Goal: Task Accomplishment & Management: Manage account settings

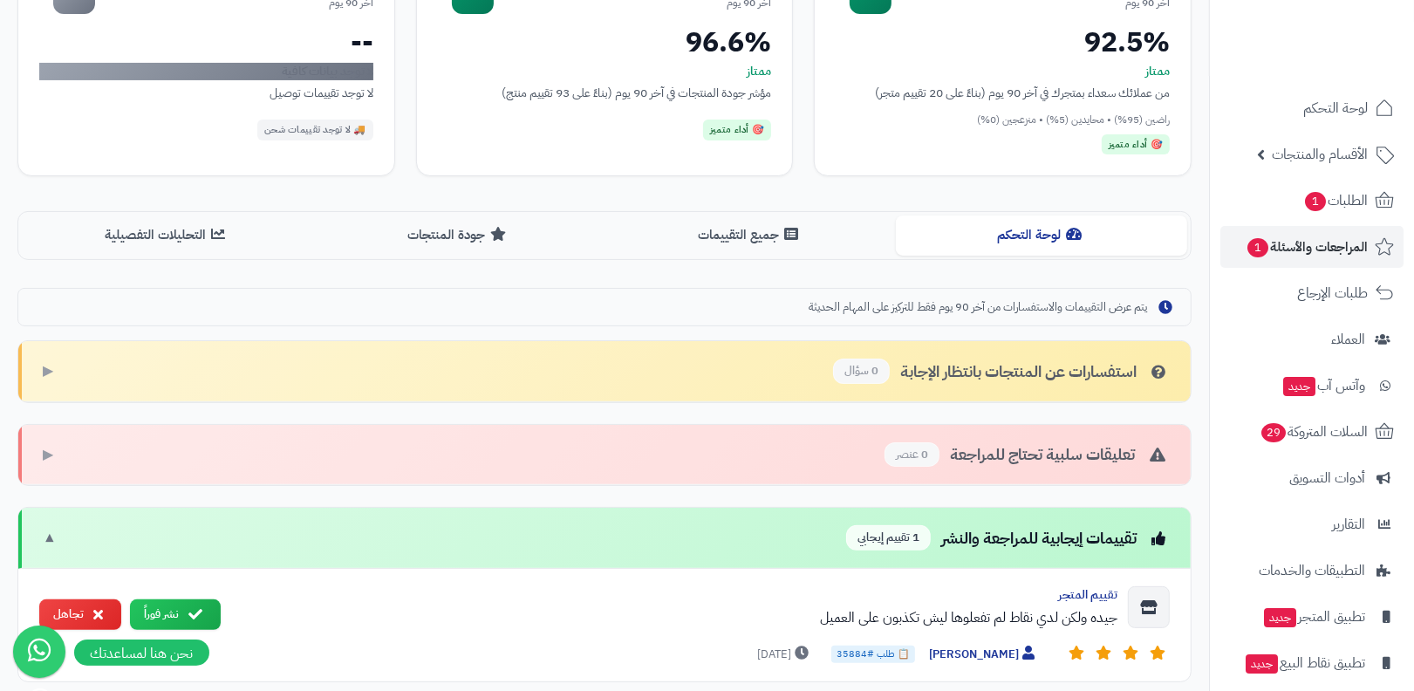
scroll to position [445, 0]
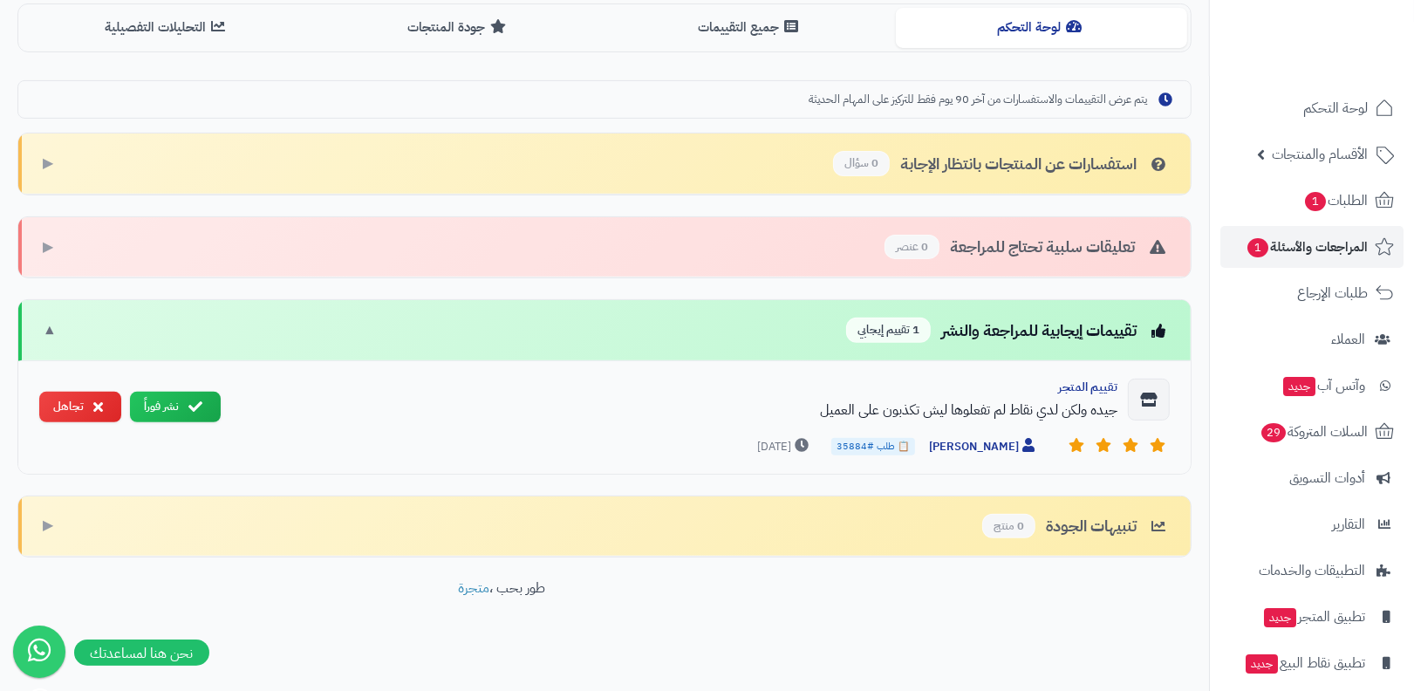
click at [893, 401] on div "جيده ولكن لدي نقاط لم تفعلوها ليش تكذبون على العميل" at bounding box center [676, 410] width 883 height 21
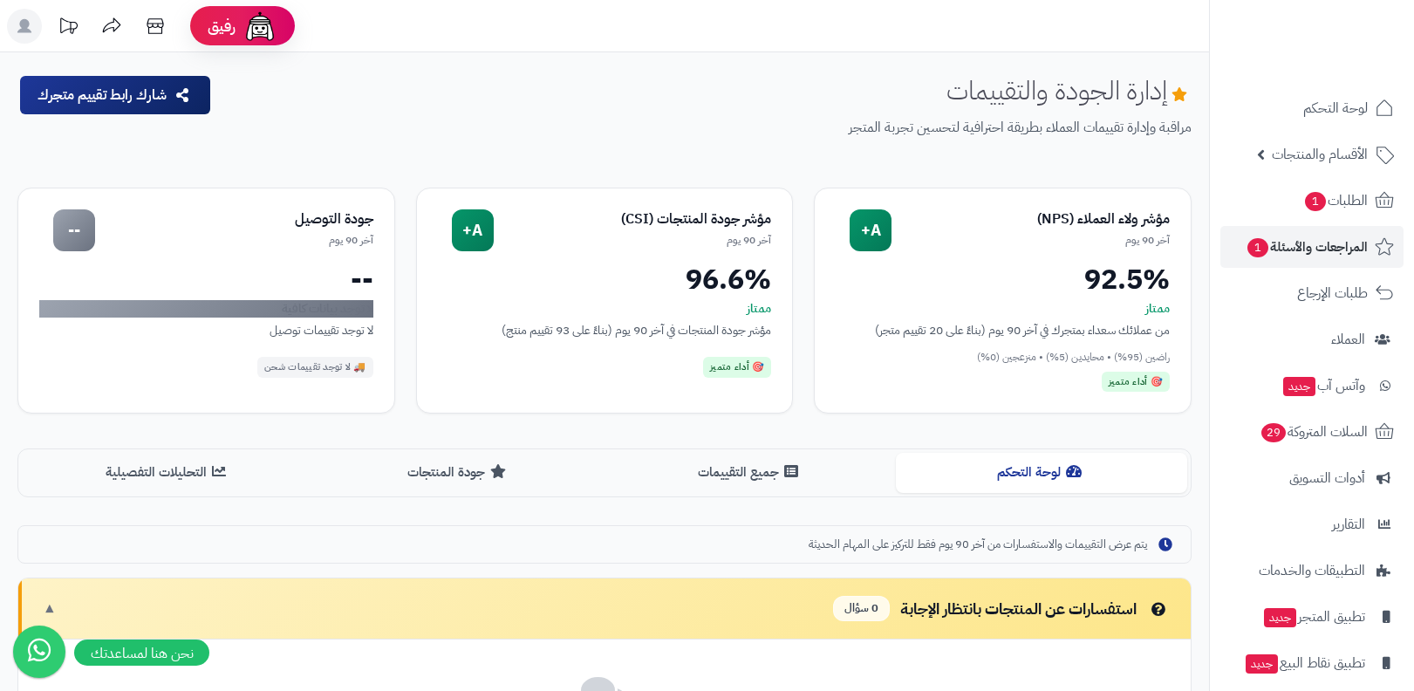
scroll to position [445, 0]
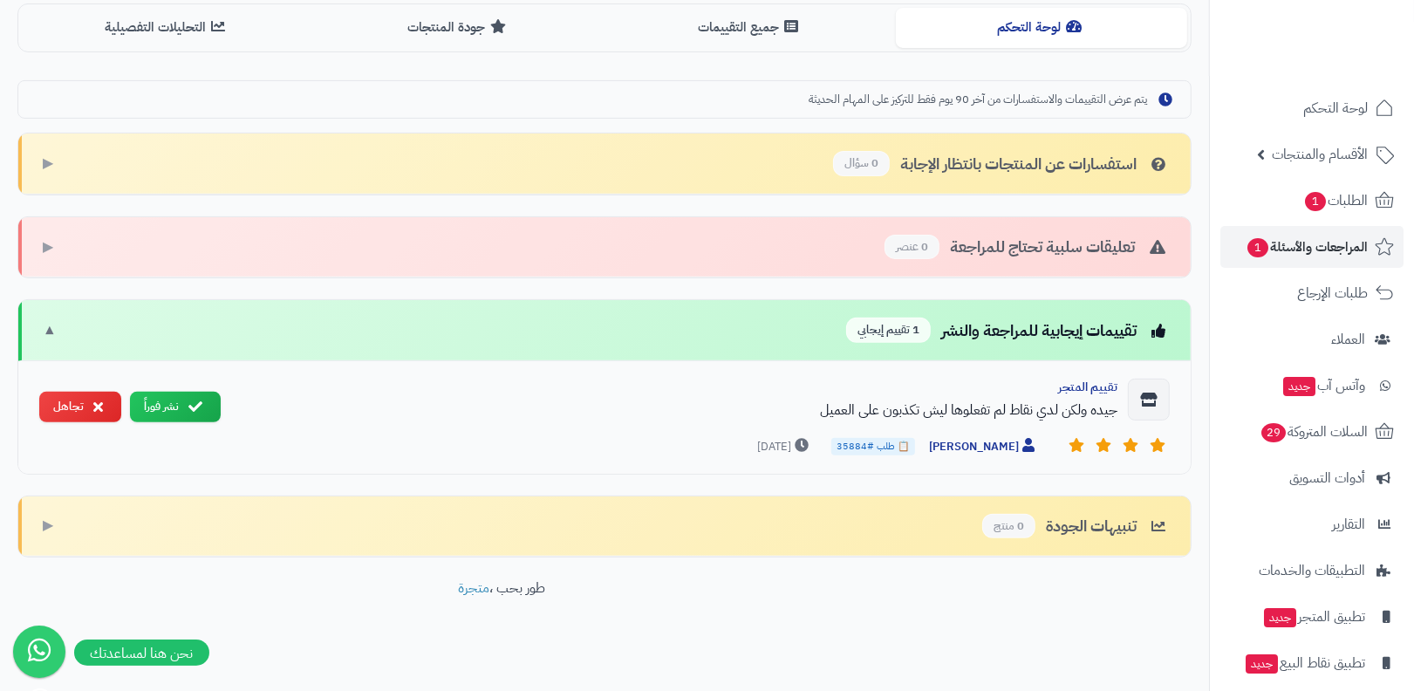
click at [941, 400] on div "جيده ولكن لدي نقاط لم تفعلوها ليش تكذبون على العميل" at bounding box center [676, 410] width 883 height 21
click at [884, 400] on div "جيده ولكن لدي نقاط لم تفعلوها ليش تكذبون على العميل" at bounding box center [676, 410] width 883 height 21
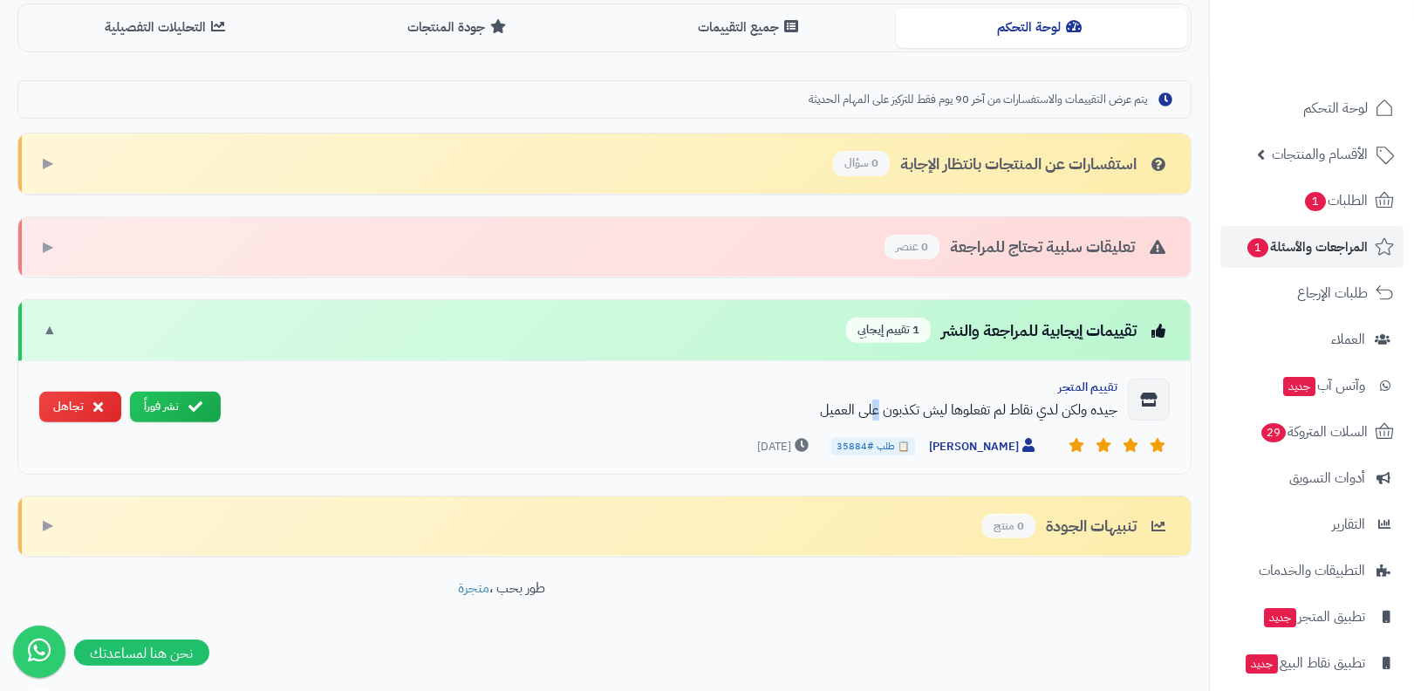
click at [884, 400] on div "جيده ولكن لدي نقاط لم تفعلوها ليش تكذبون على العميل" at bounding box center [676, 410] width 883 height 21
click at [963, 402] on div "جيده ولكن لدي نقاط لم تفعلوها ليش تكذبون على العميل" at bounding box center [676, 410] width 883 height 21
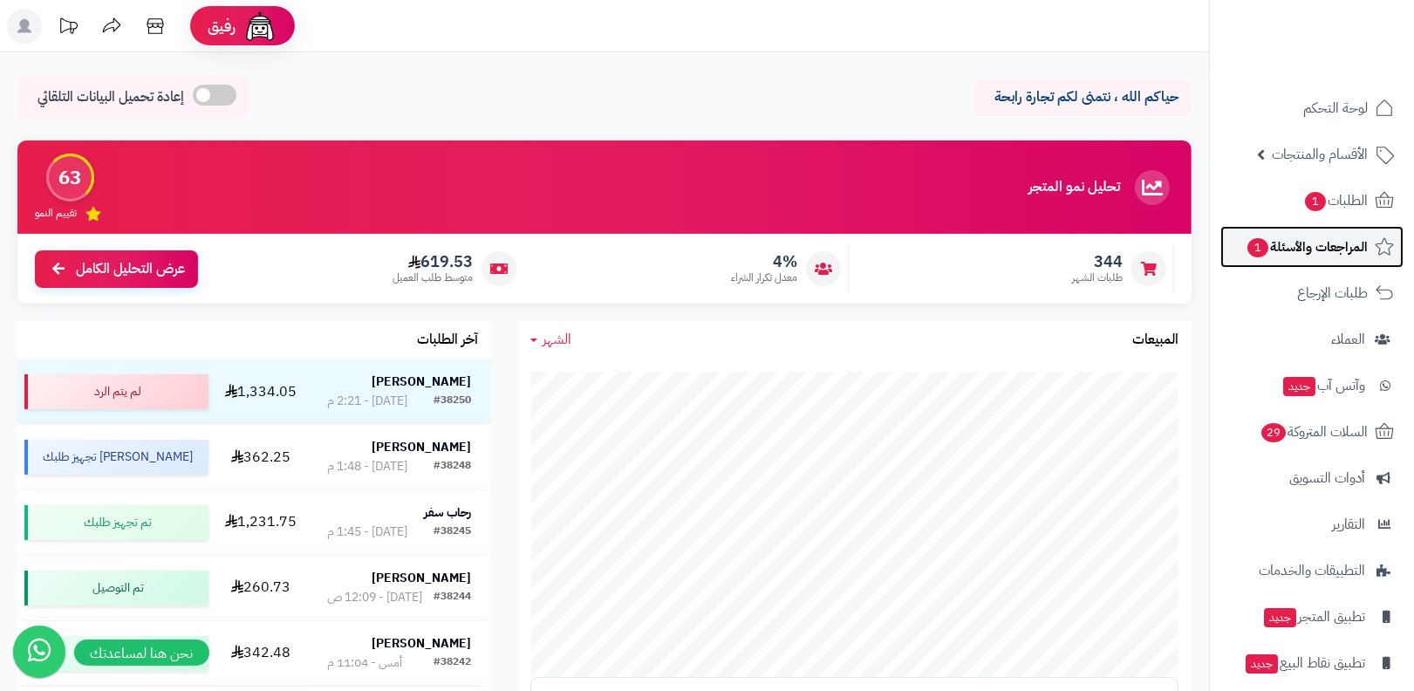
click at [1326, 242] on span "المراجعات والأسئلة 1" at bounding box center [1307, 247] width 122 height 24
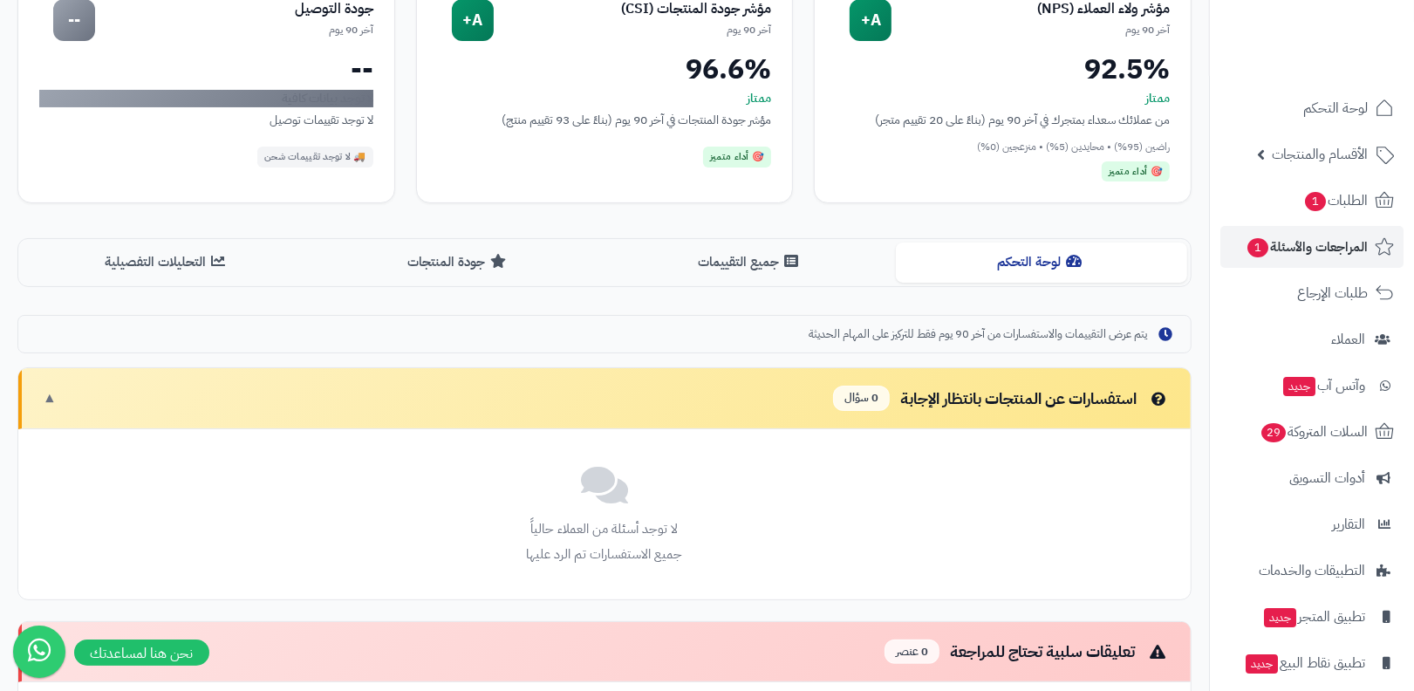
scroll to position [445, 0]
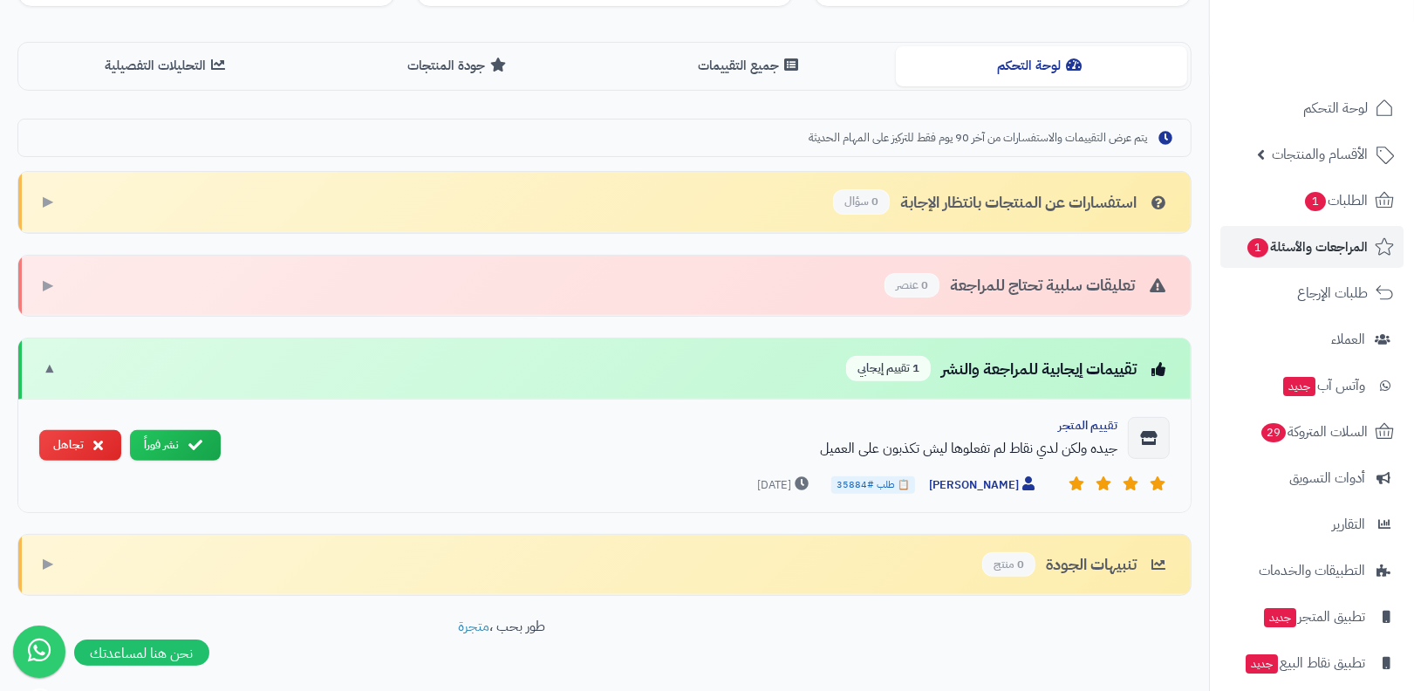
scroll to position [445, 0]
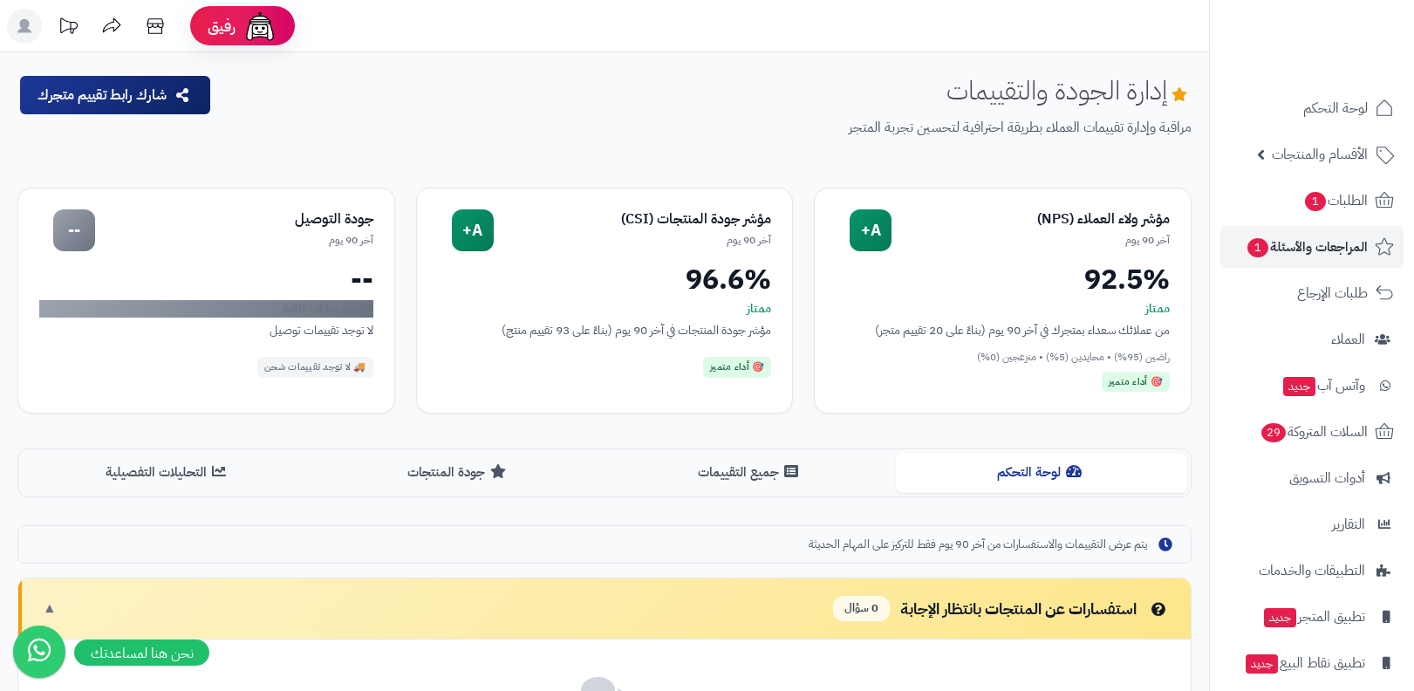
scroll to position [445, 0]
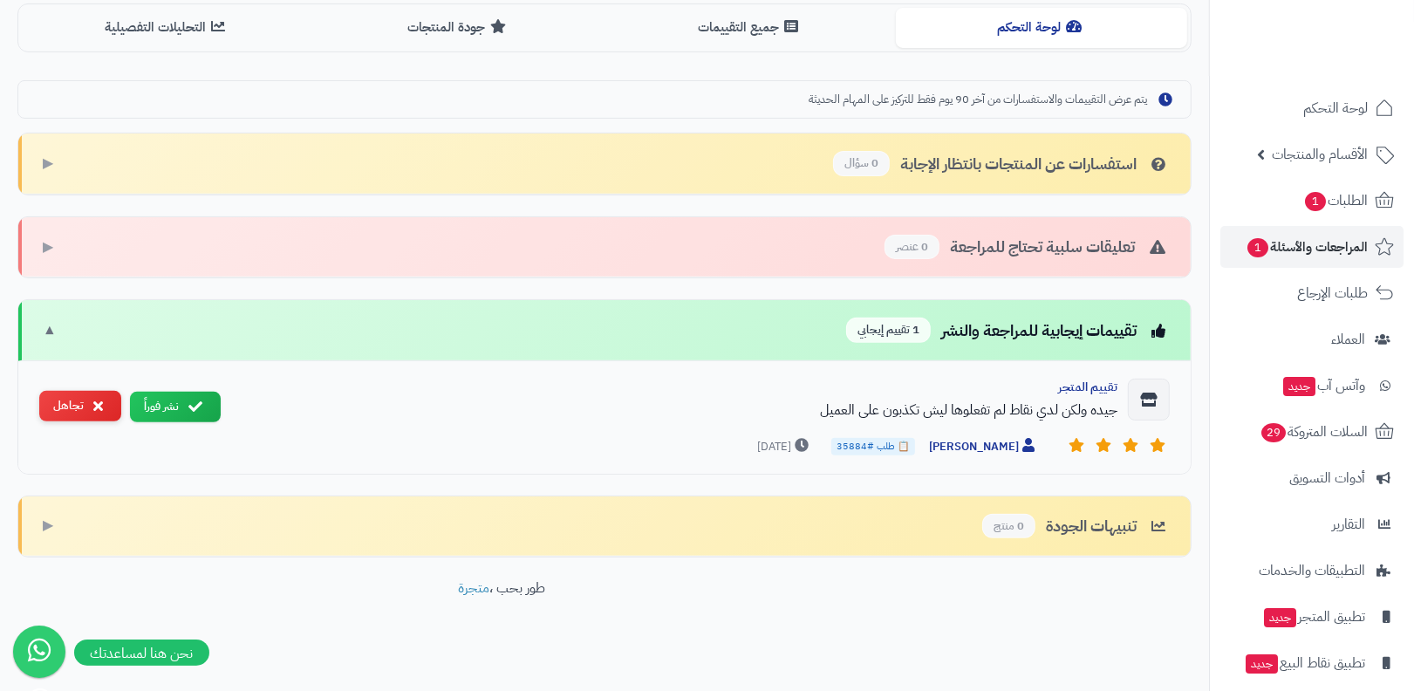
click at [87, 403] on button "تجاهل" at bounding box center [80, 406] width 82 height 31
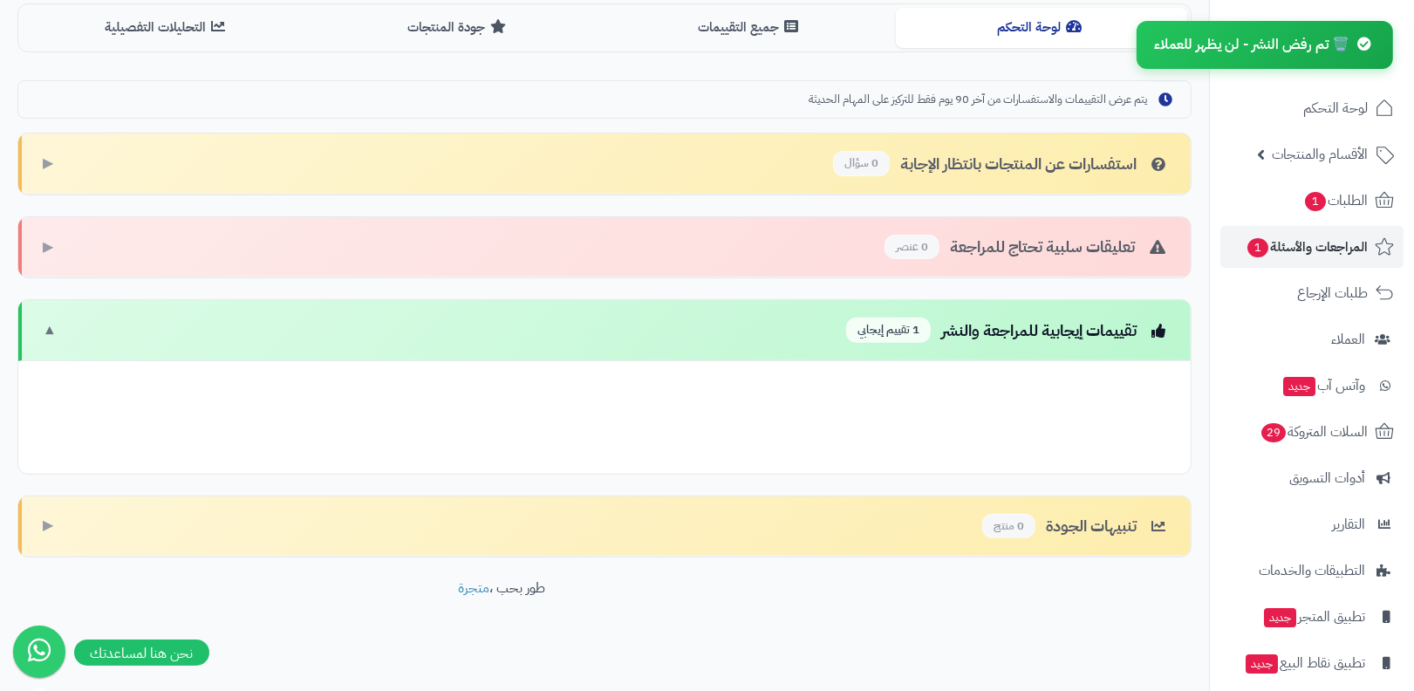
scroll to position [332, 0]
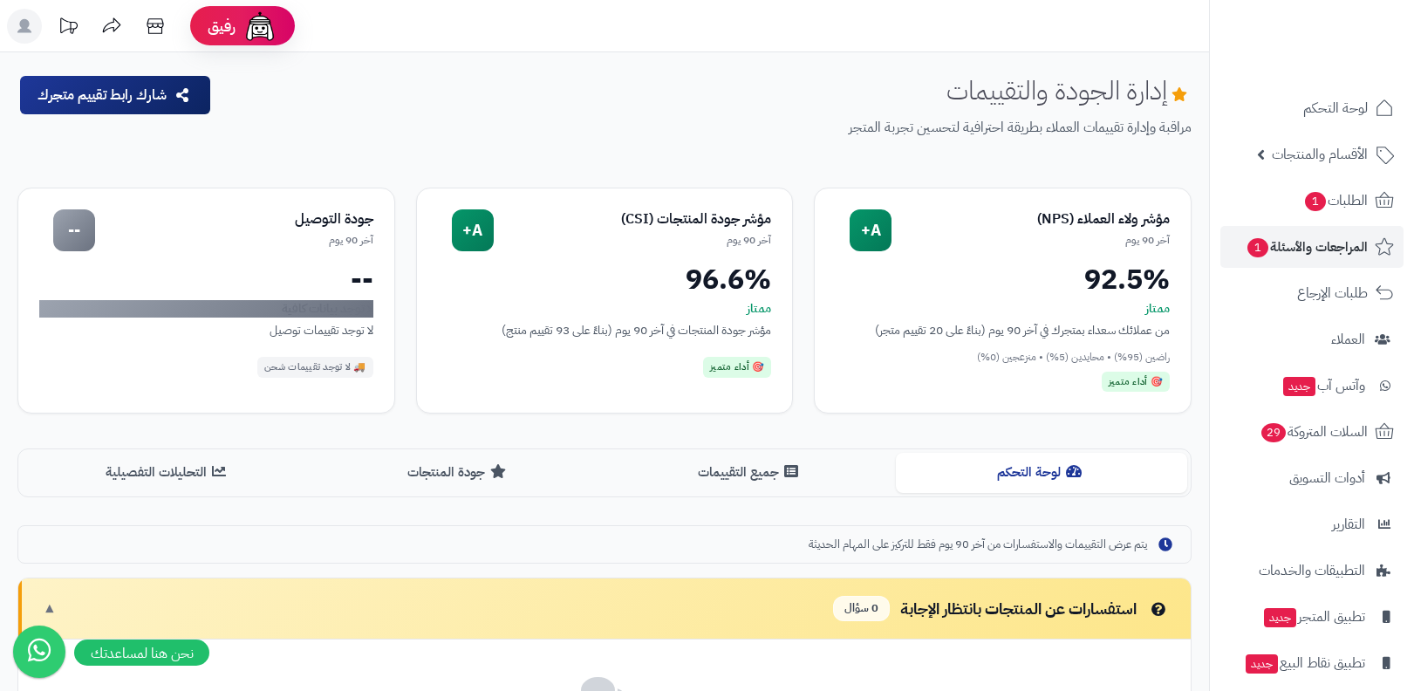
scroll to position [331, 0]
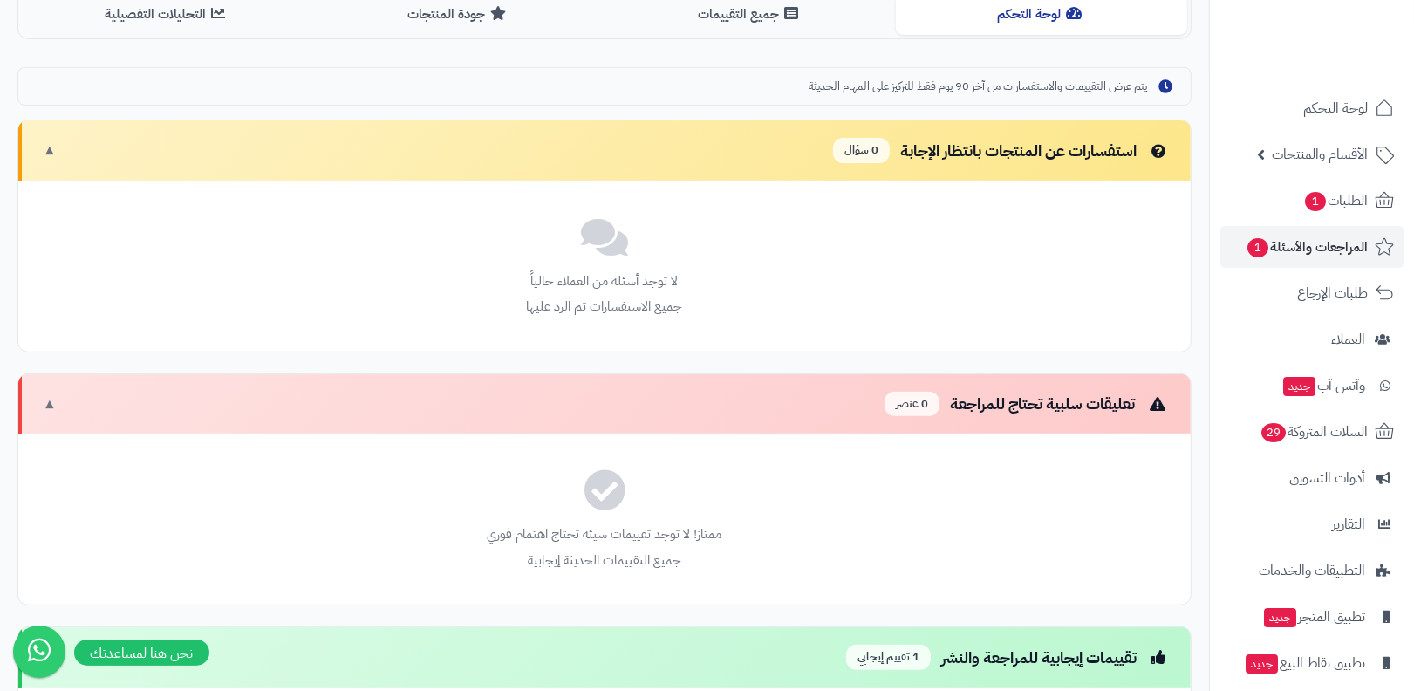
scroll to position [445, 0]
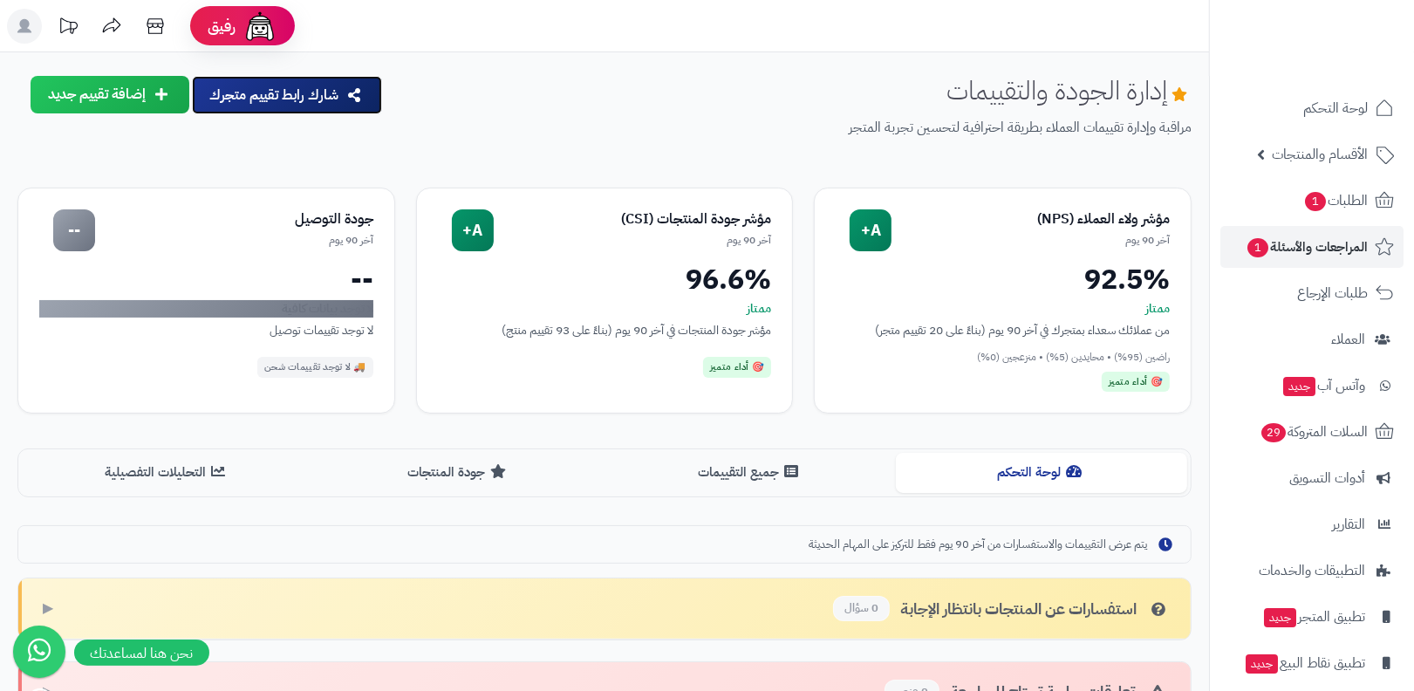
click at [228, 92] on button "شارك رابط تقييم متجرك" at bounding box center [287, 95] width 190 height 38
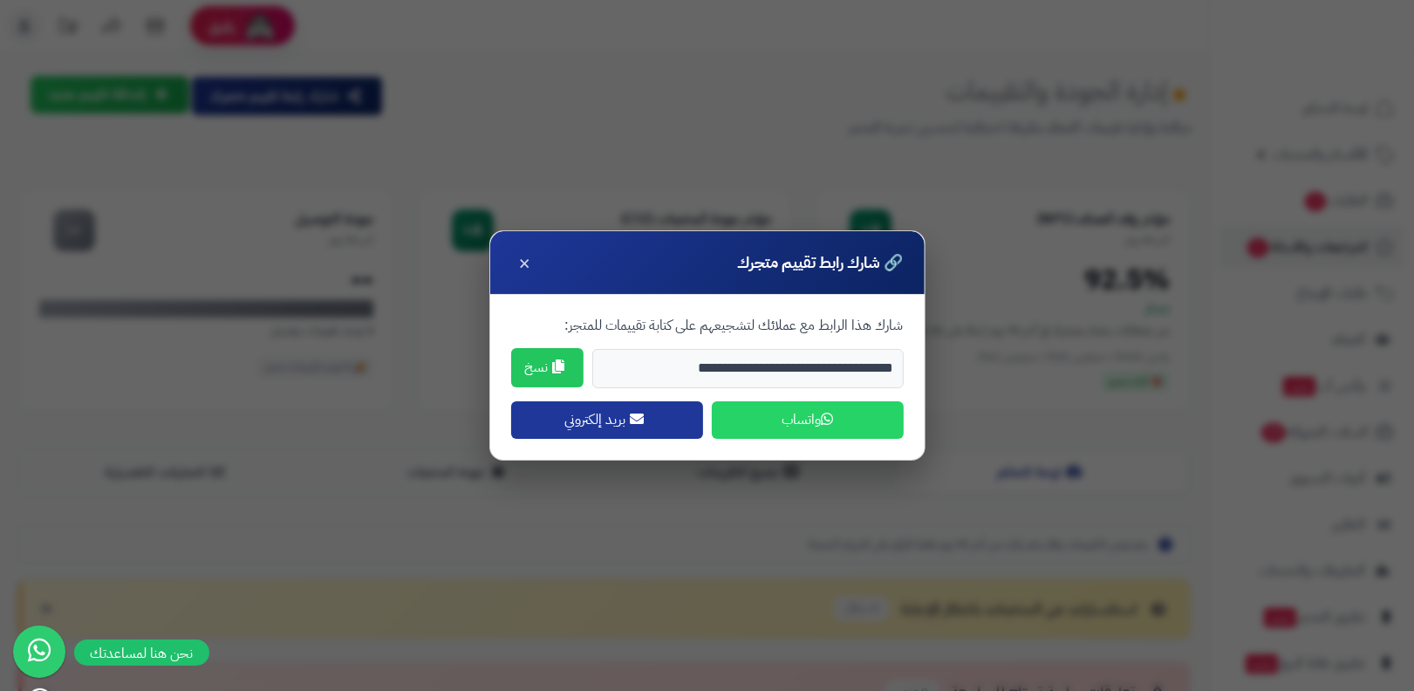
click at [570, 363] on button "نسخ" at bounding box center [547, 367] width 72 height 39
click at [515, 263] on button "×" at bounding box center [525, 262] width 28 height 28
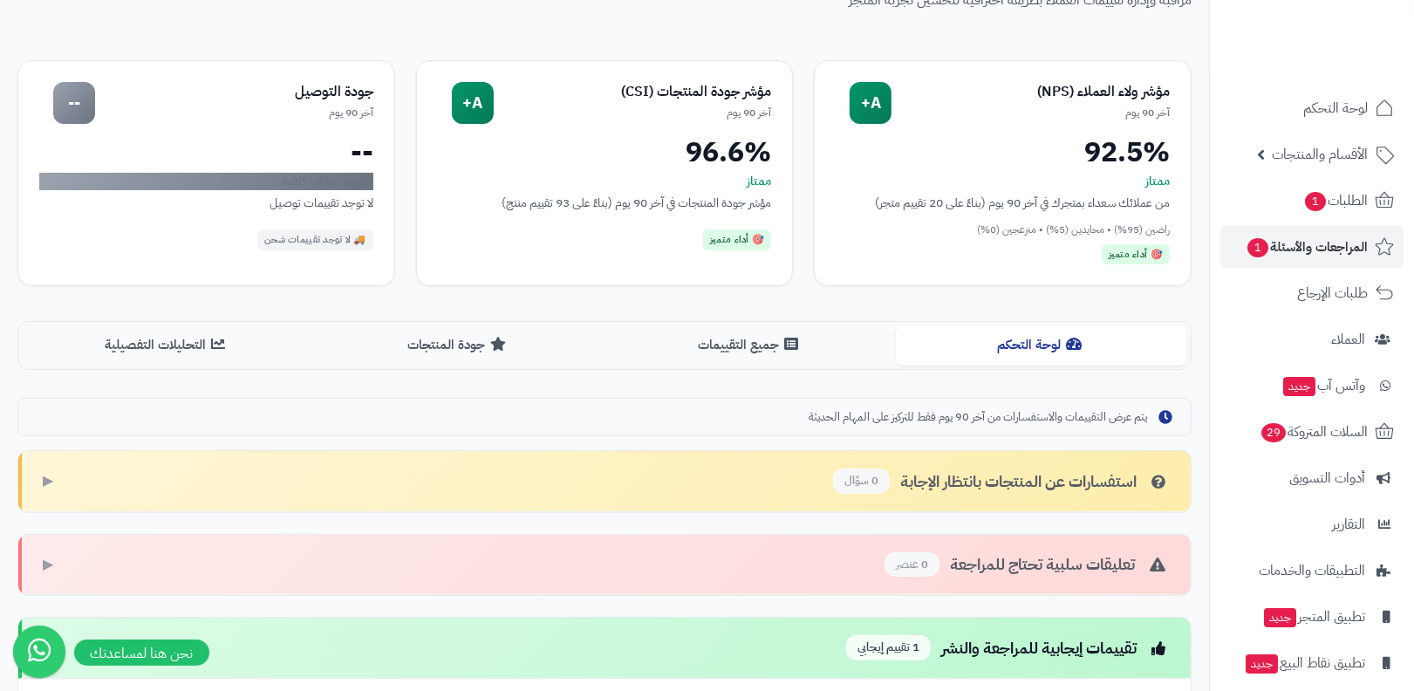
scroll to position [445, 0]
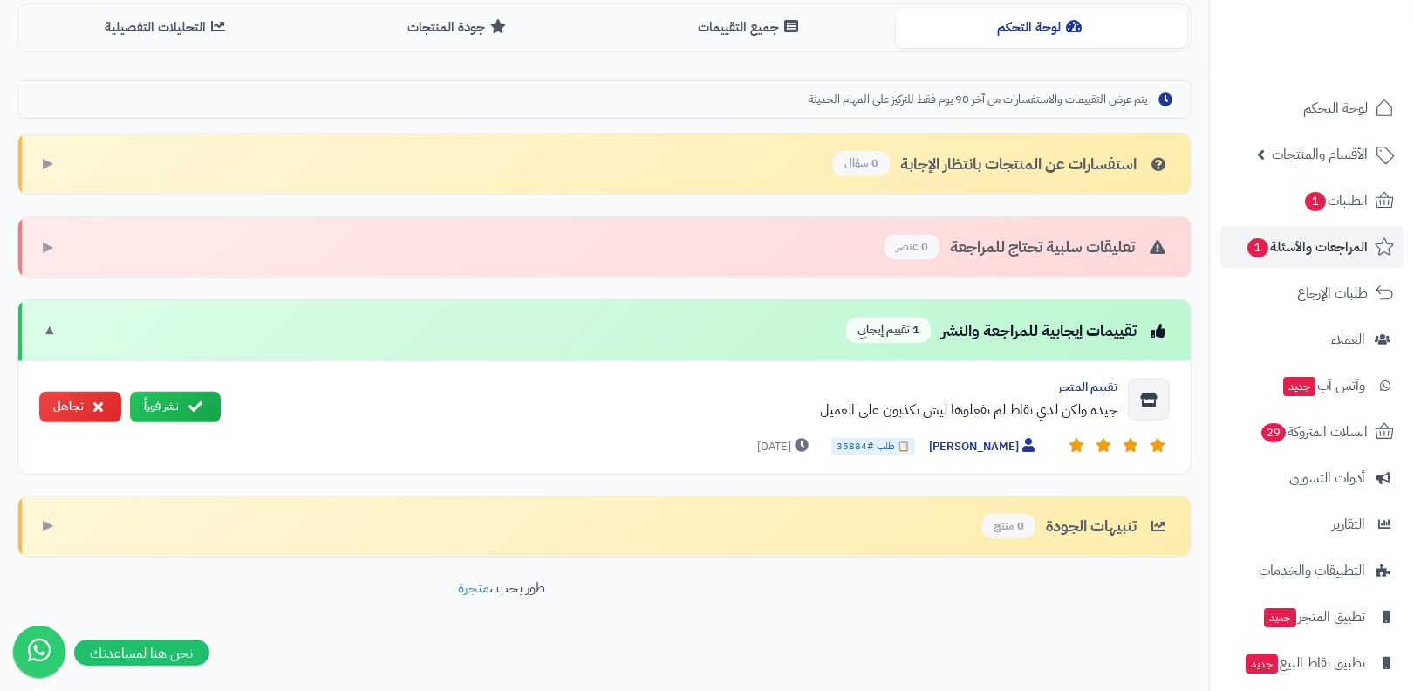
scroll to position [60, 0]
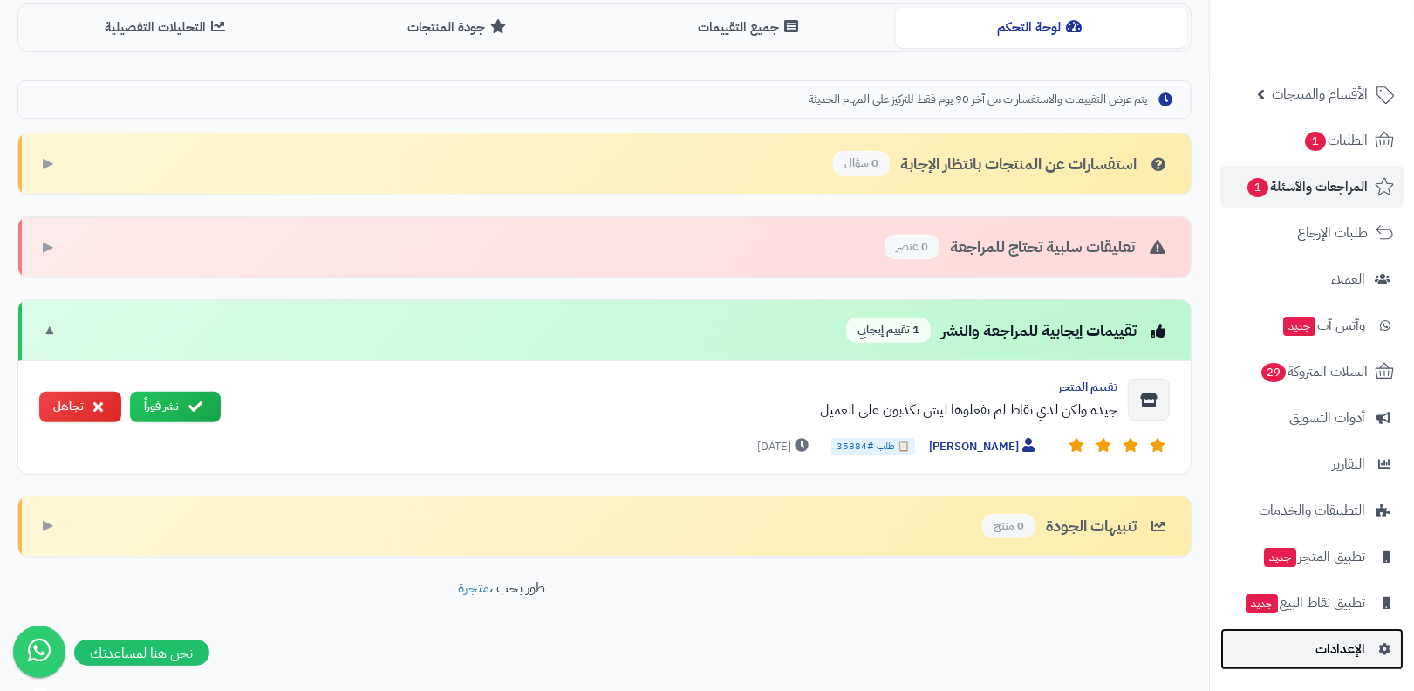
click at [1319, 635] on link "الإعدادات" at bounding box center [1312, 649] width 183 height 42
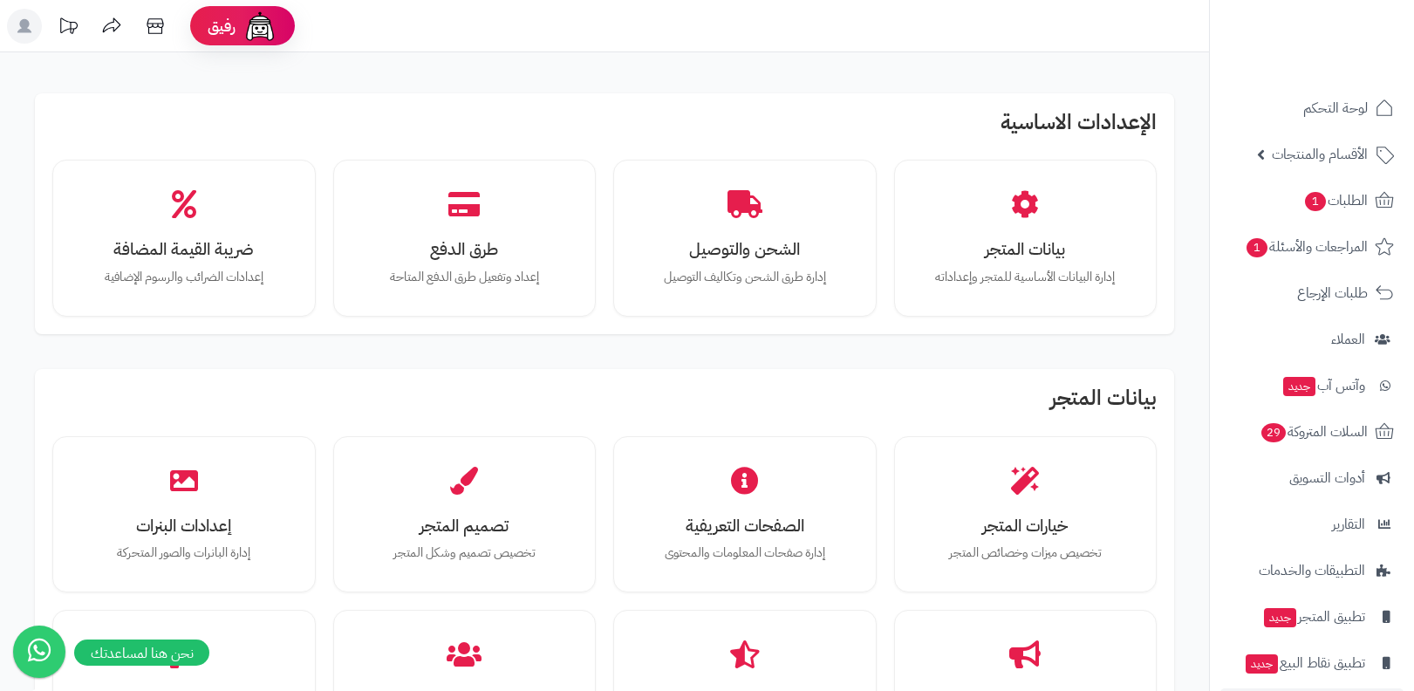
scroll to position [1529, 0]
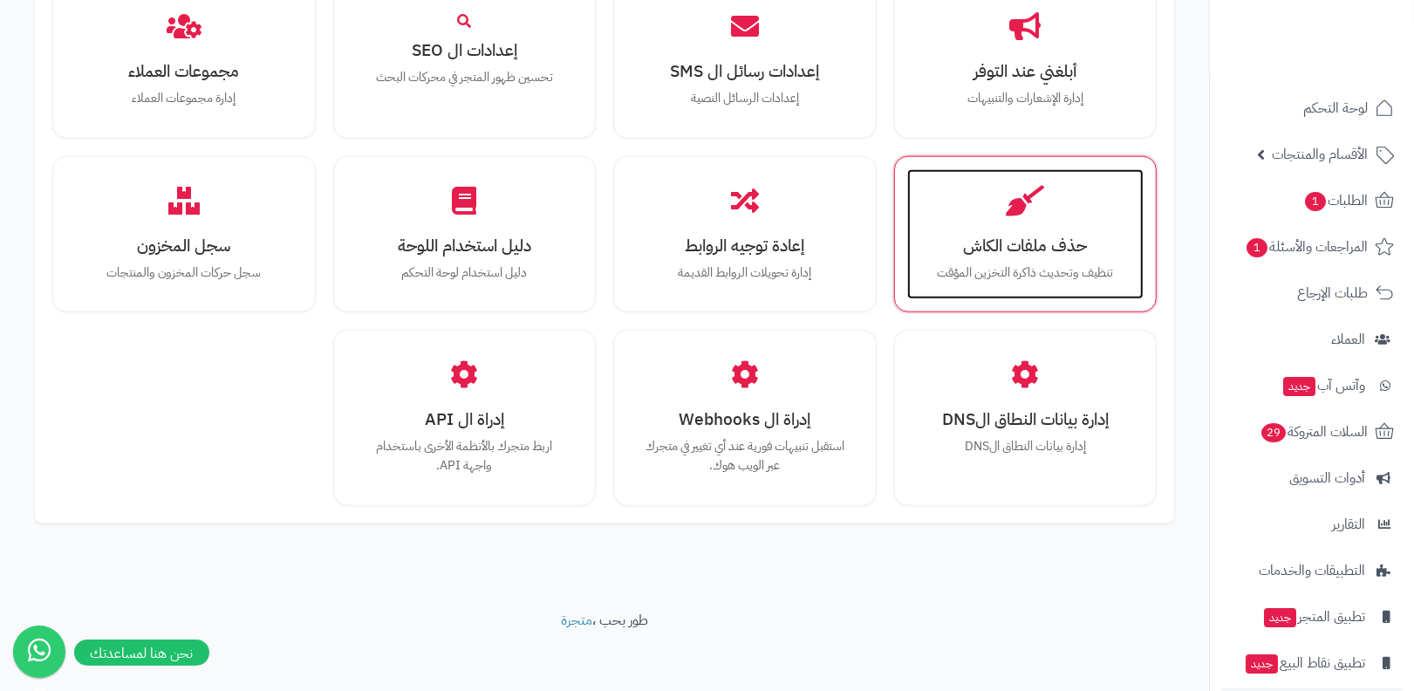
click at [960, 205] on div "حذف ملفات الكاش تنظيف وتحديث ذاكرة التخزين المؤقت" at bounding box center [1025, 234] width 237 height 131
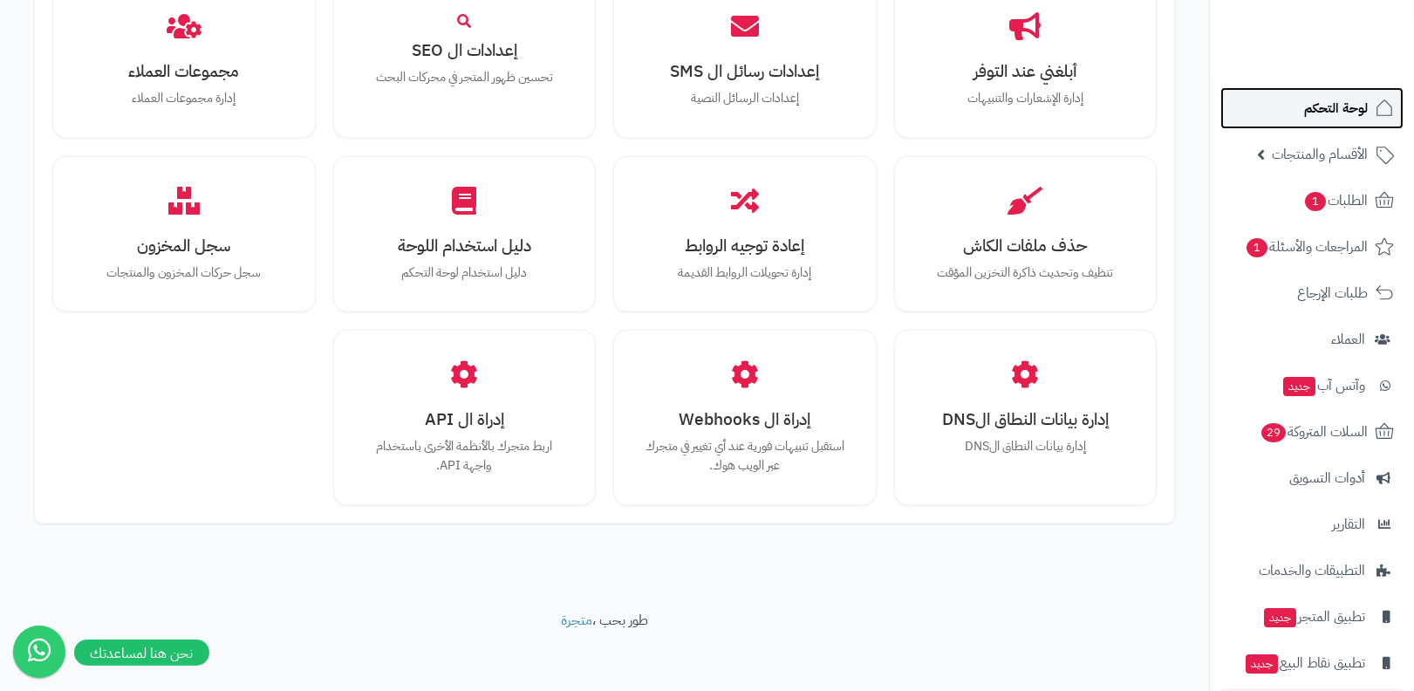
click at [1293, 115] on link "لوحة التحكم" at bounding box center [1312, 108] width 183 height 42
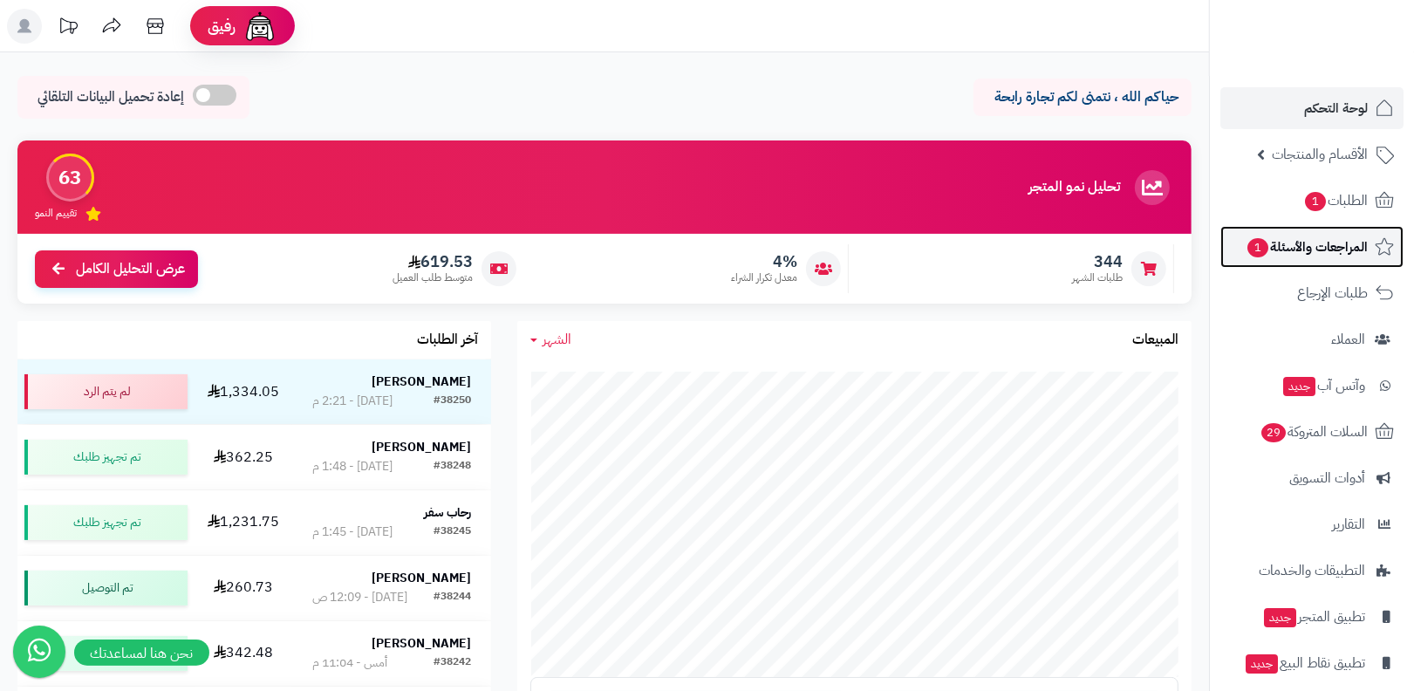
click at [1259, 254] on span "1" at bounding box center [1258, 247] width 21 height 19
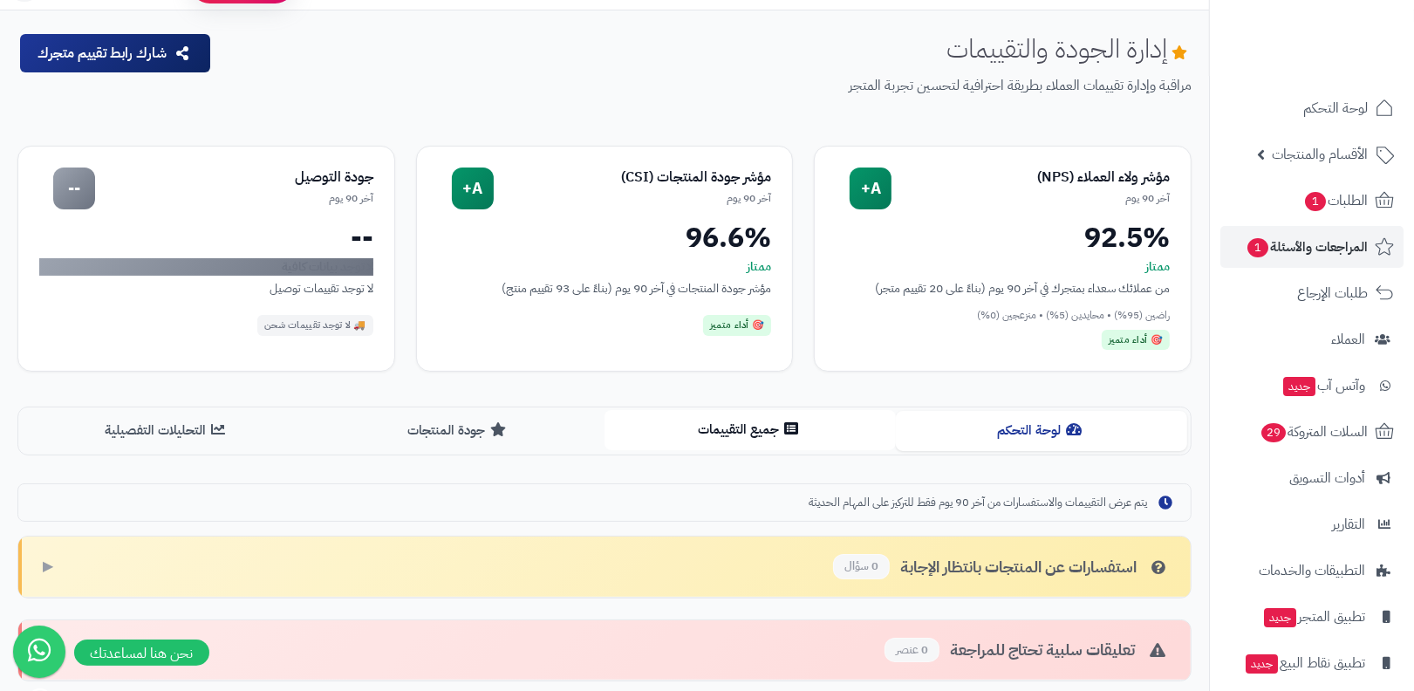
scroll to position [445, 0]
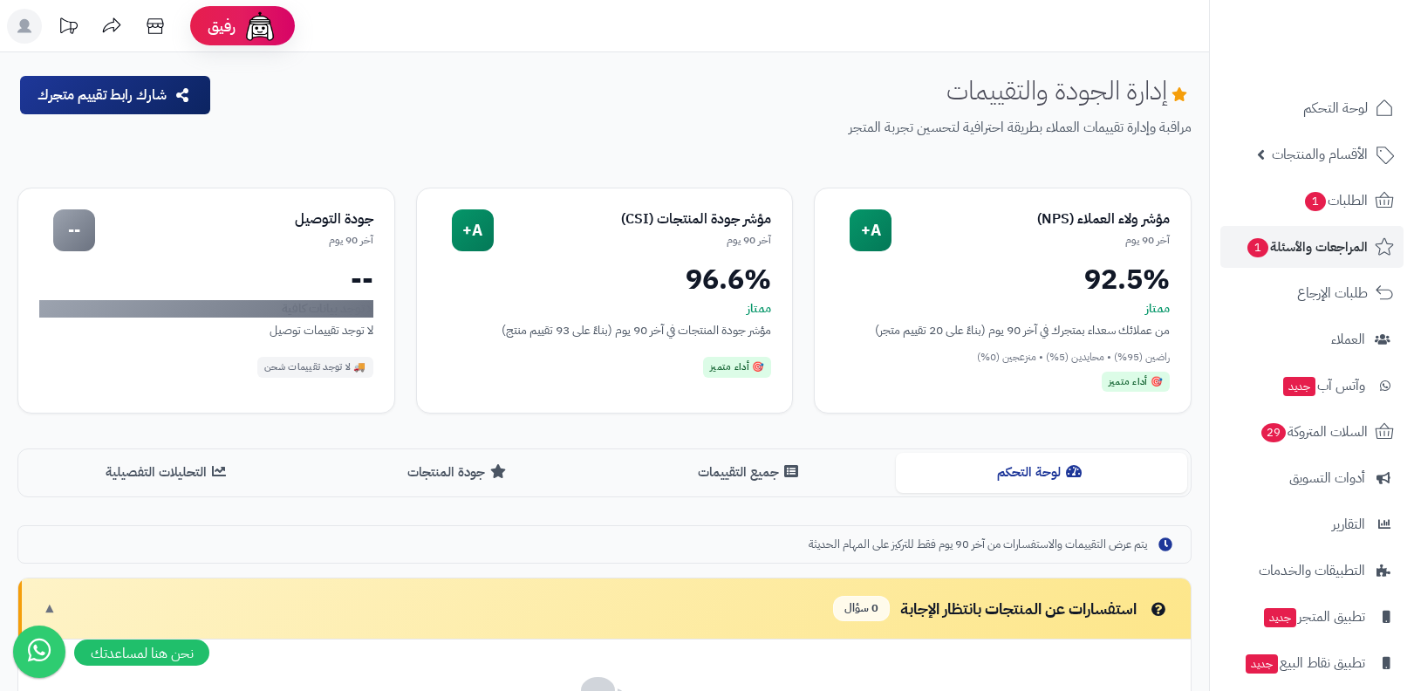
scroll to position [445, 0]
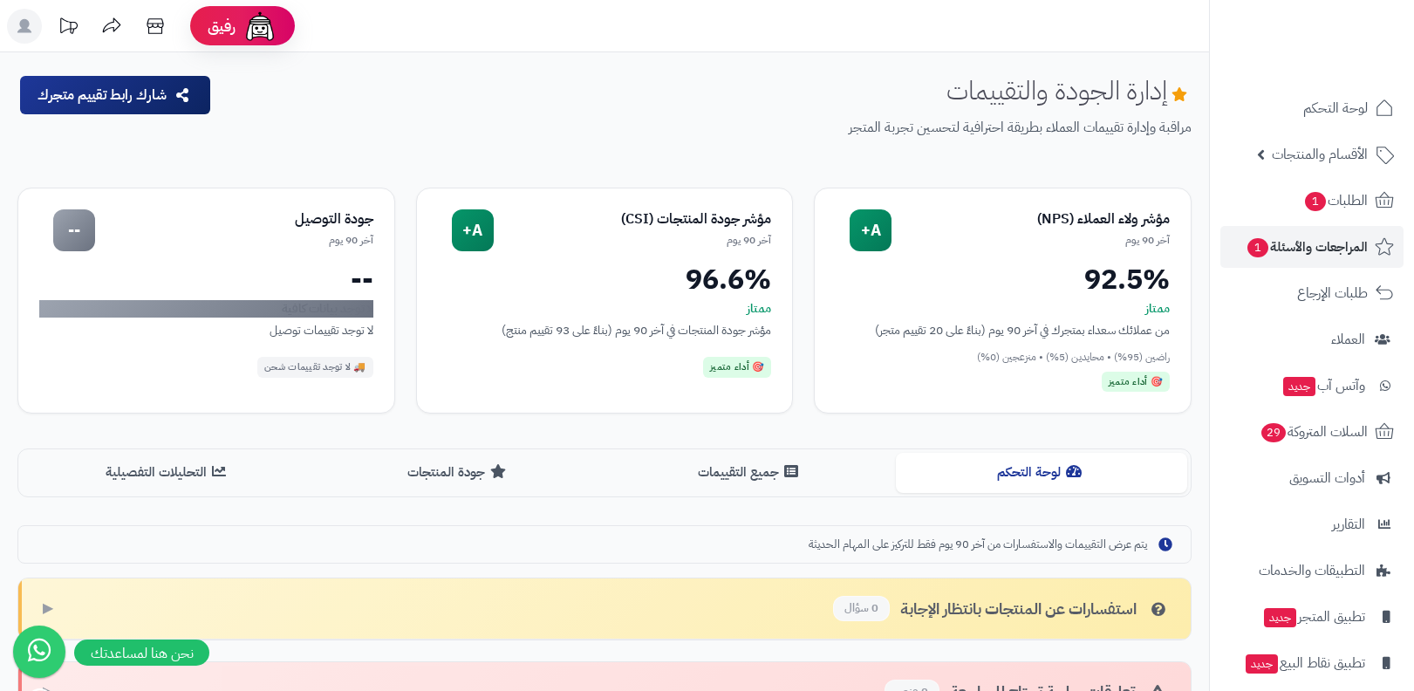
scroll to position [445, 0]
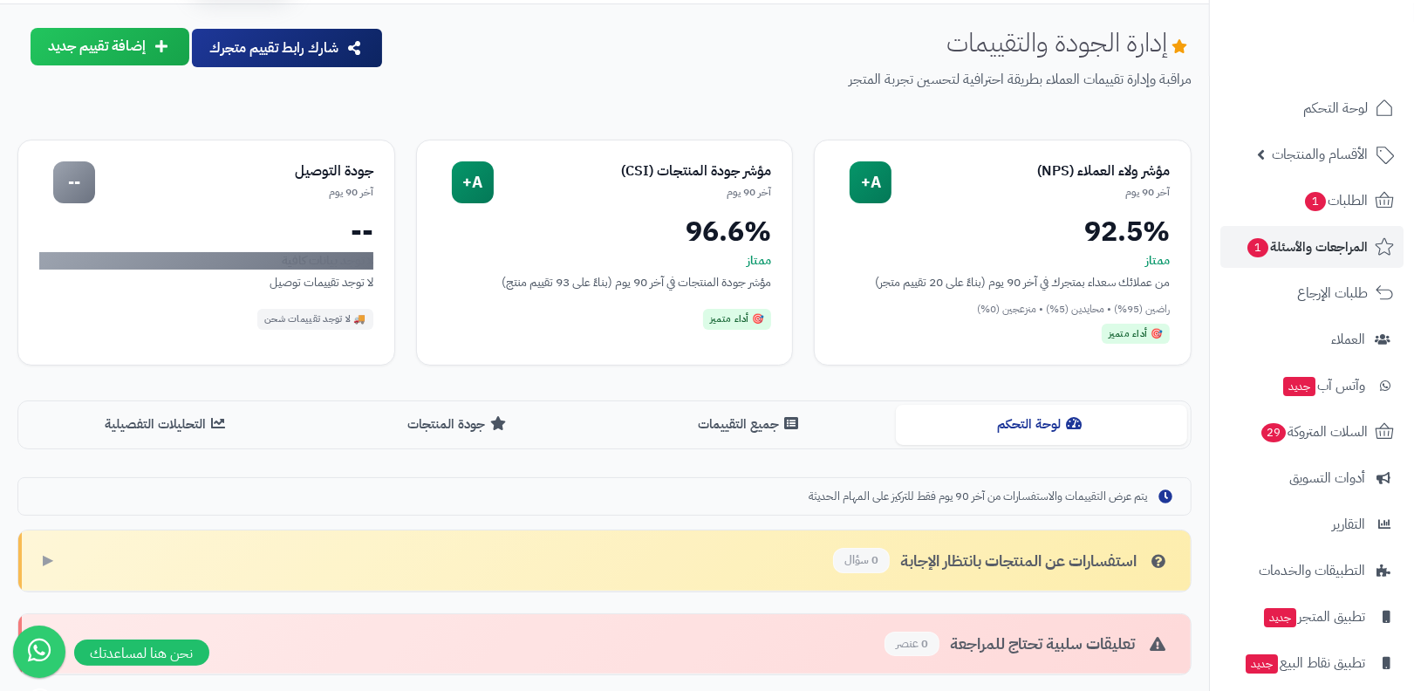
scroll to position [4, 0]
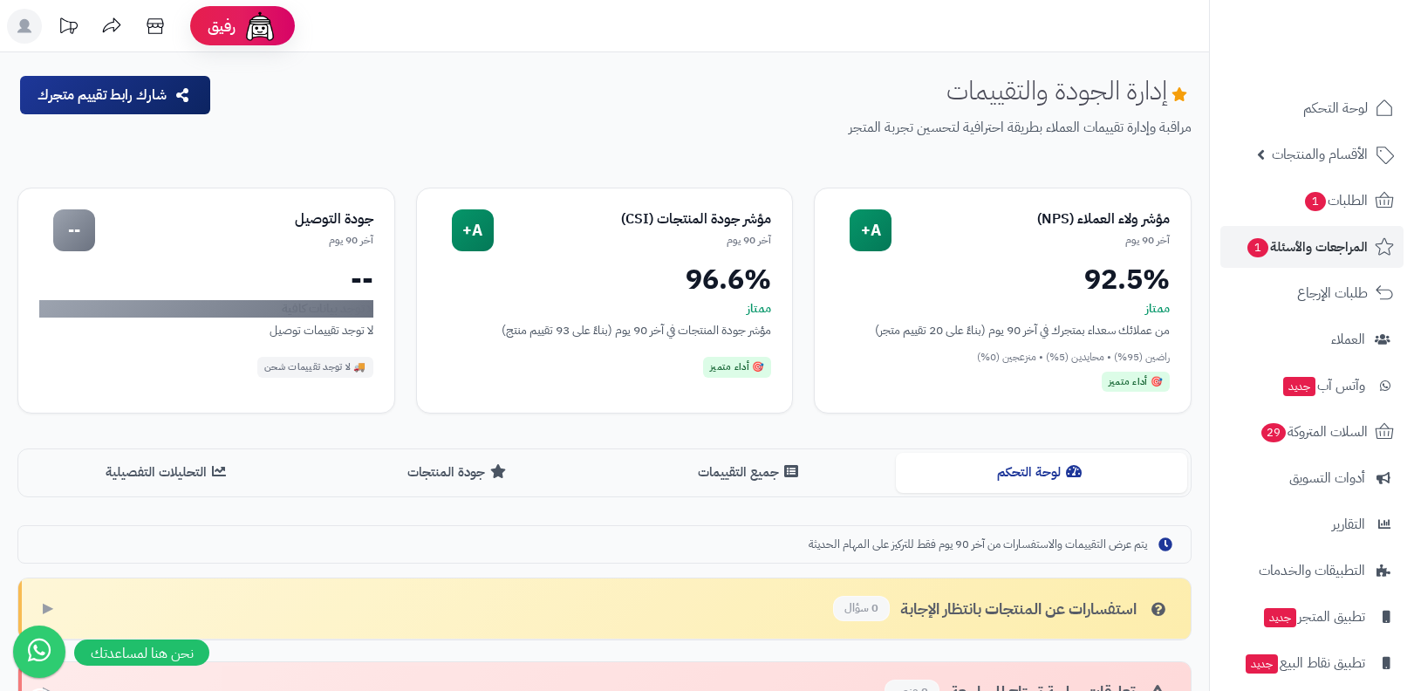
scroll to position [445, 0]
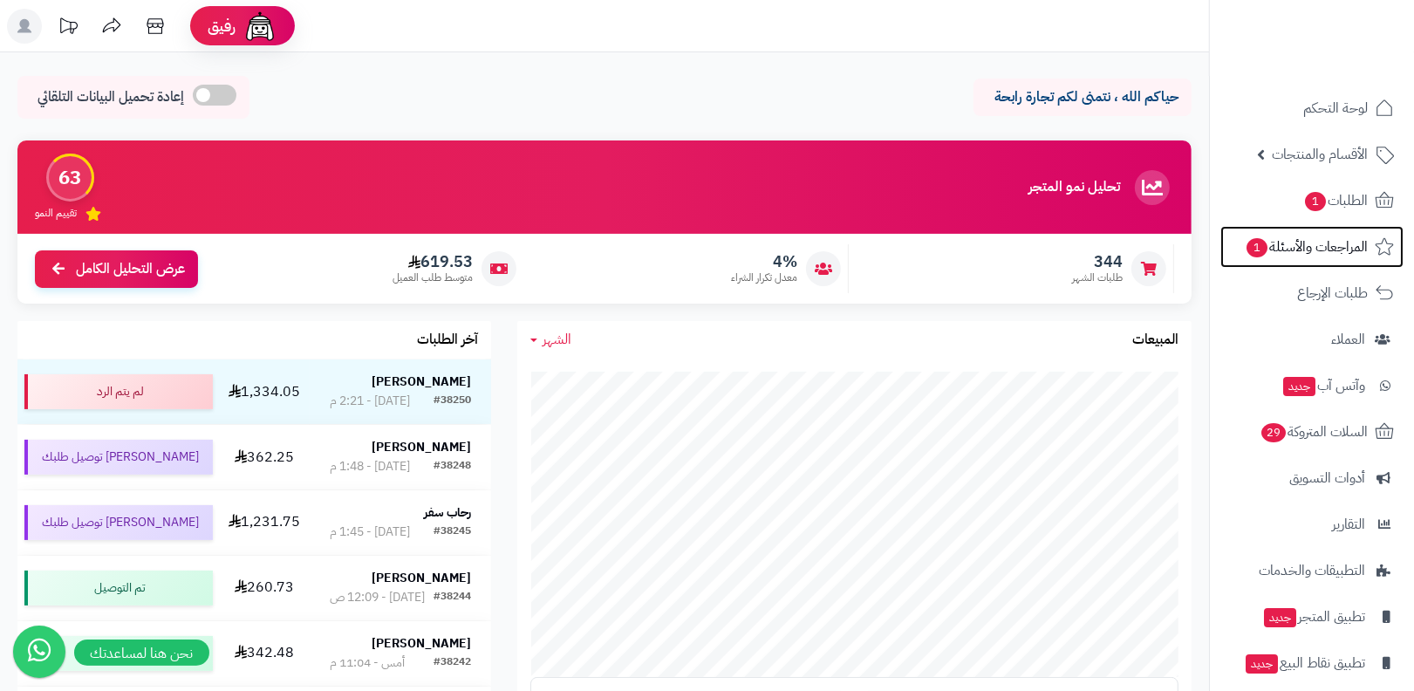
click at [1272, 245] on span "المراجعات والأسئلة 1" at bounding box center [1306, 247] width 123 height 24
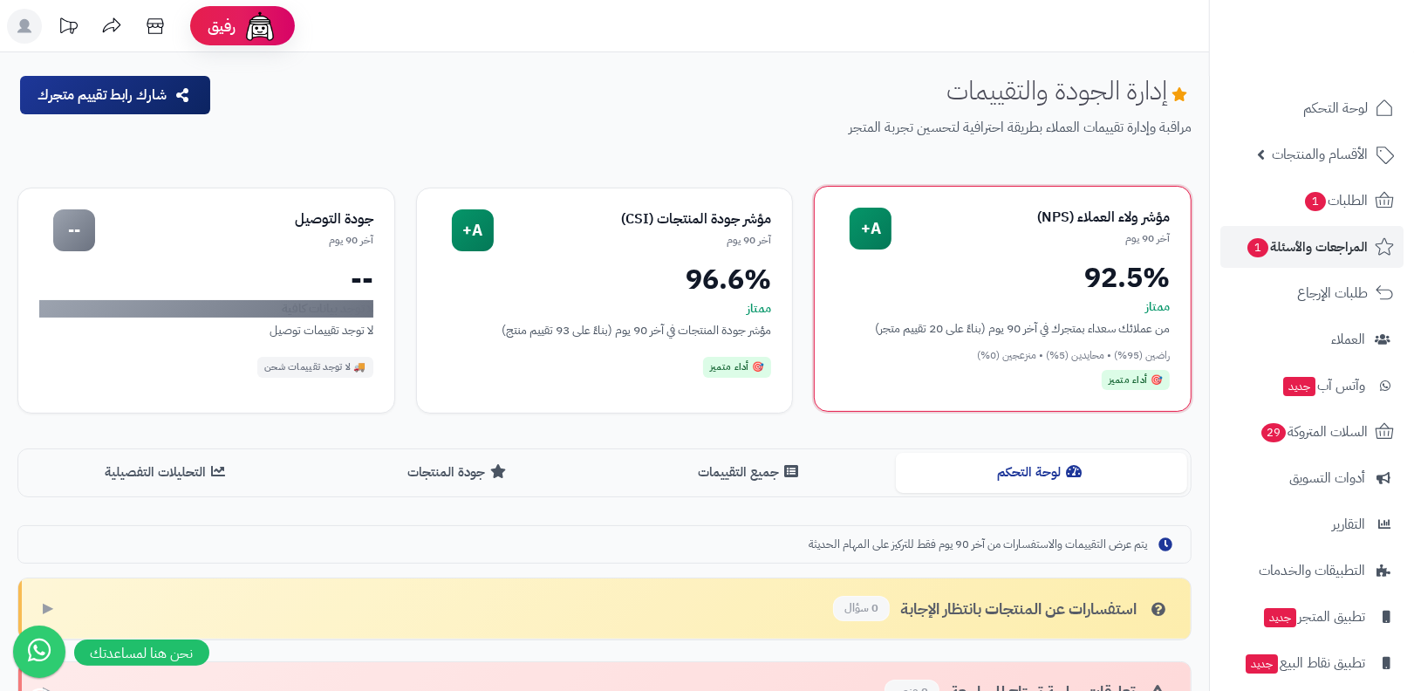
scroll to position [332, 0]
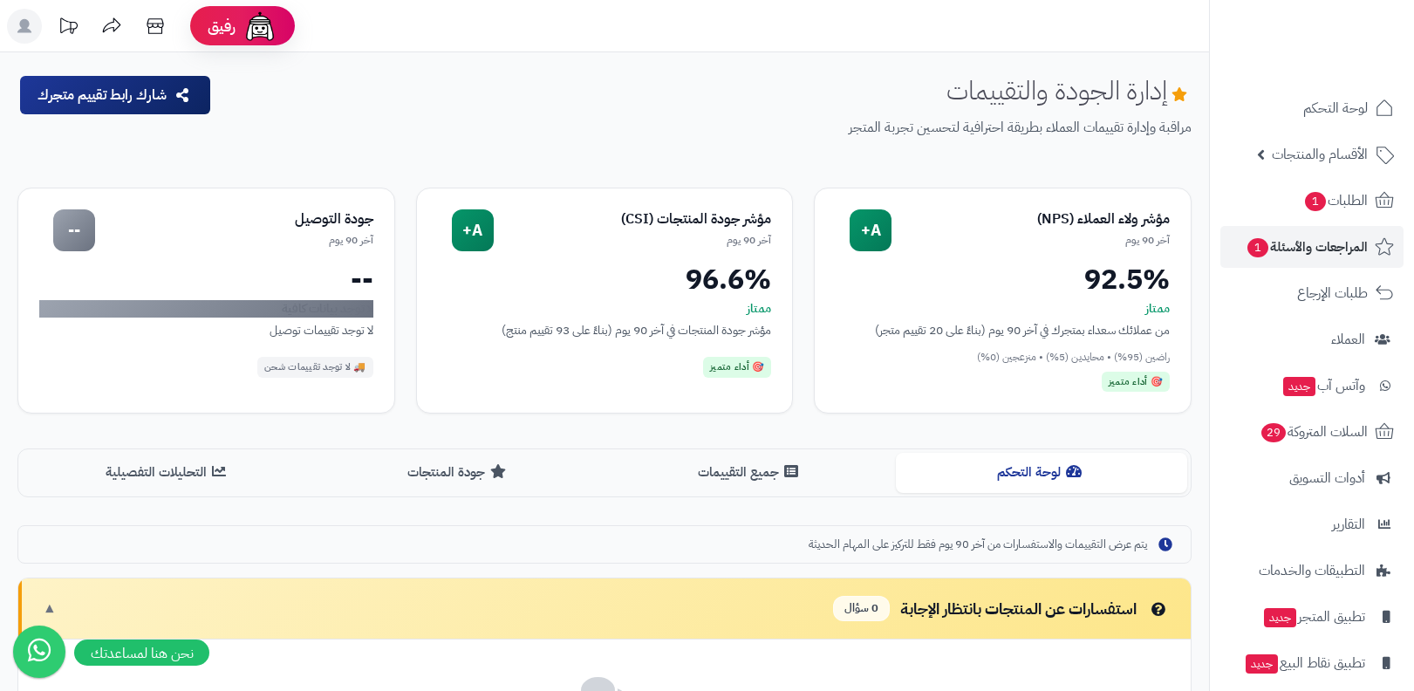
scroll to position [332, 0]
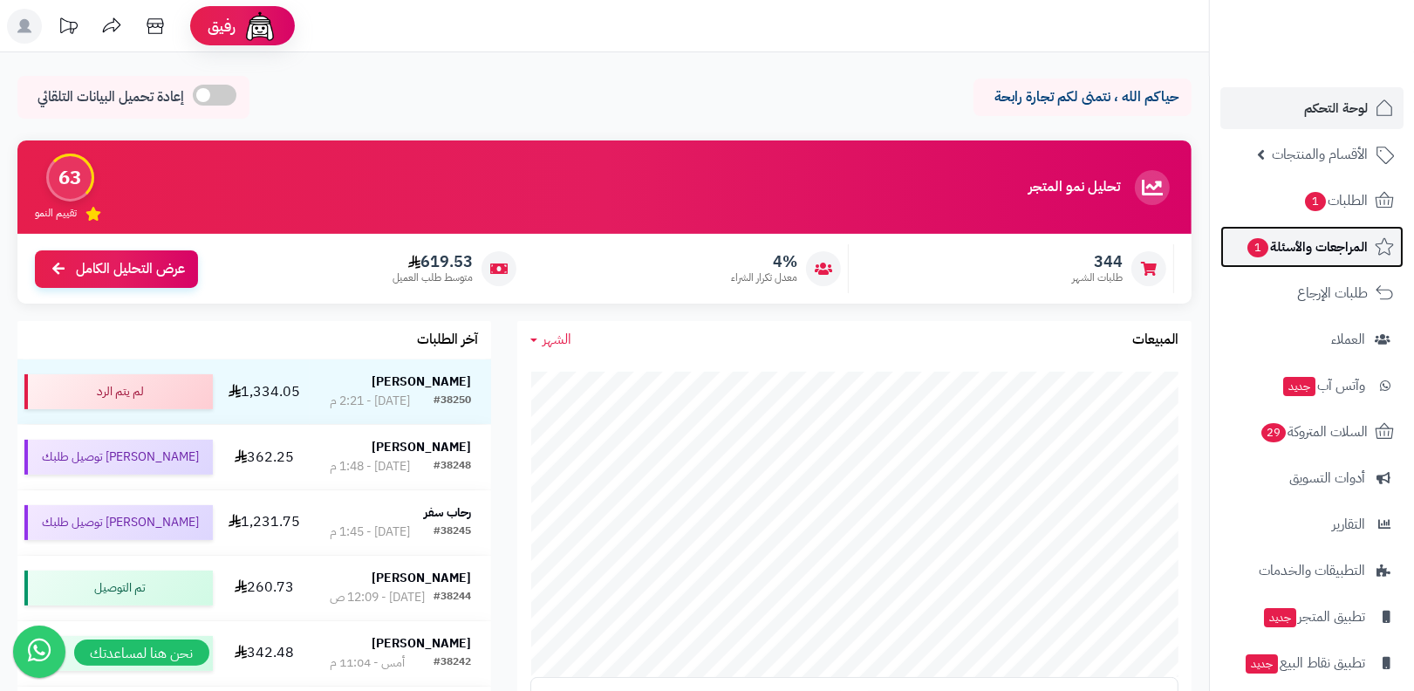
click at [1316, 254] on span "المراجعات والأسئلة 1" at bounding box center [1307, 247] width 122 height 24
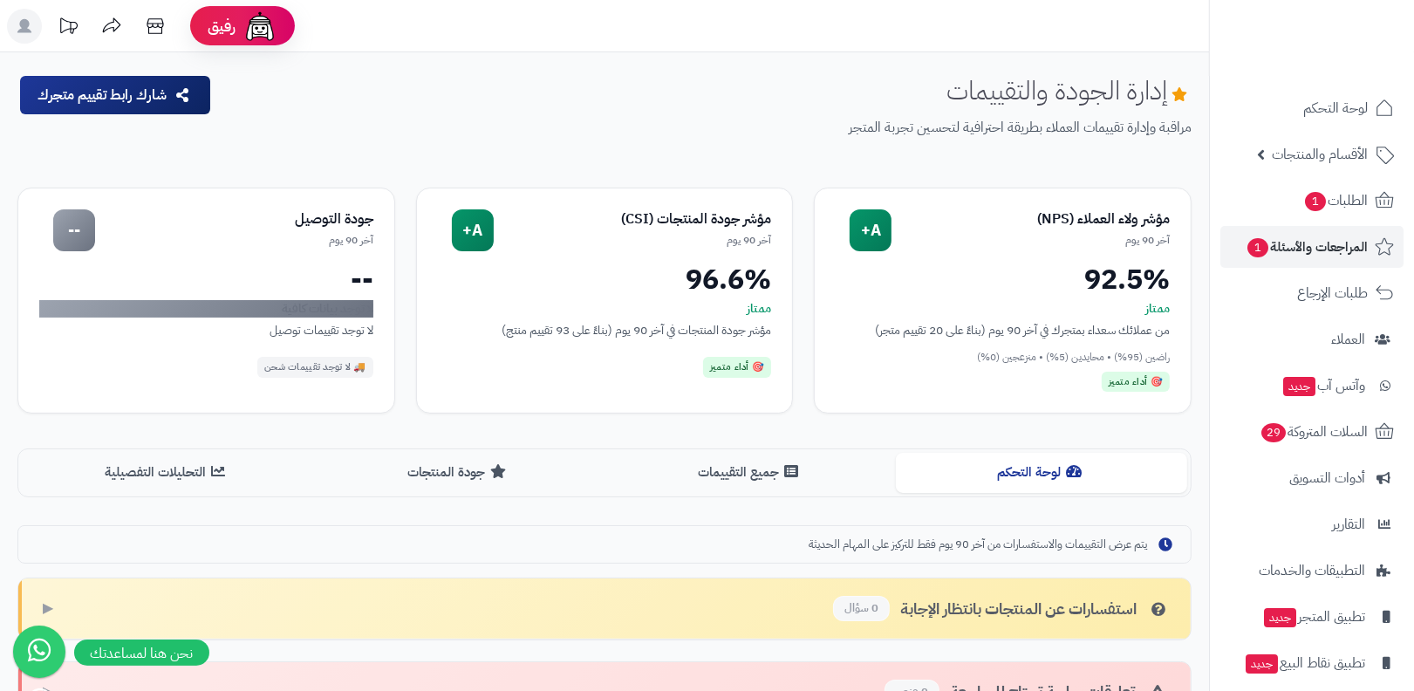
scroll to position [332, 0]
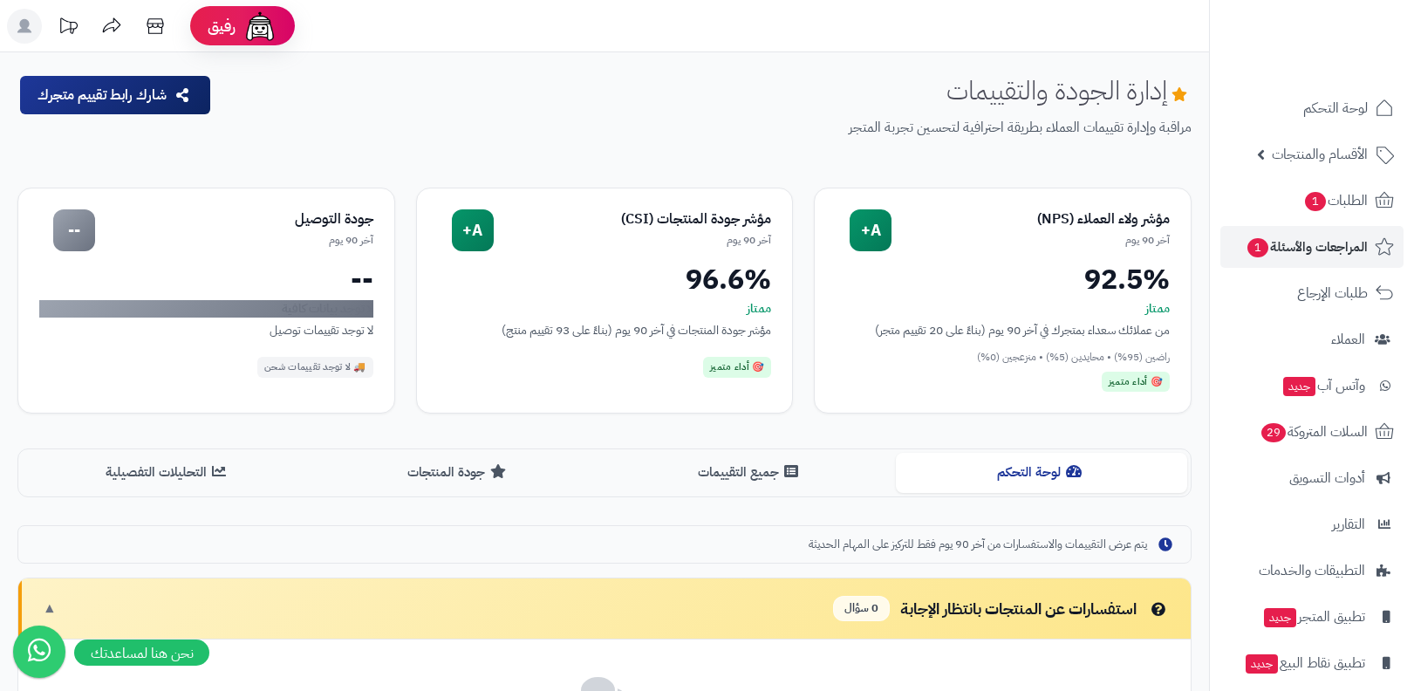
scroll to position [339, 0]
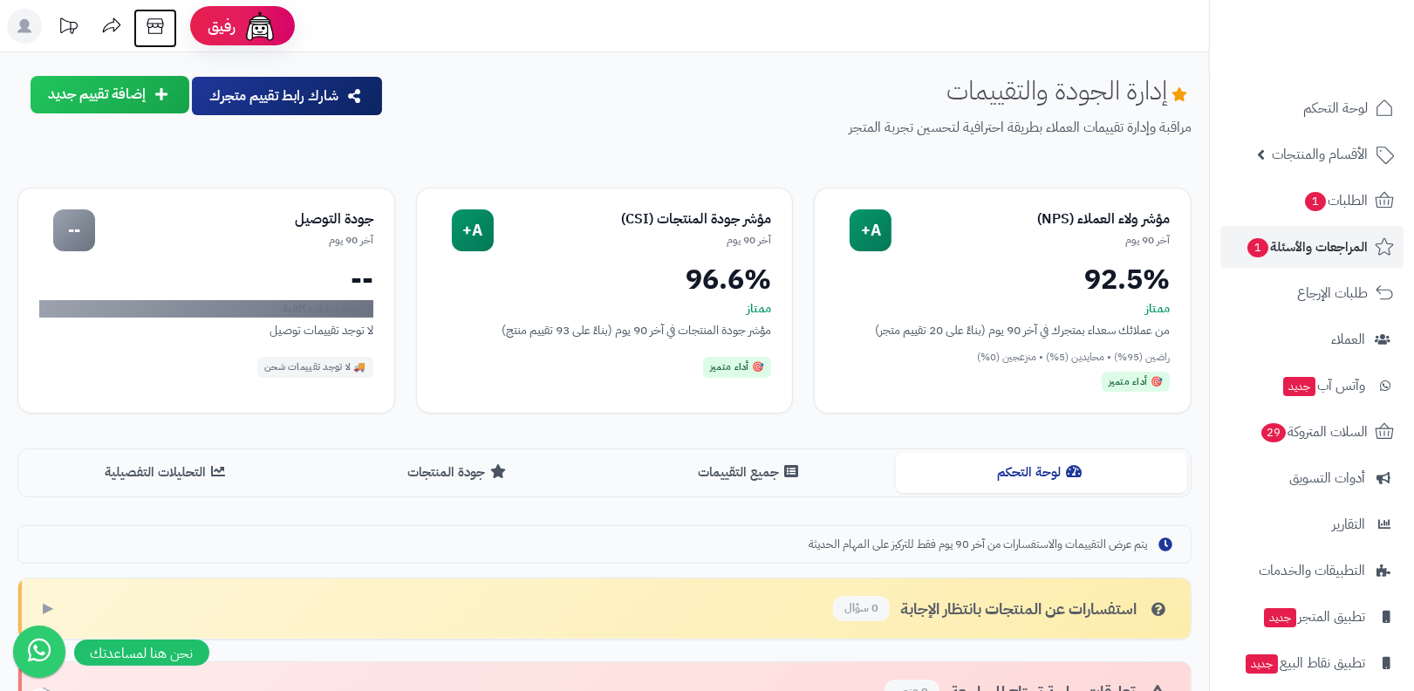
click at [155, 20] on icon at bounding box center [155, 26] width 35 height 35
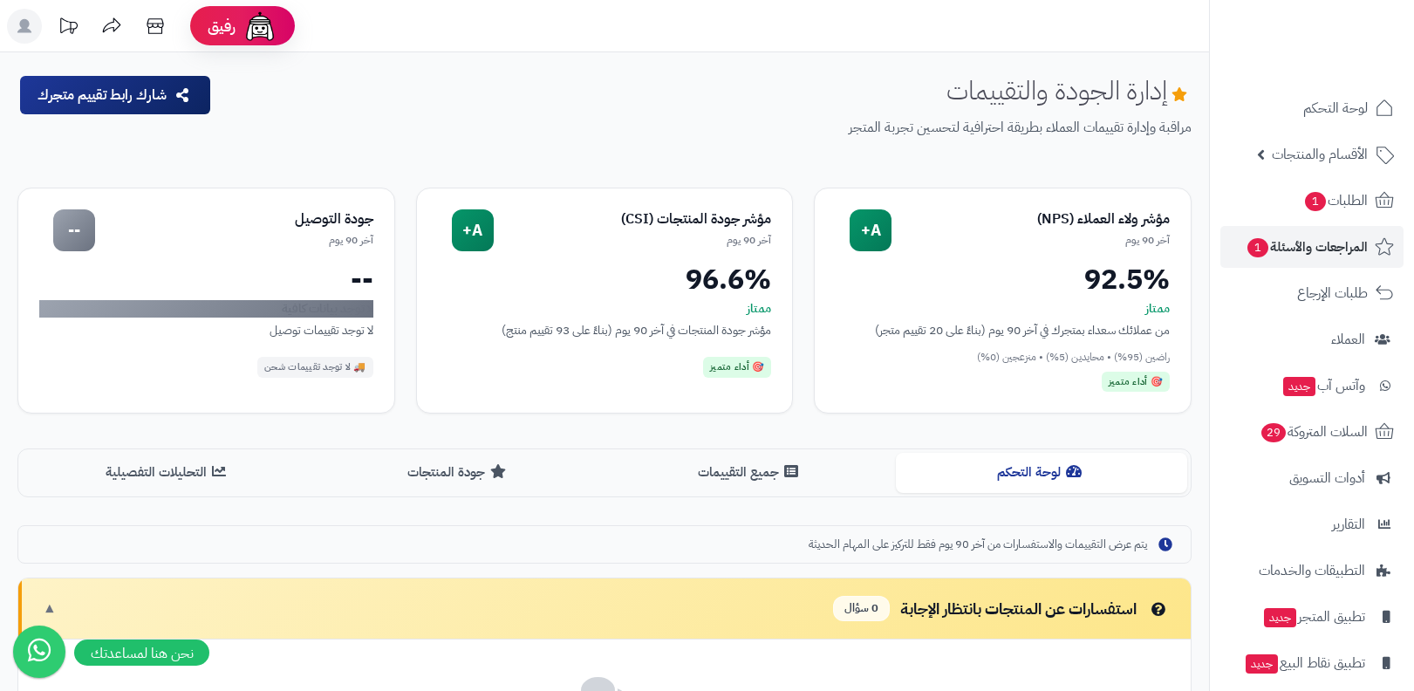
scroll to position [130, 0]
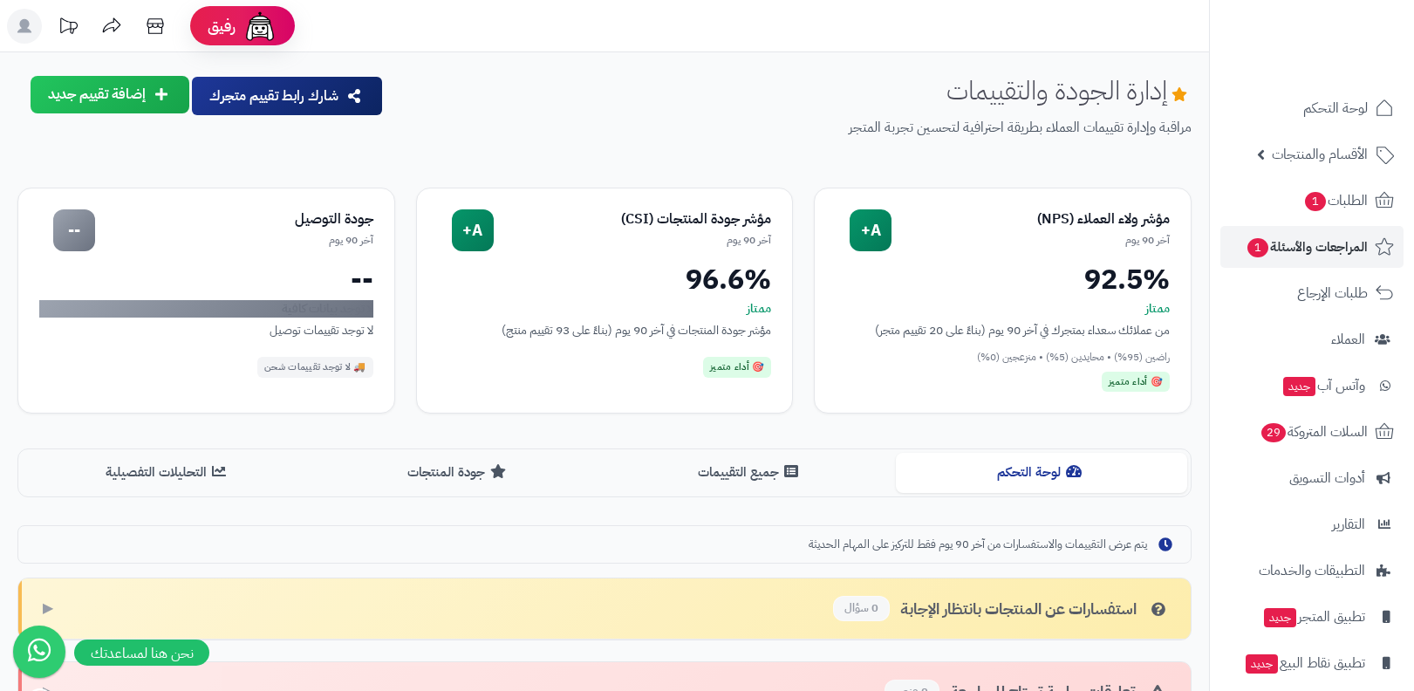
scroll to position [131, 0]
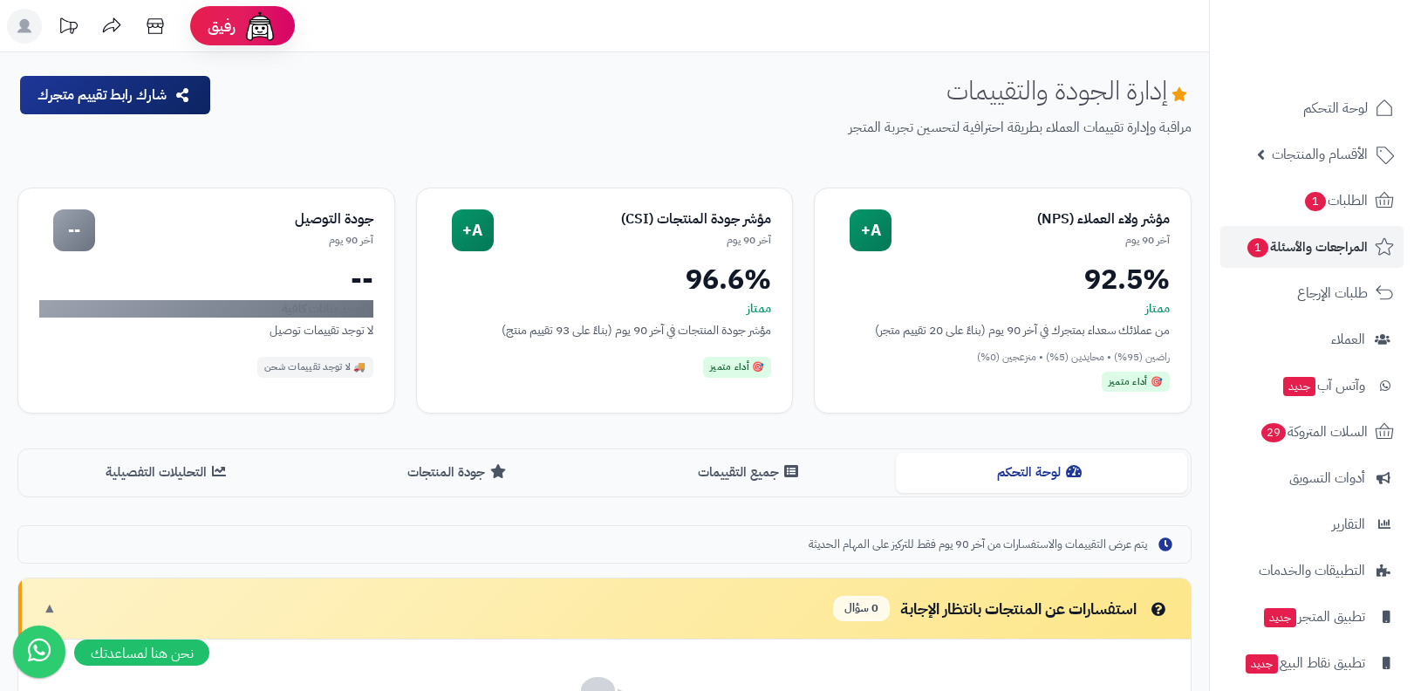
scroll to position [132, 0]
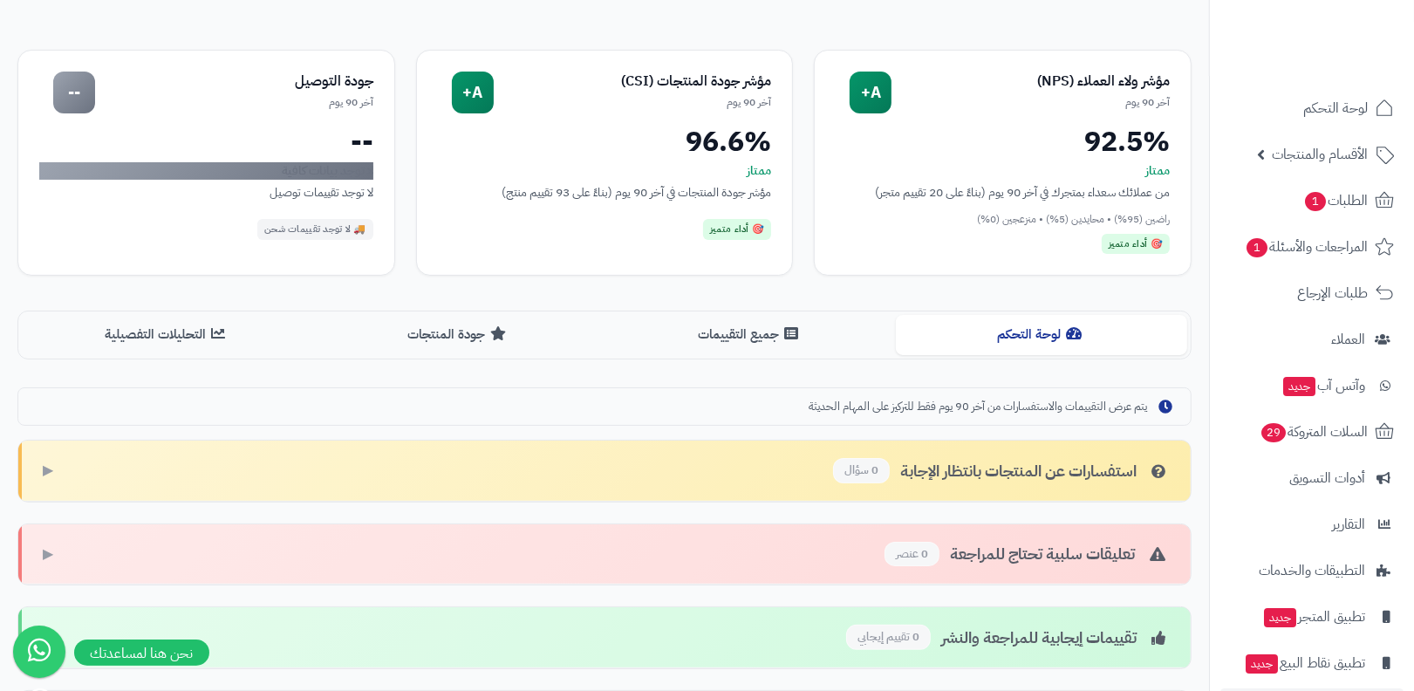
click at [776, 331] on button "جميع التقييمات" at bounding box center [750, 334] width 291 height 39
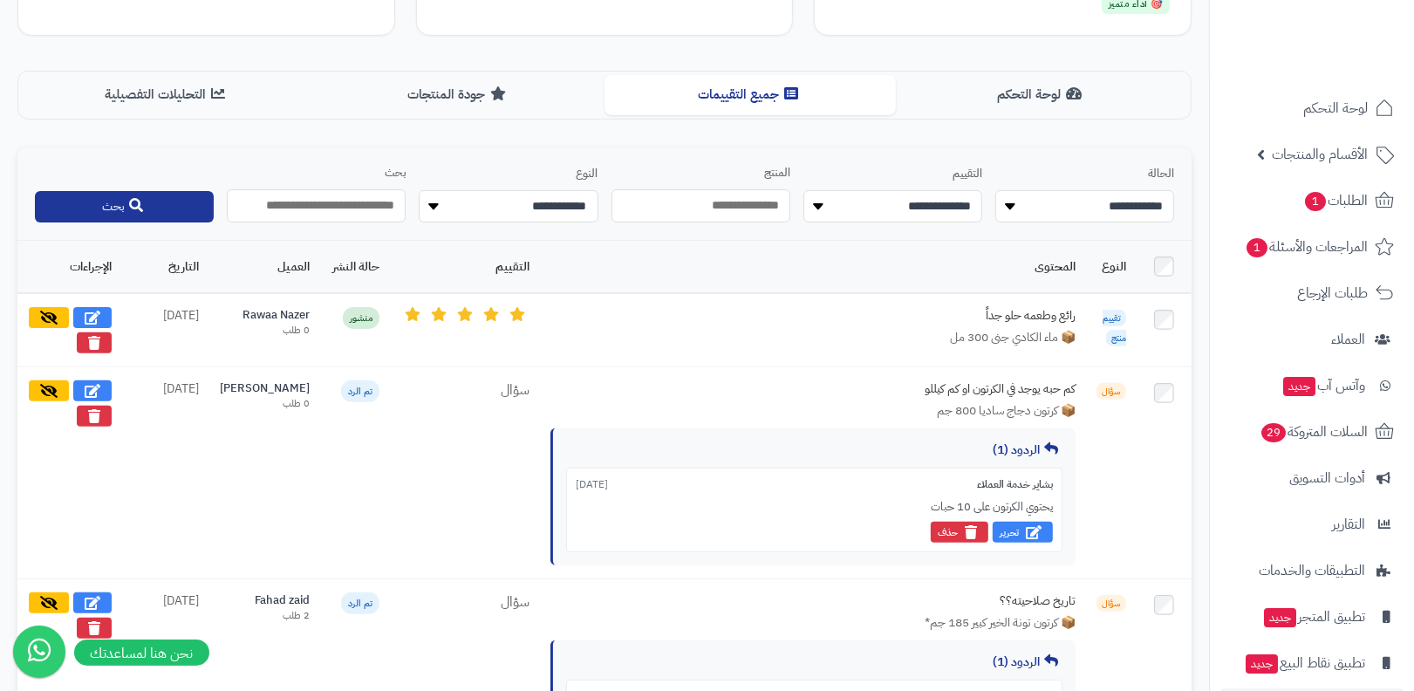
scroll to position [401, 0]
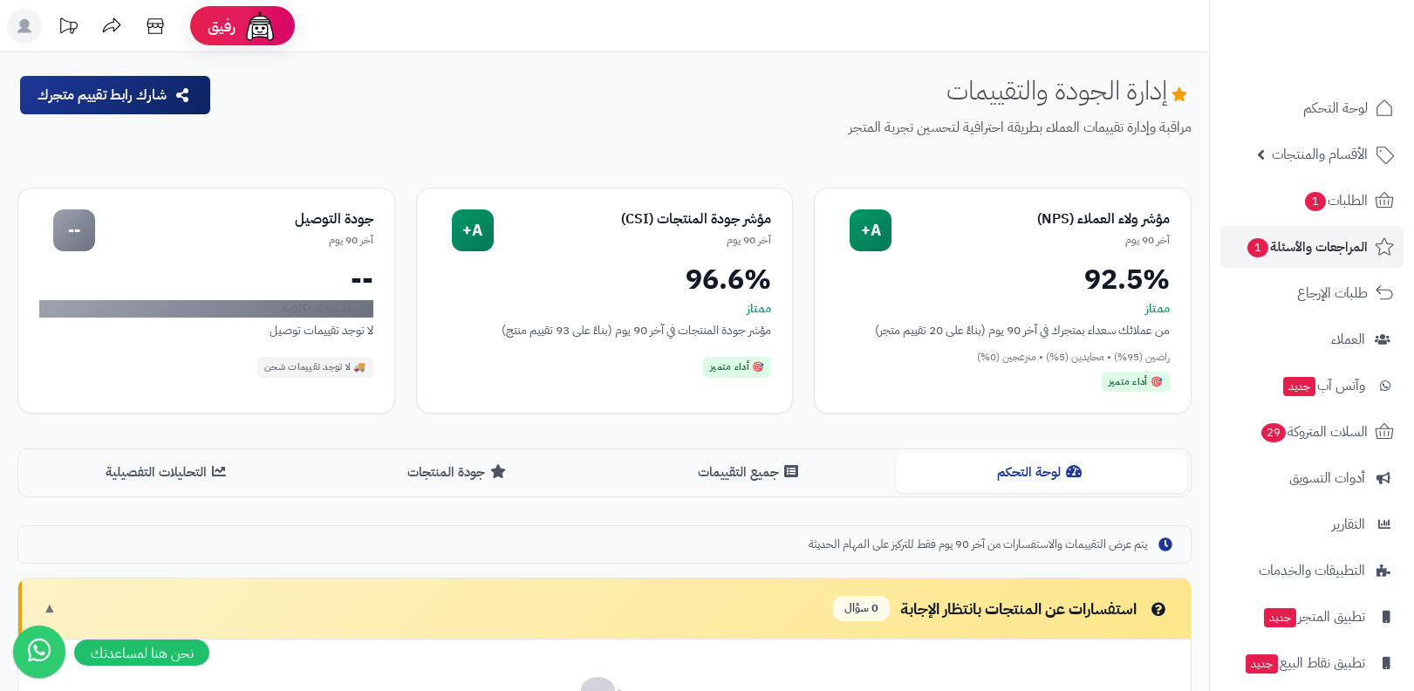
scroll to position [332, 0]
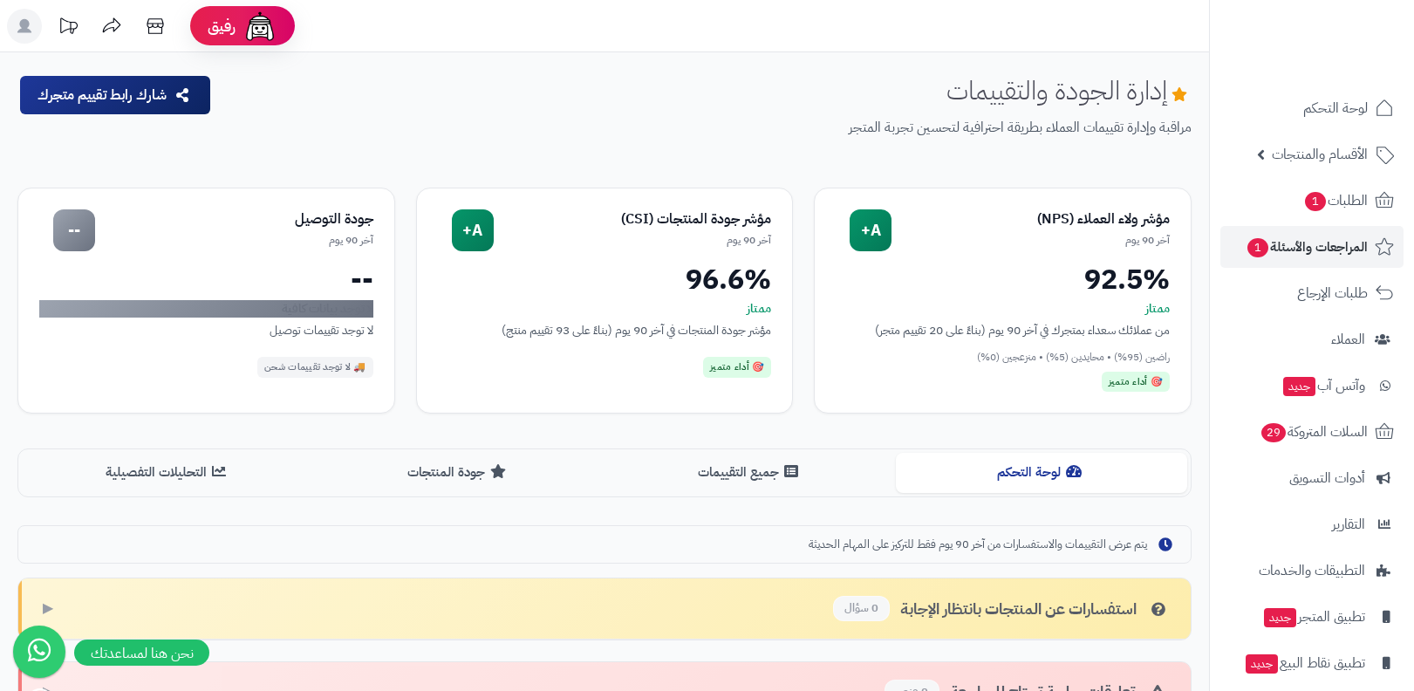
scroll to position [332, 0]
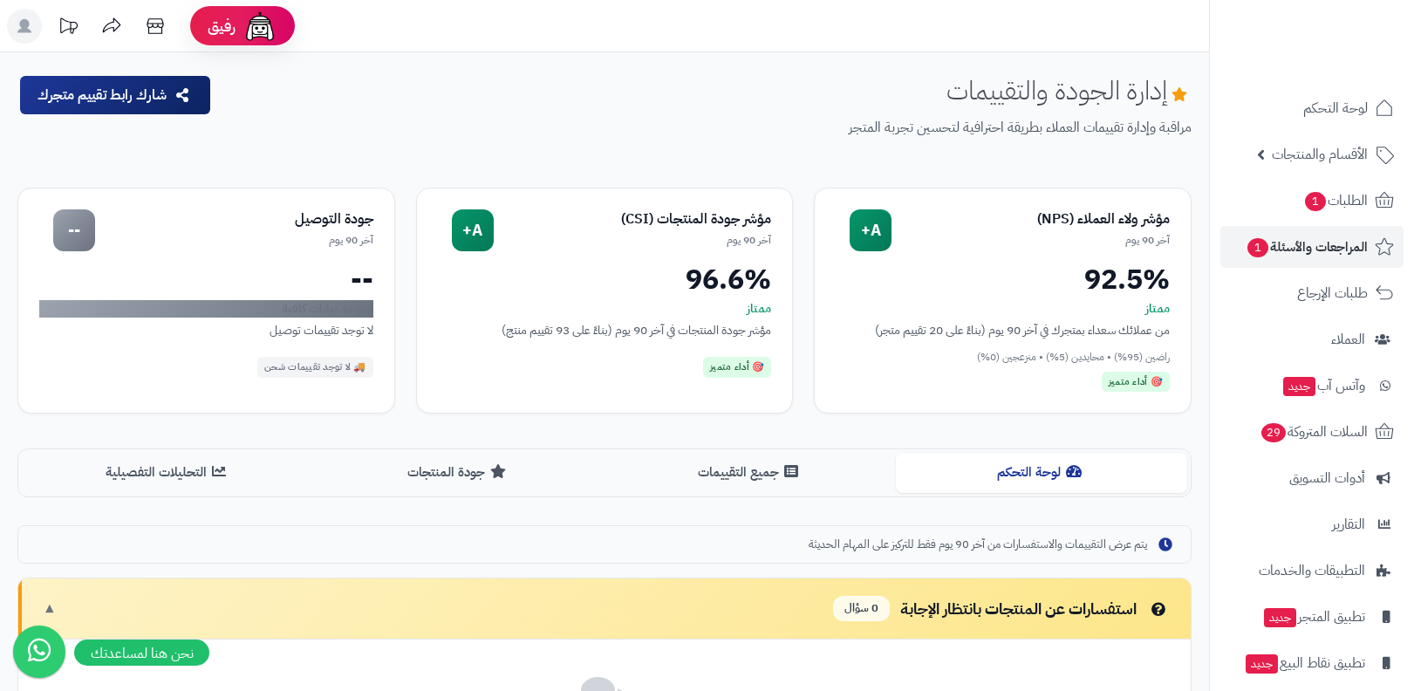
scroll to position [317, 0]
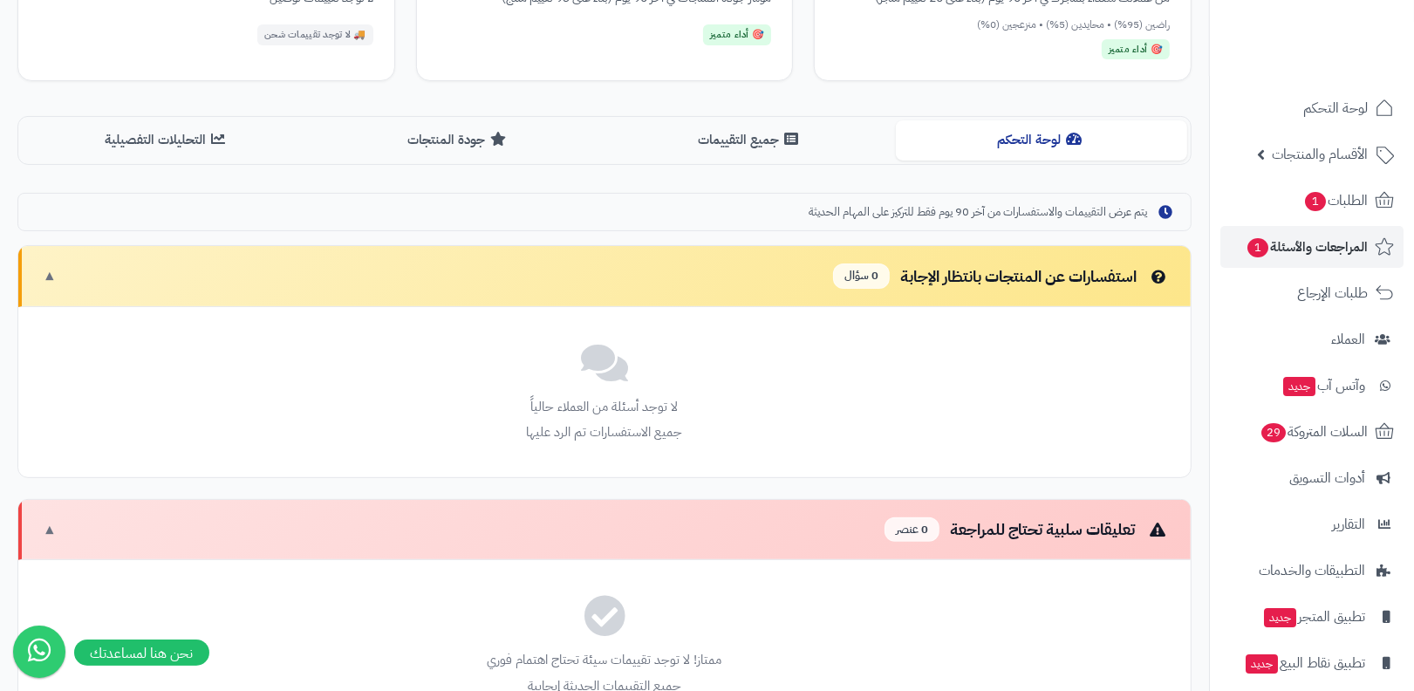
scroll to position [332, 0]
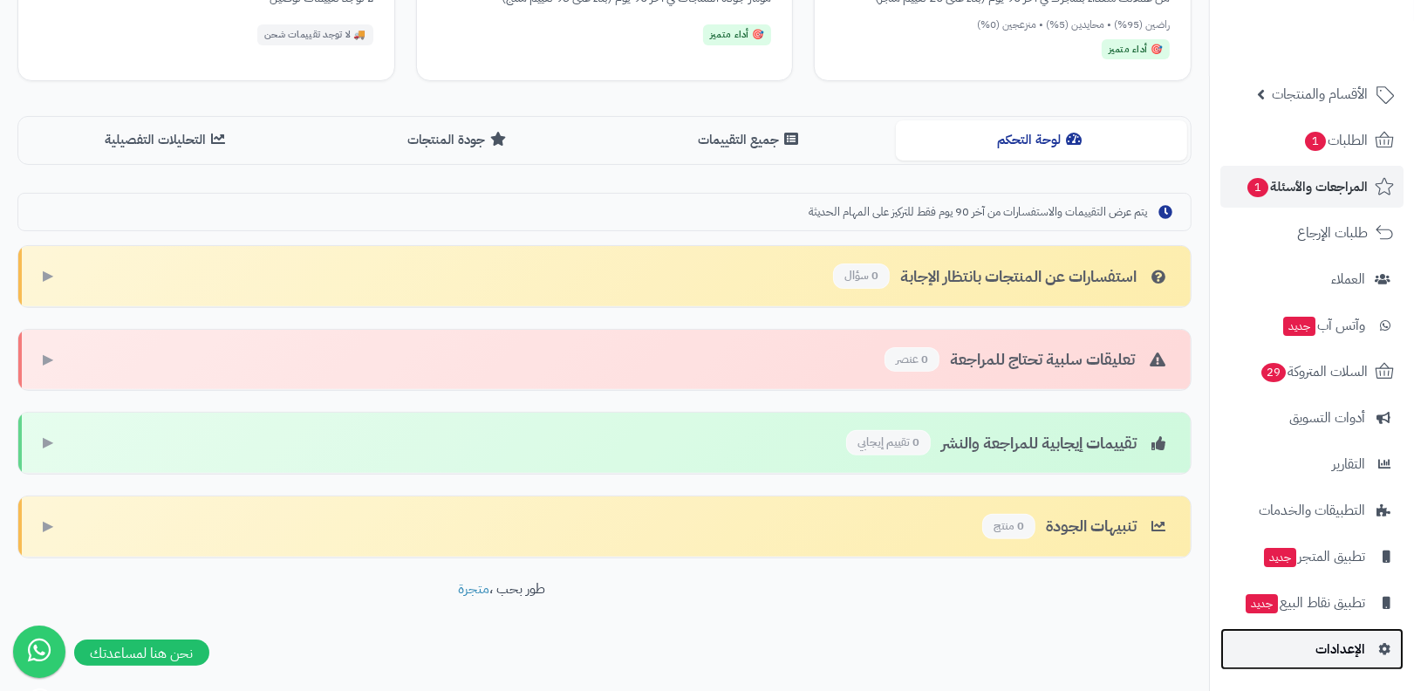
click at [1323, 663] on link "الإعدادات" at bounding box center [1312, 649] width 183 height 42
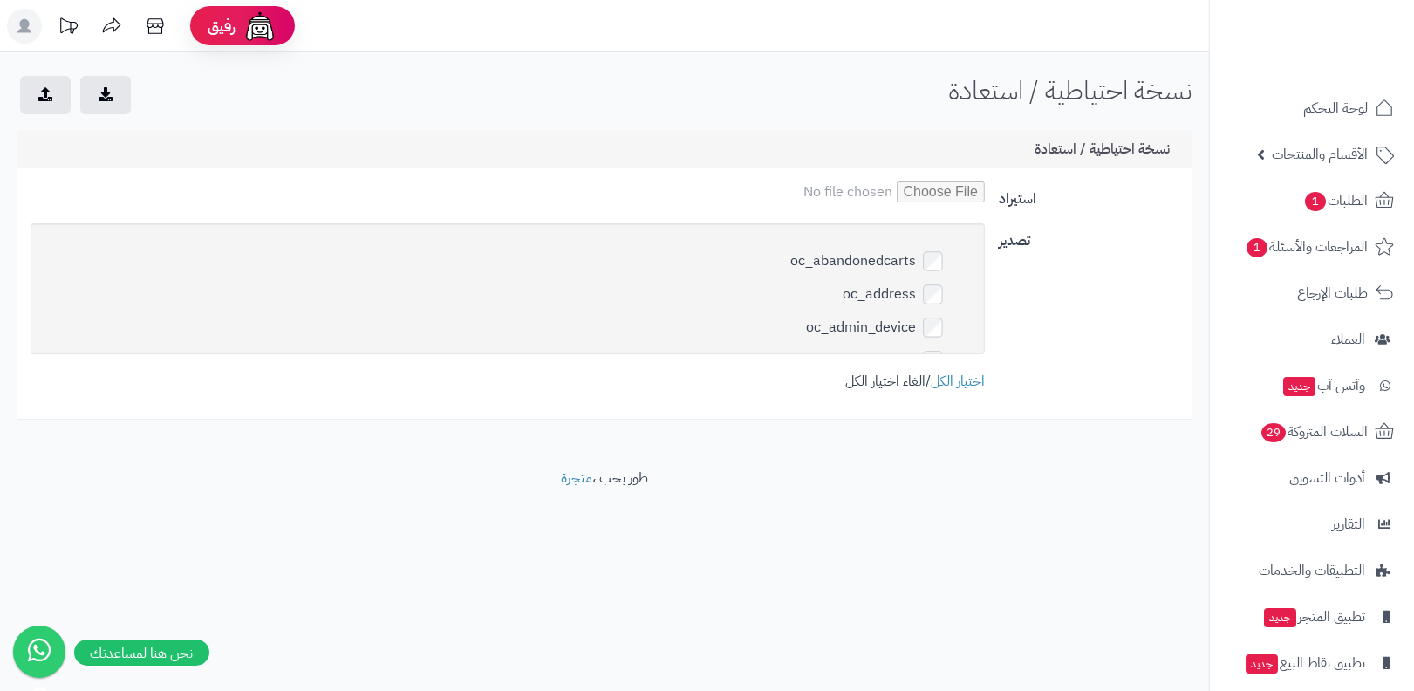
click at [846, 372] on link "الغاء اختيار الكل" at bounding box center [886, 381] width 80 height 21
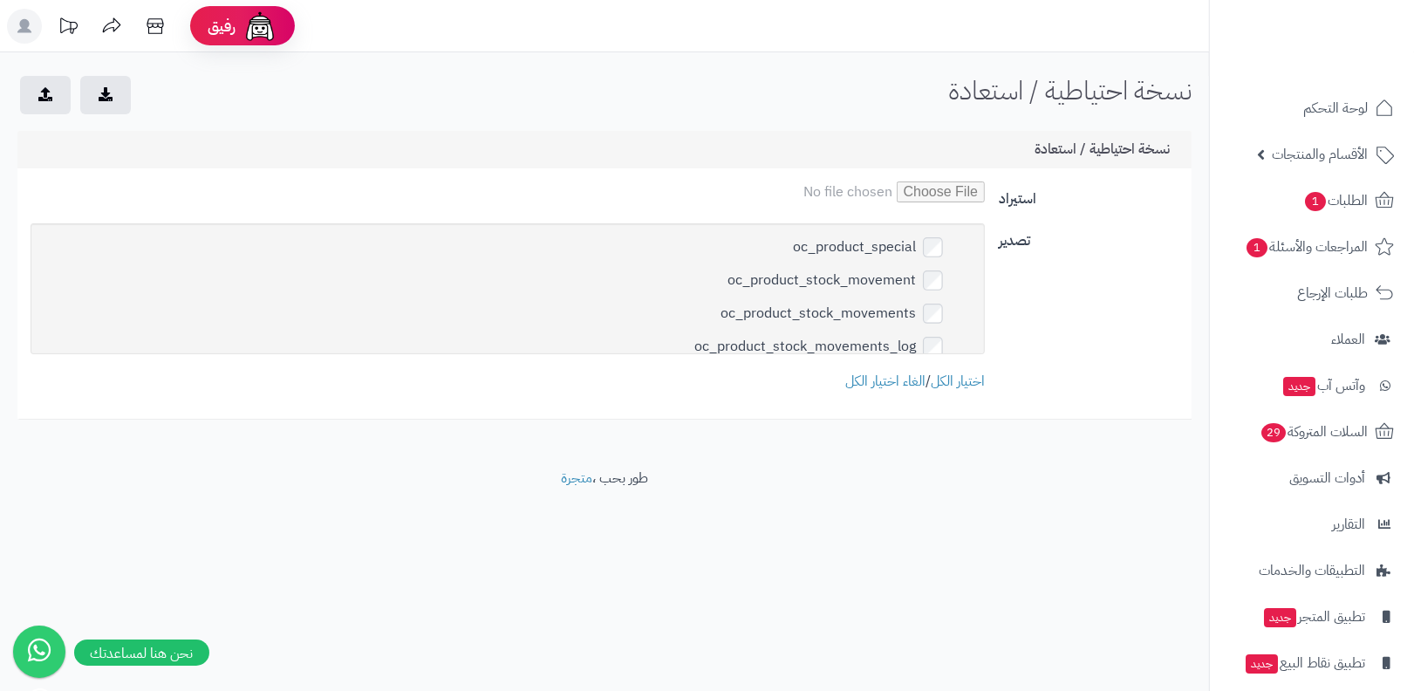
click at [121, 106] on button "submit" at bounding box center [105, 94] width 51 height 38
click at [113, 96] on button "submit" at bounding box center [105, 94] width 51 height 38
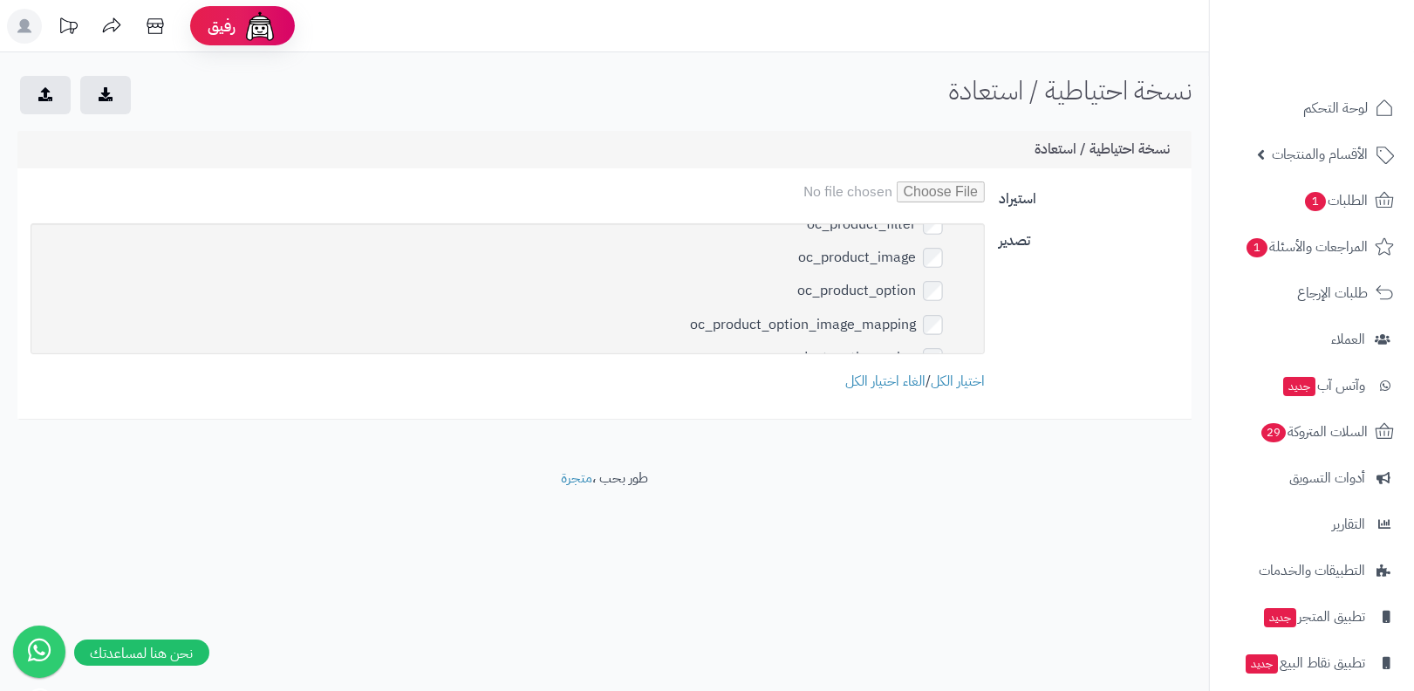
scroll to position [5679, 0]
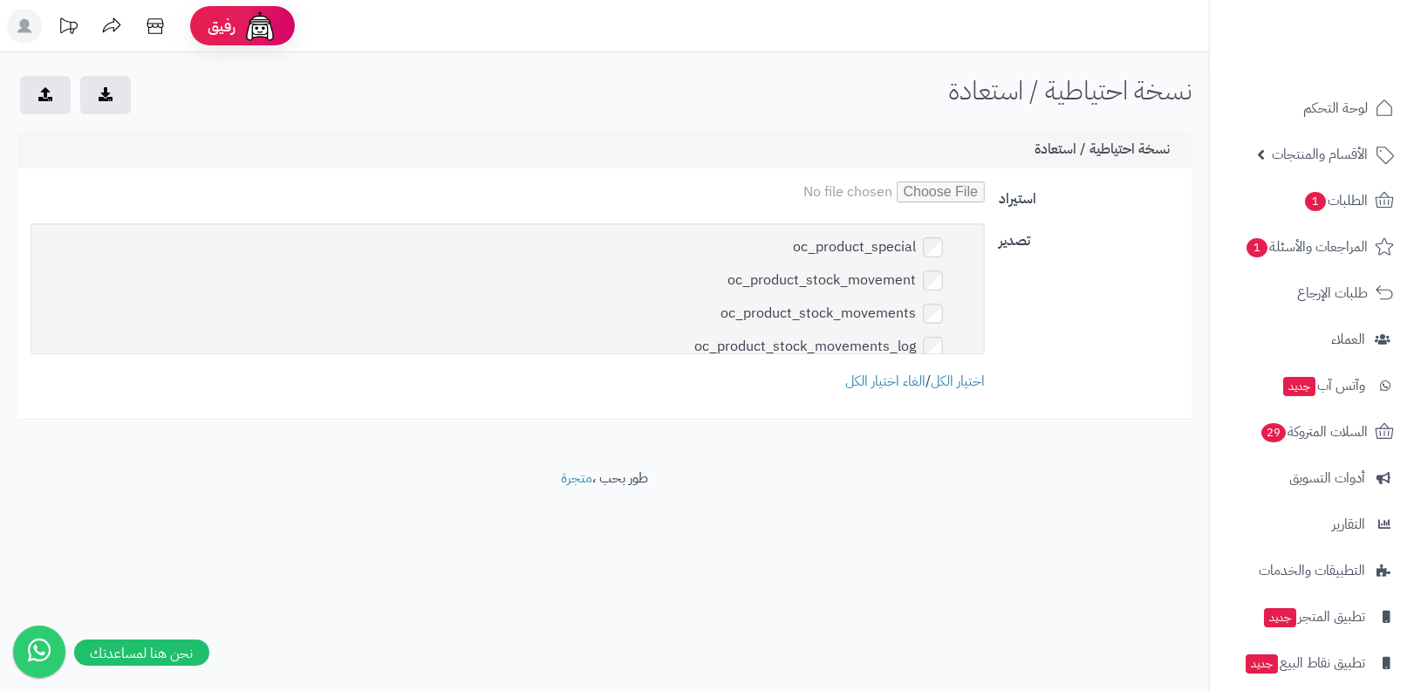
click at [104, 112] on button "submit" at bounding box center [105, 94] width 51 height 38
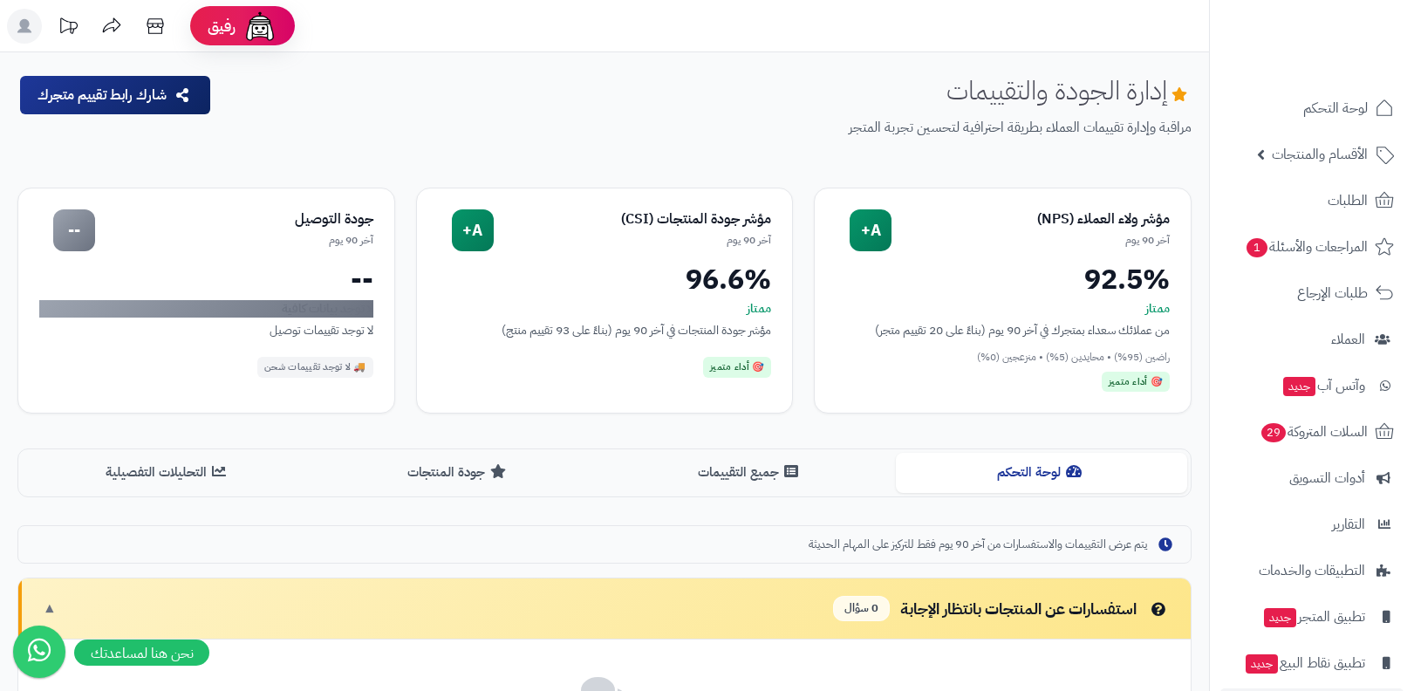
scroll to position [331, 0]
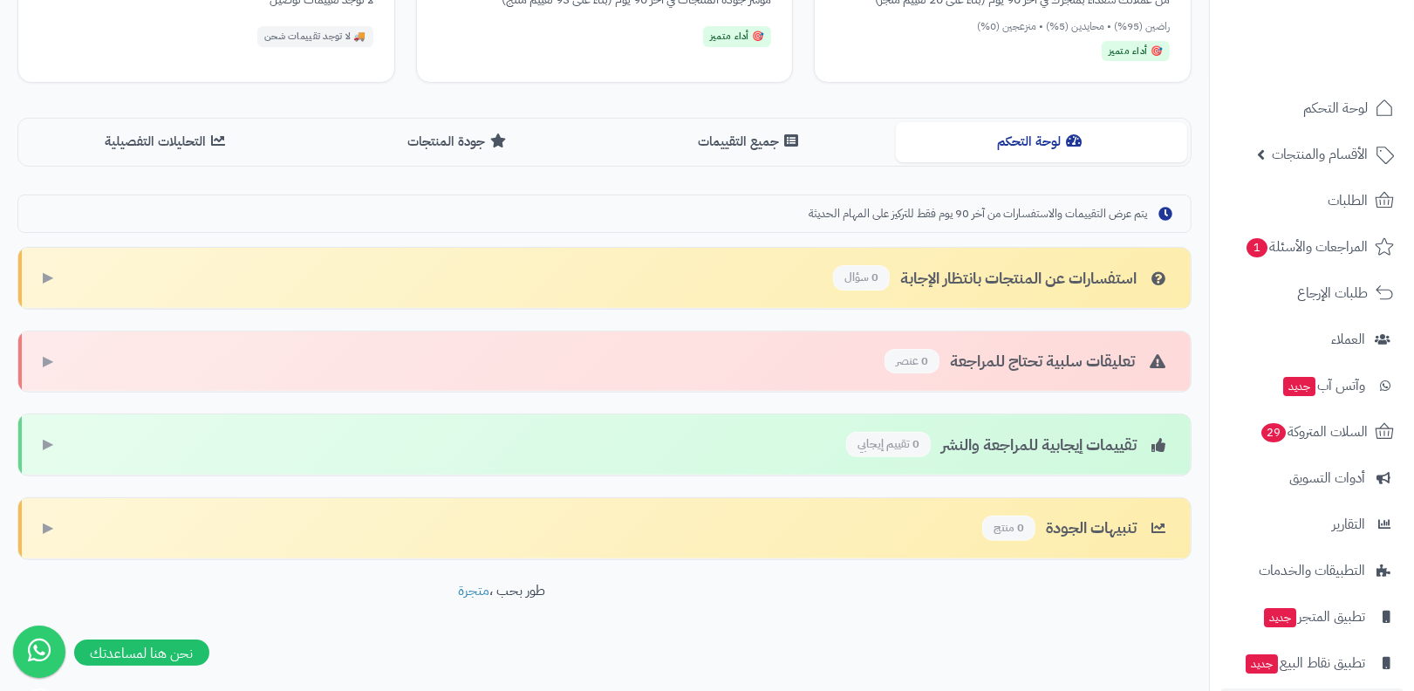
click at [785, 118] on div "لوحة التحكم جميع التقييمات جودة المنتجات التحليلات التفصيلية" at bounding box center [604, 142] width 1174 height 48
click at [784, 141] on icon at bounding box center [791, 140] width 14 height 14
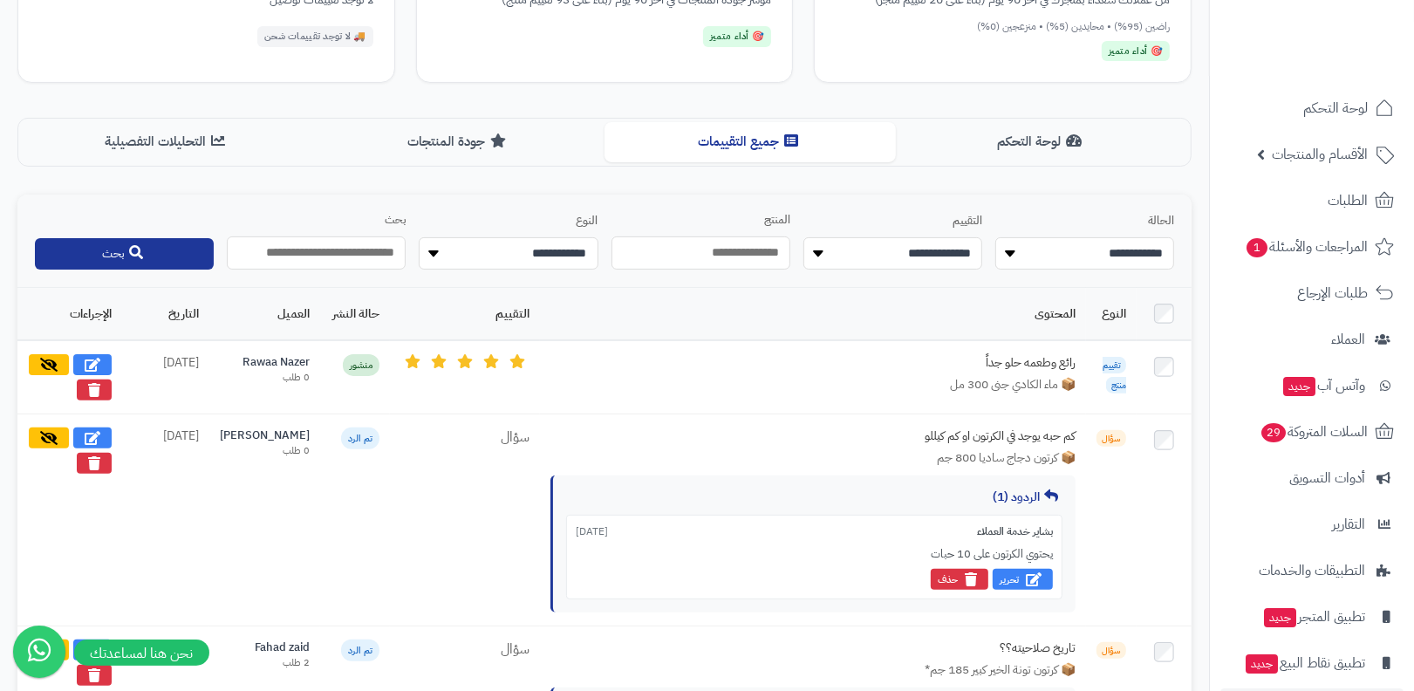
scroll to position [926, 0]
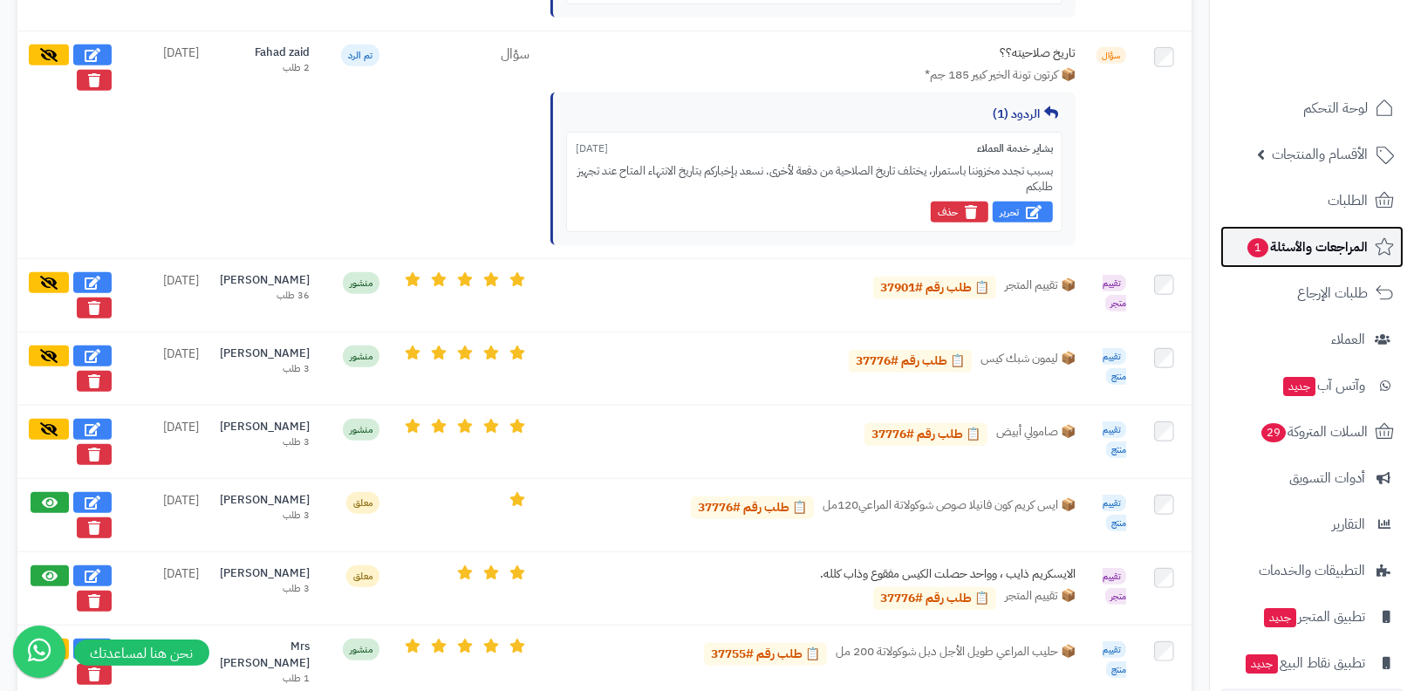
click at [1302, 254] on span "المراجعات والأسئلة 1" at bounding box center [1307, 247] width 122 height 24
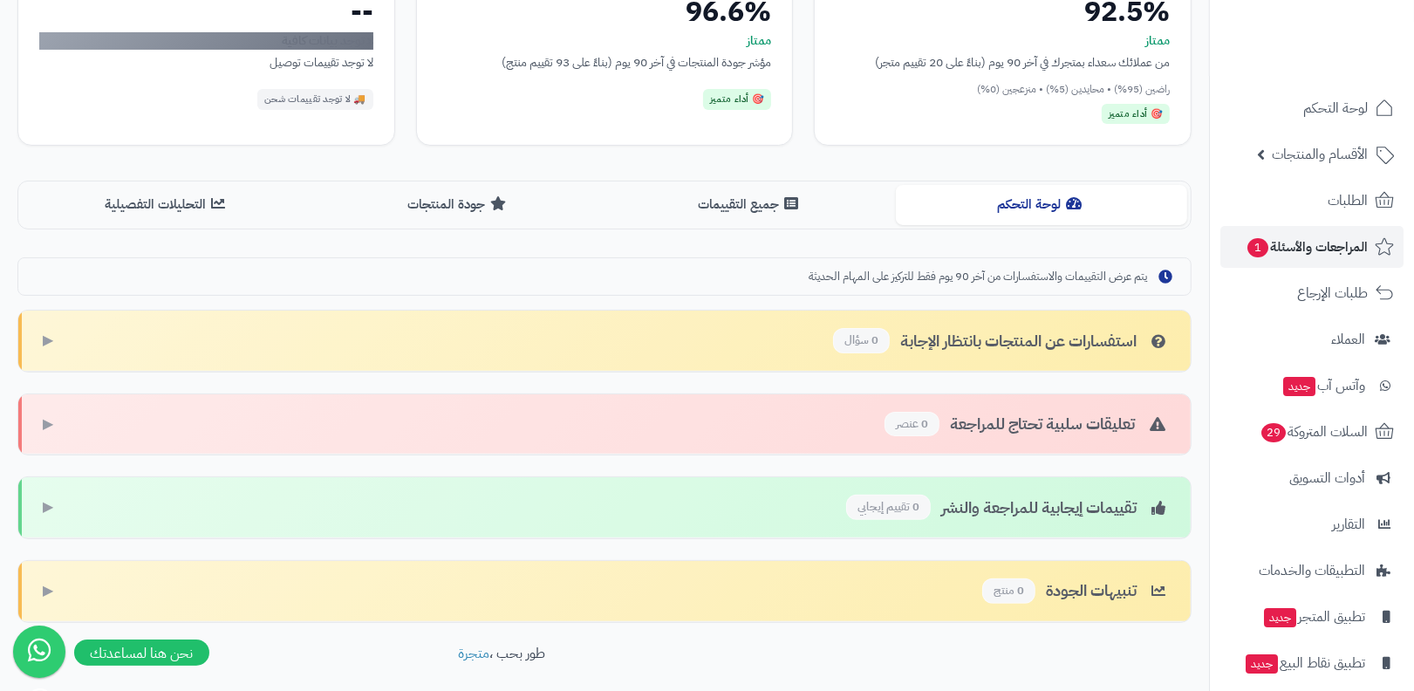
scroll to position [332, 0]
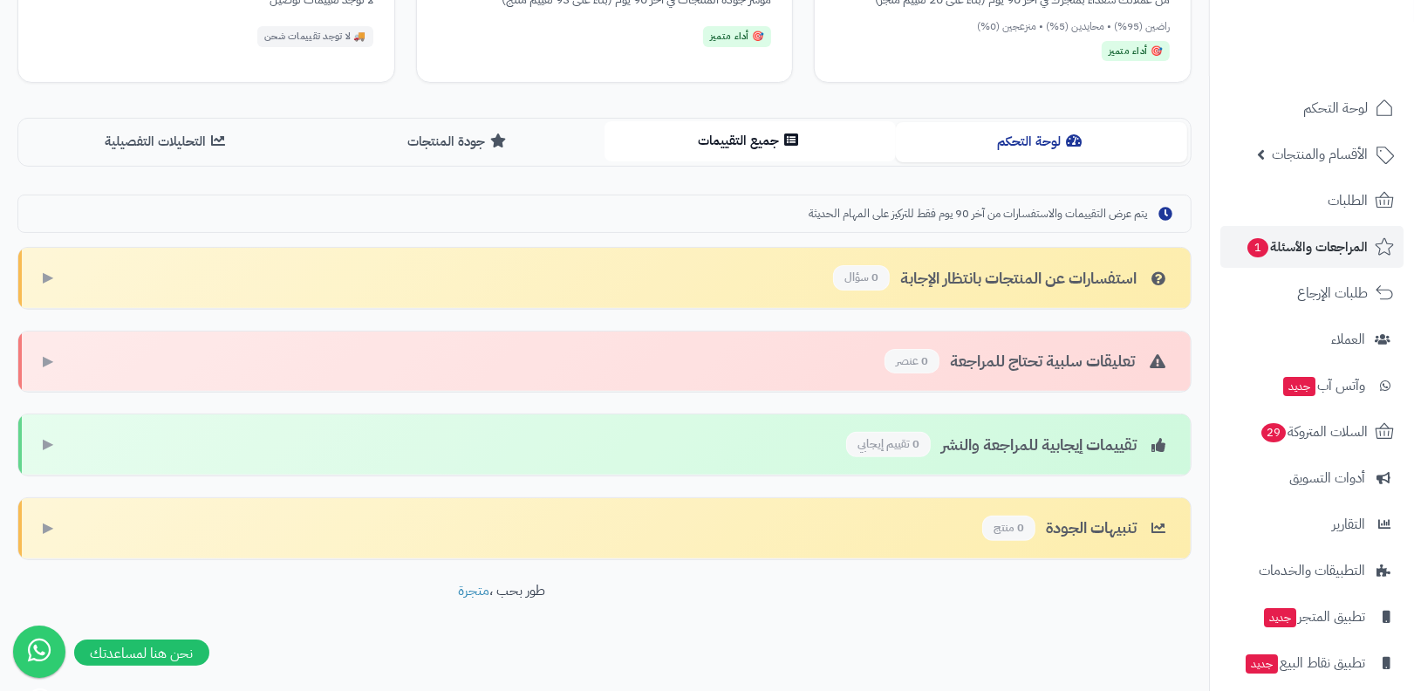
click at [777, 150] on button "جميع التقييمات" at bounding box center [750, 140] width 291 height 39
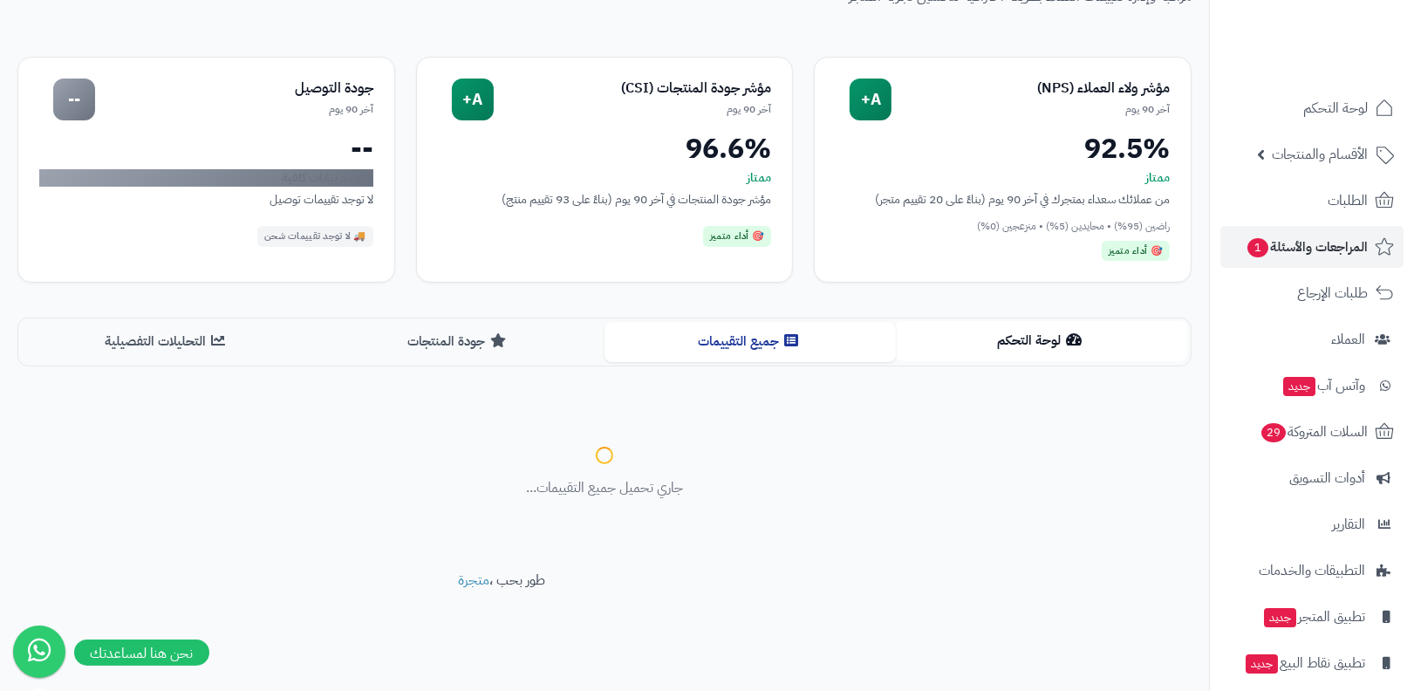
scroll to position [331, 0]
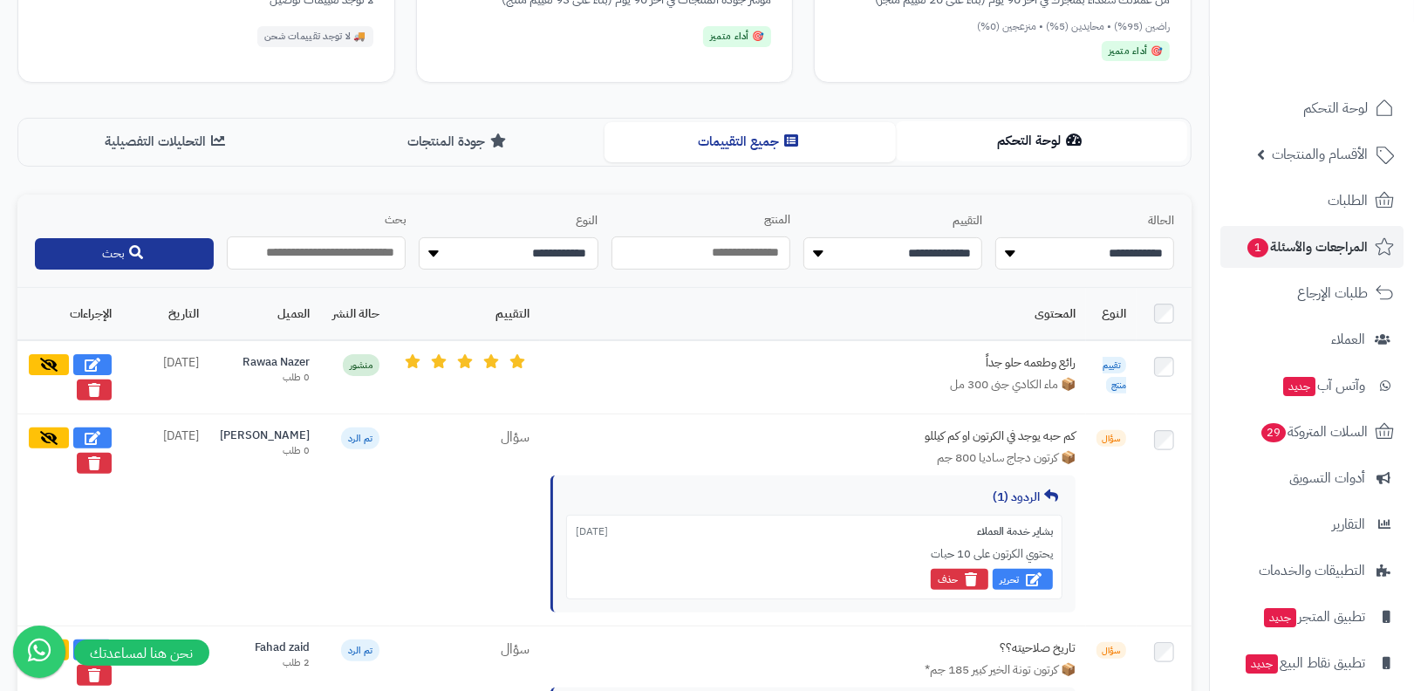
click at [1035, 144] on button "لوحة التحكم" at bounding box center [1041, 140] width 291 height 39
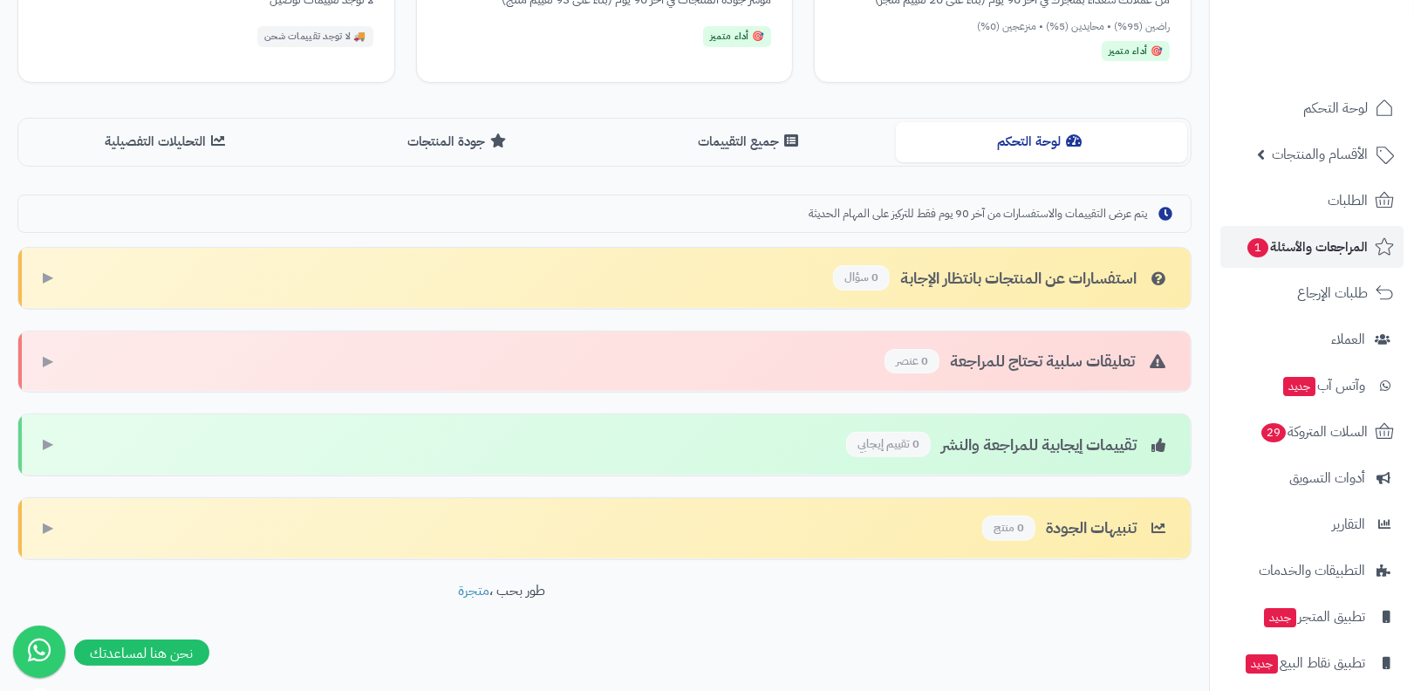
click at [675, 553] on div "إدارة الجودة والتقييمات مراقبة وإدارة تقييمات العملاء بطريقة احترافية لتحسين تج…" at bounding box center [604, 213] width 1209 height 982
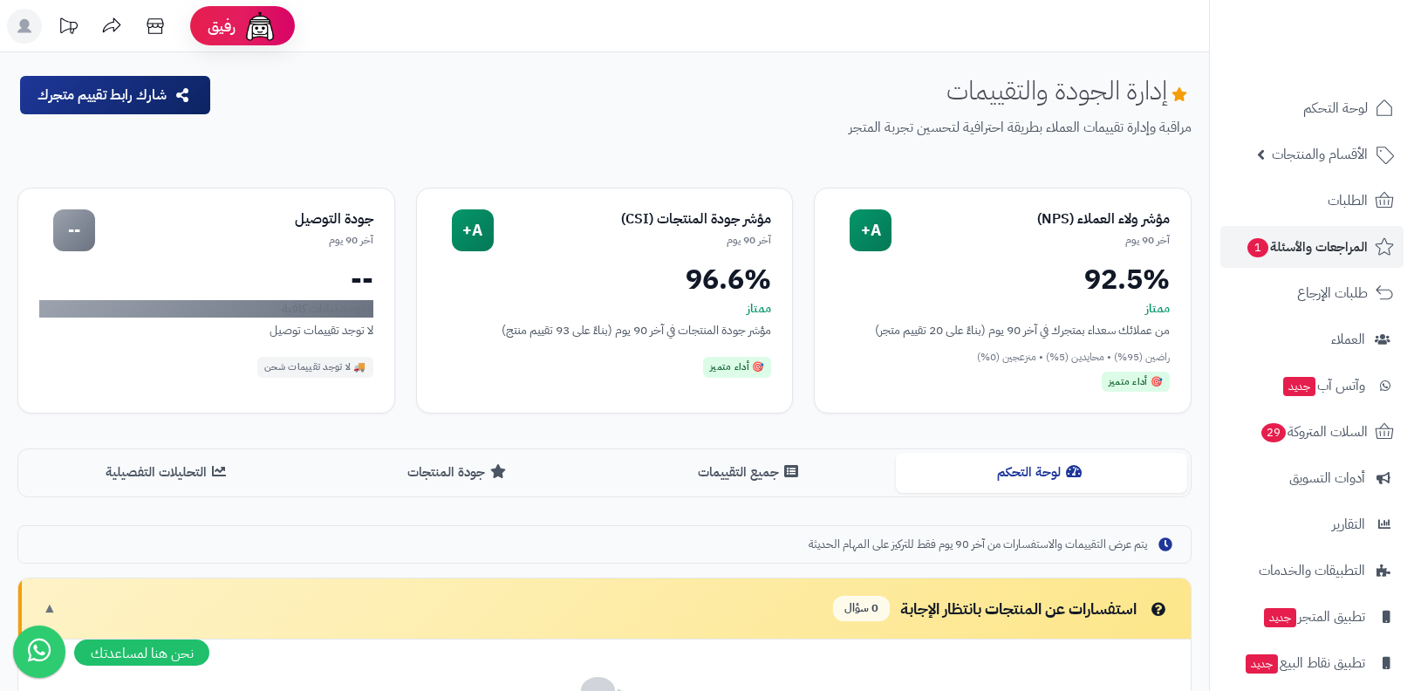
scroll to position [330, 0]
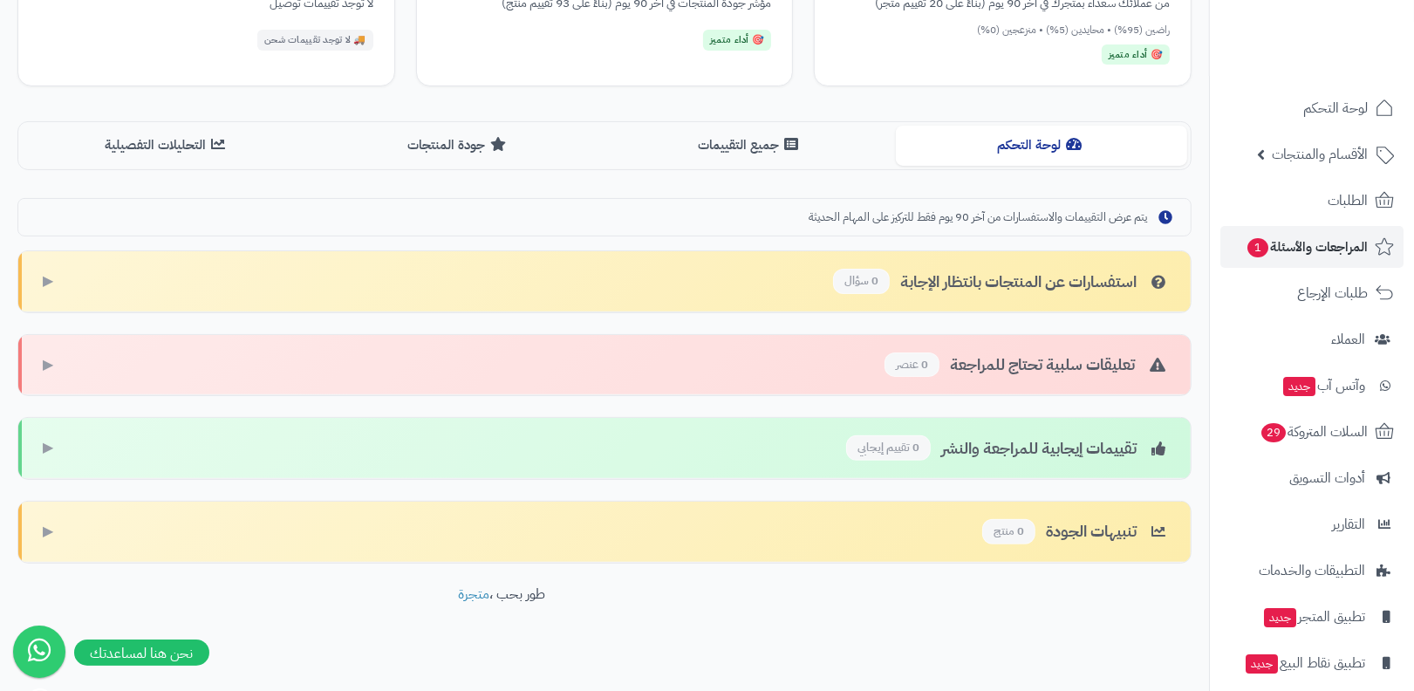
scroll to position [327, 0]
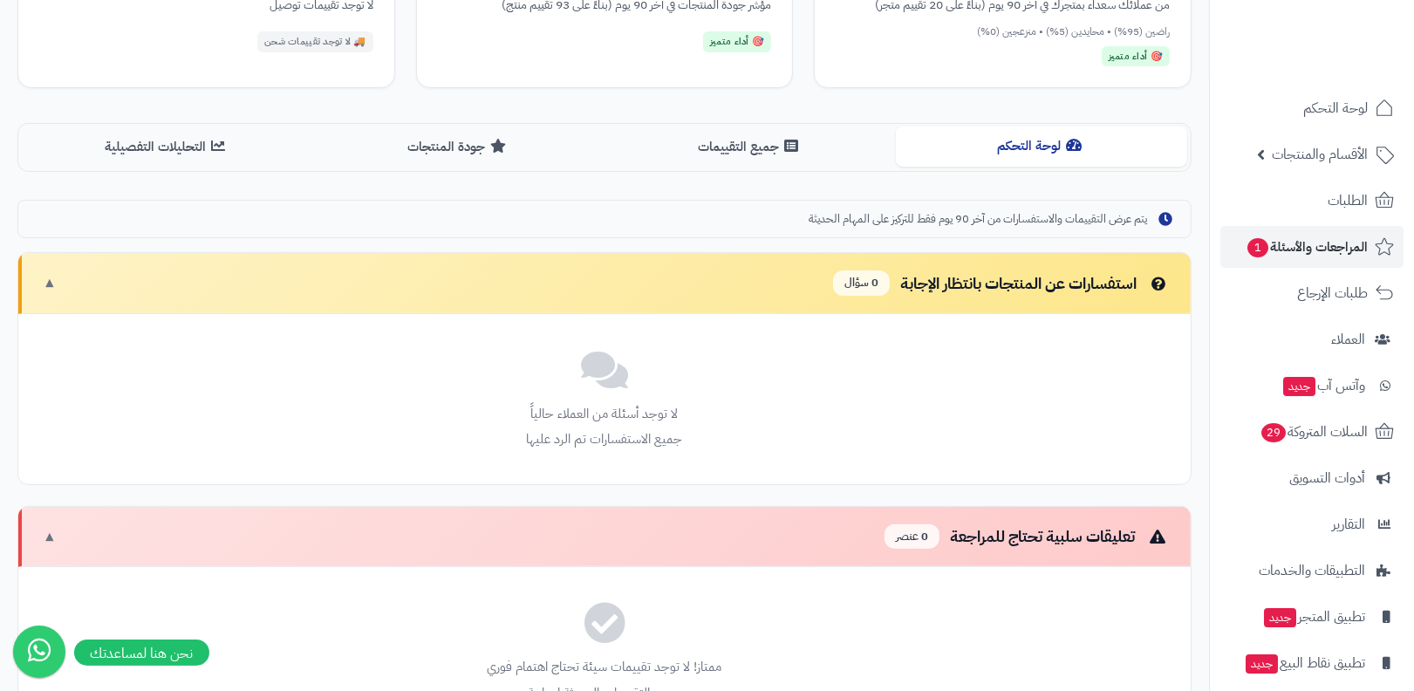
scroll to position [325, 0]
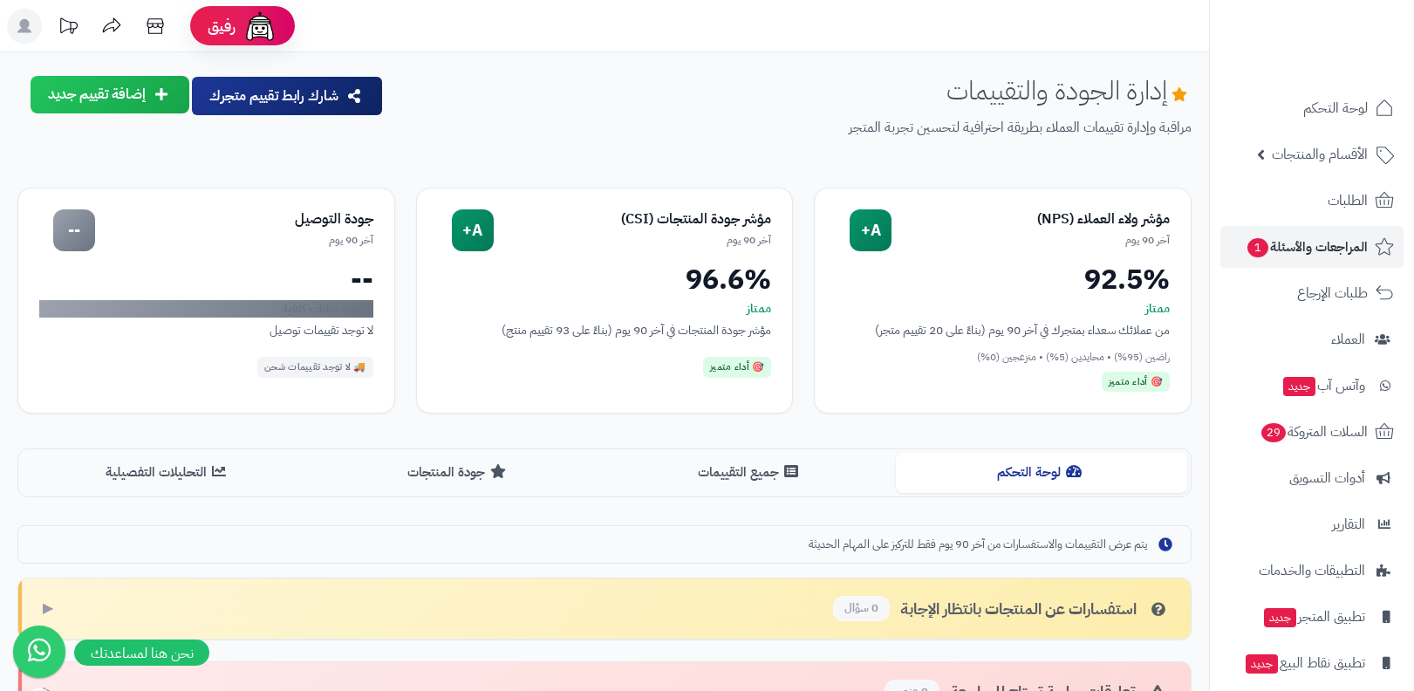
scroll to position [323, 0]
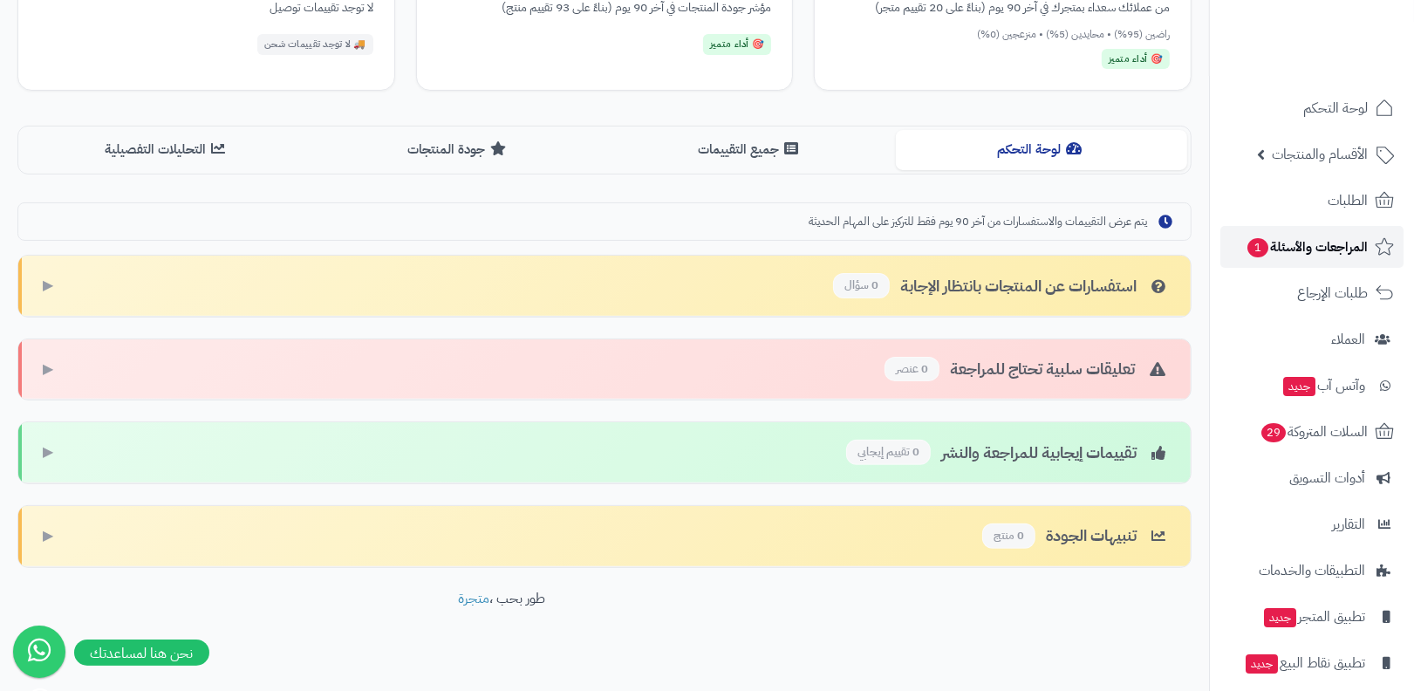
click at [1279, 262] on link "المراجعات والأسئلة 1" at bounding box center [1312, 247] width 183 height 42
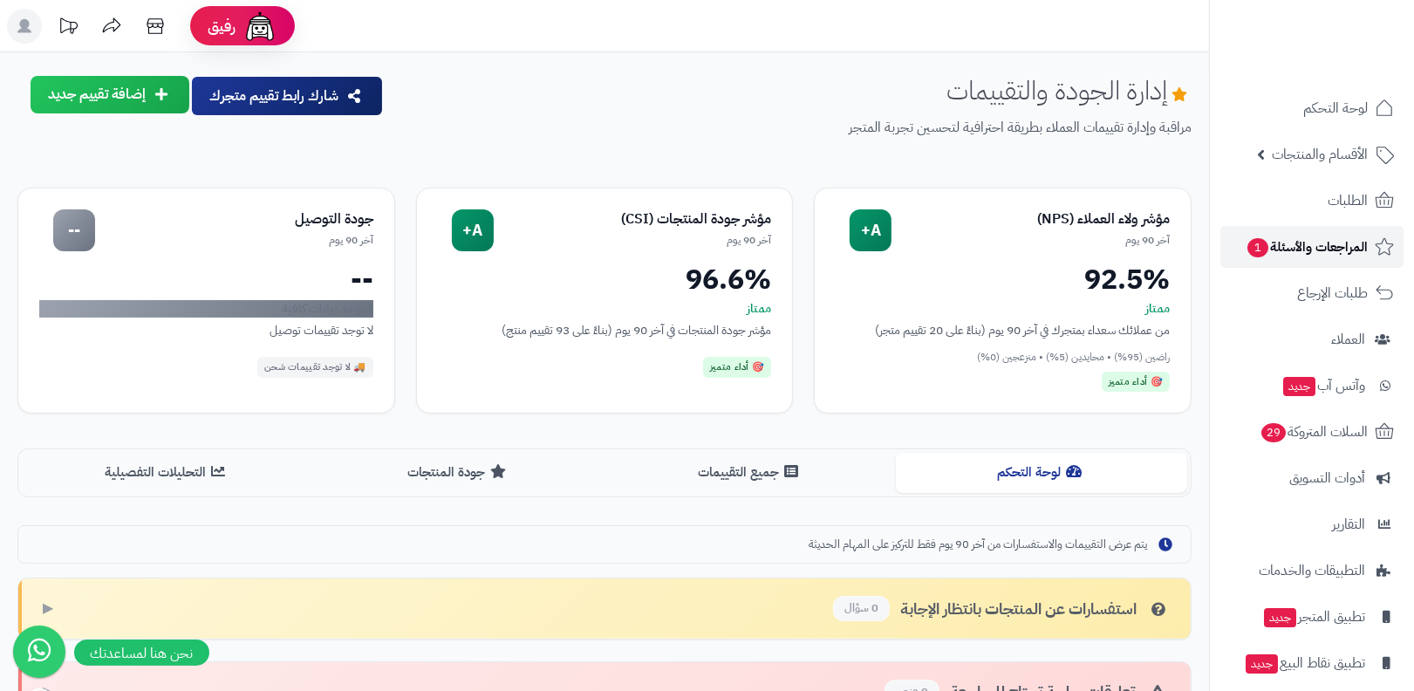
click at [1274, 260] on link "المراجعات والأسئلة 1" at bounding box center [1312, 247] width 183 height 42
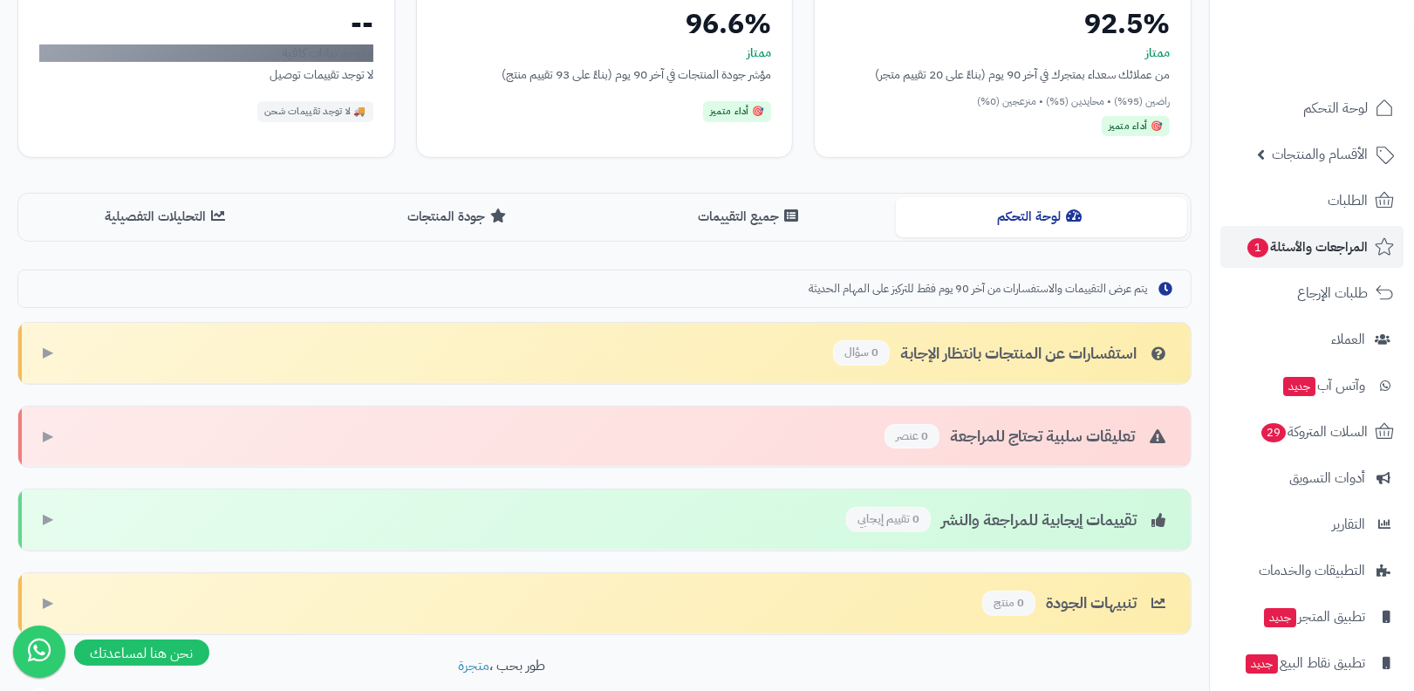
scroll to position [332, 0]
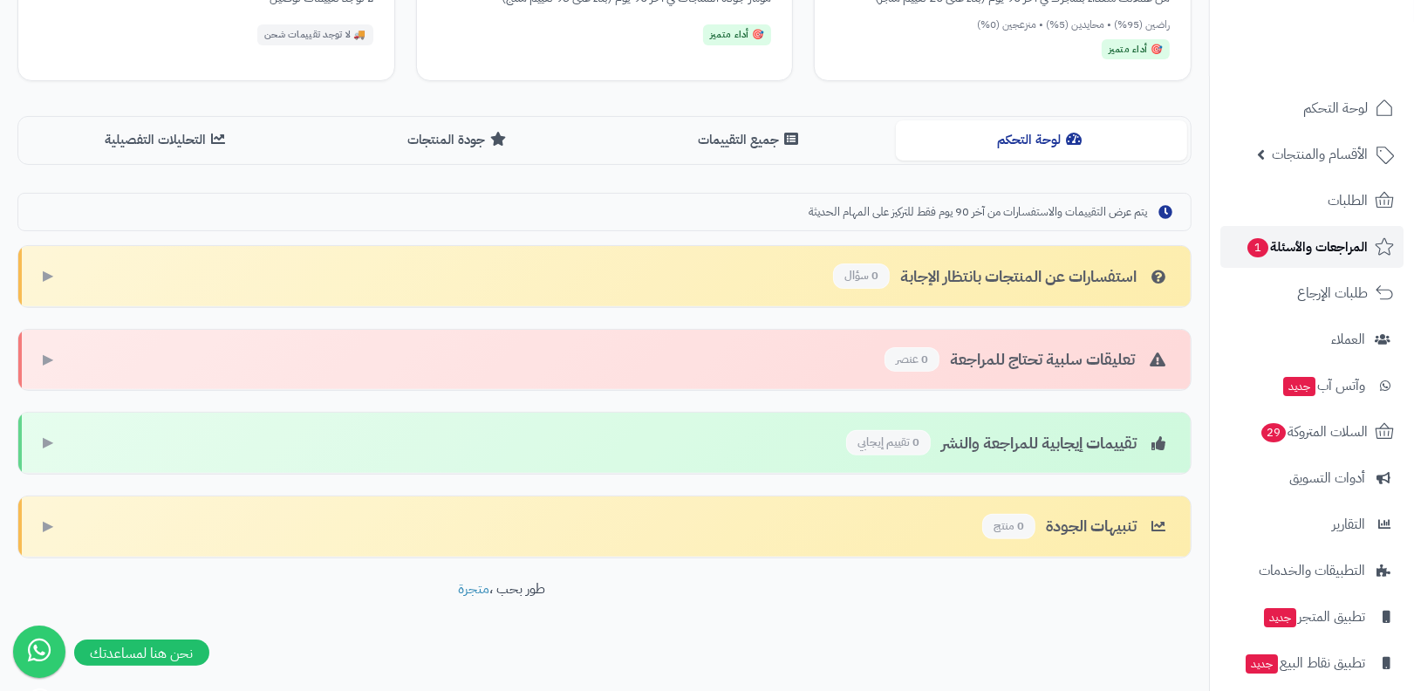
click at [1265, 231] on link "المراجعات والأسئلة 1" at bounding box center [1312, 247] width 183 height 42
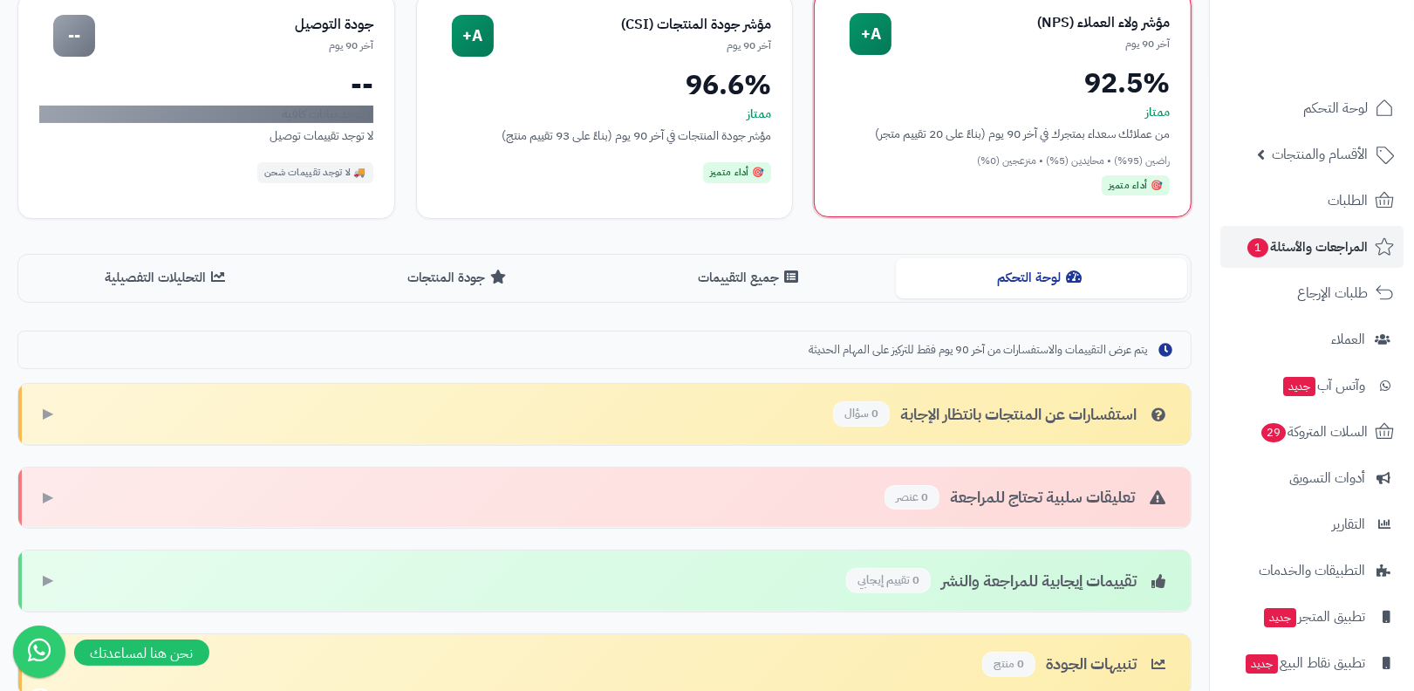
scroll to position [332, 0]
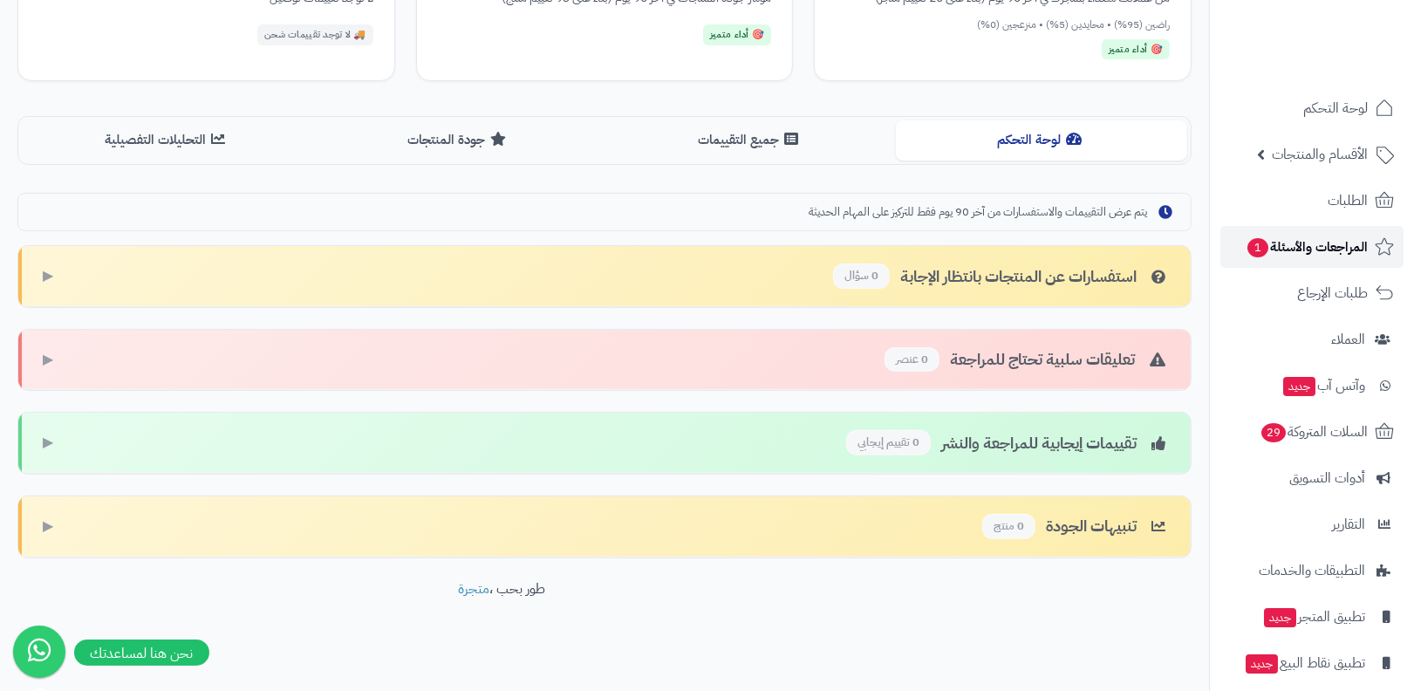
click at [1282, 239] on span "المراجعات والأسئلة 1" at bounding box center [1307, 247] width 122 height 24
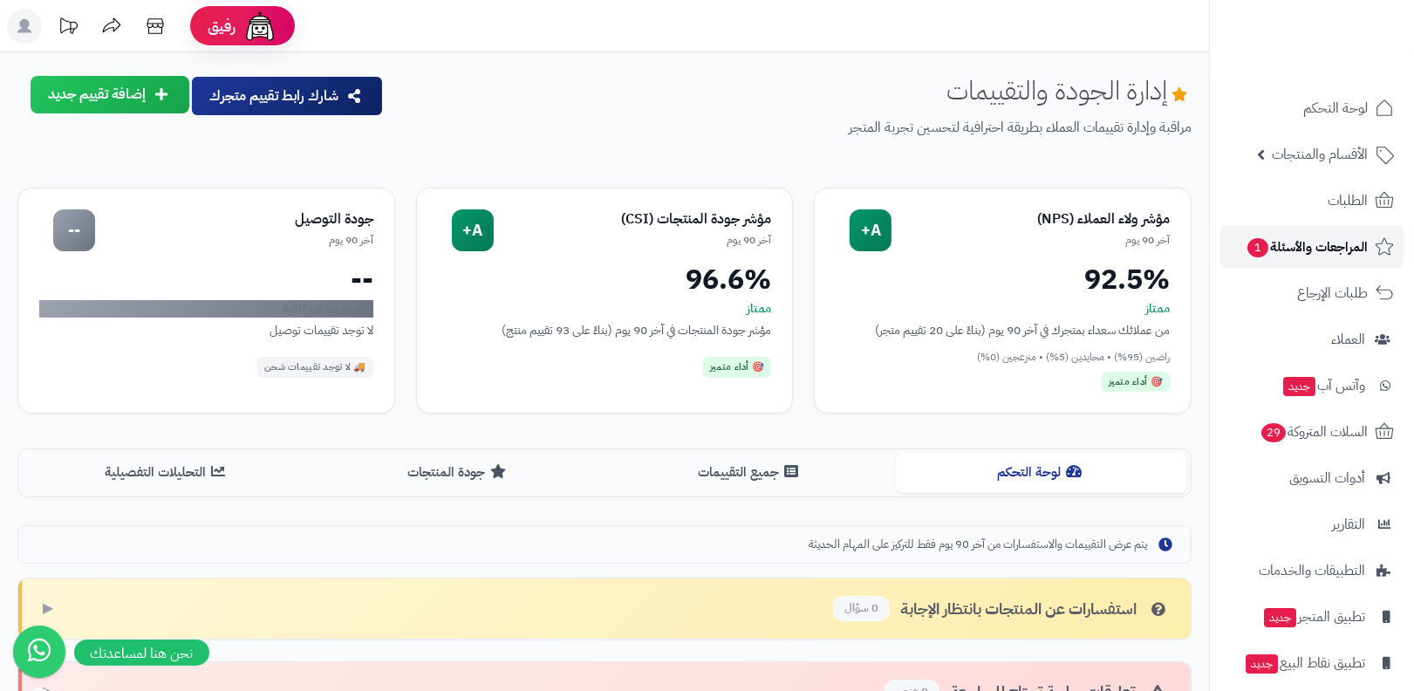
click at [1341, 251] on span "المراجعات والأسئلة 1" at bounding box center [1307, 247] width 122 height 24
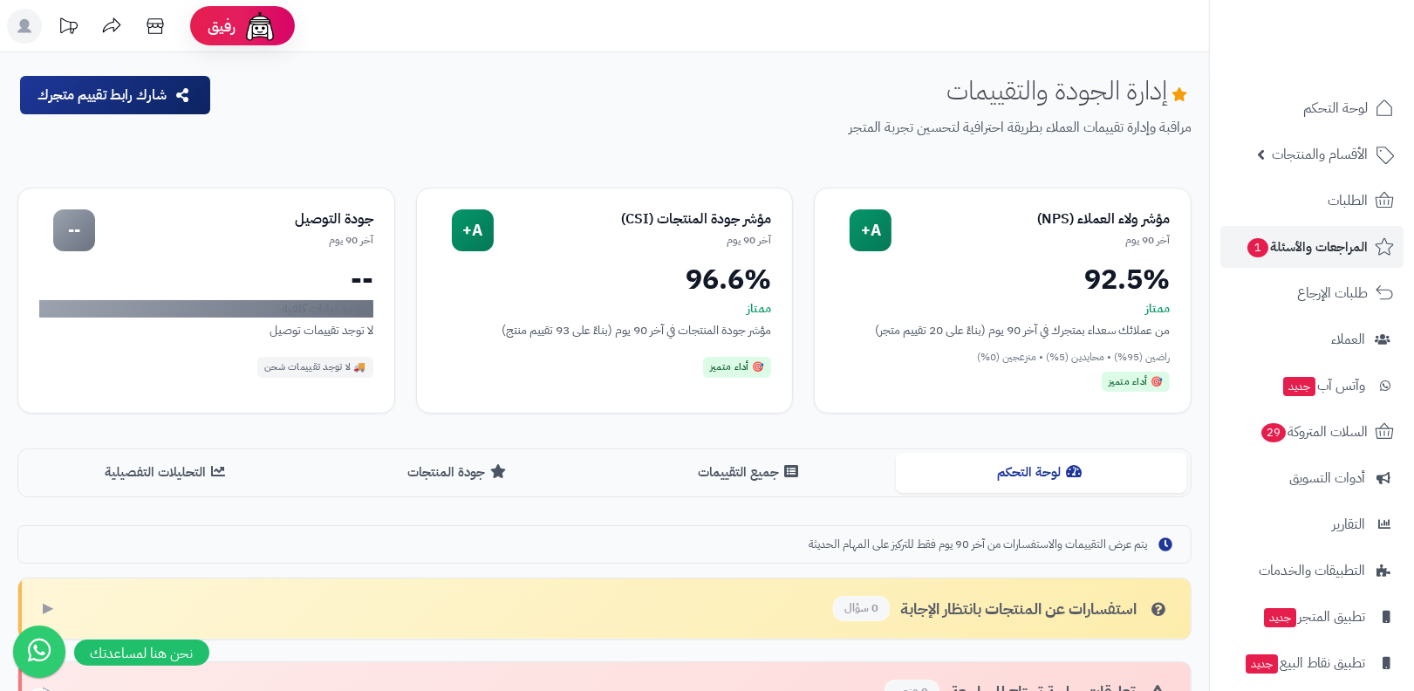
scroll to position [332, 0]
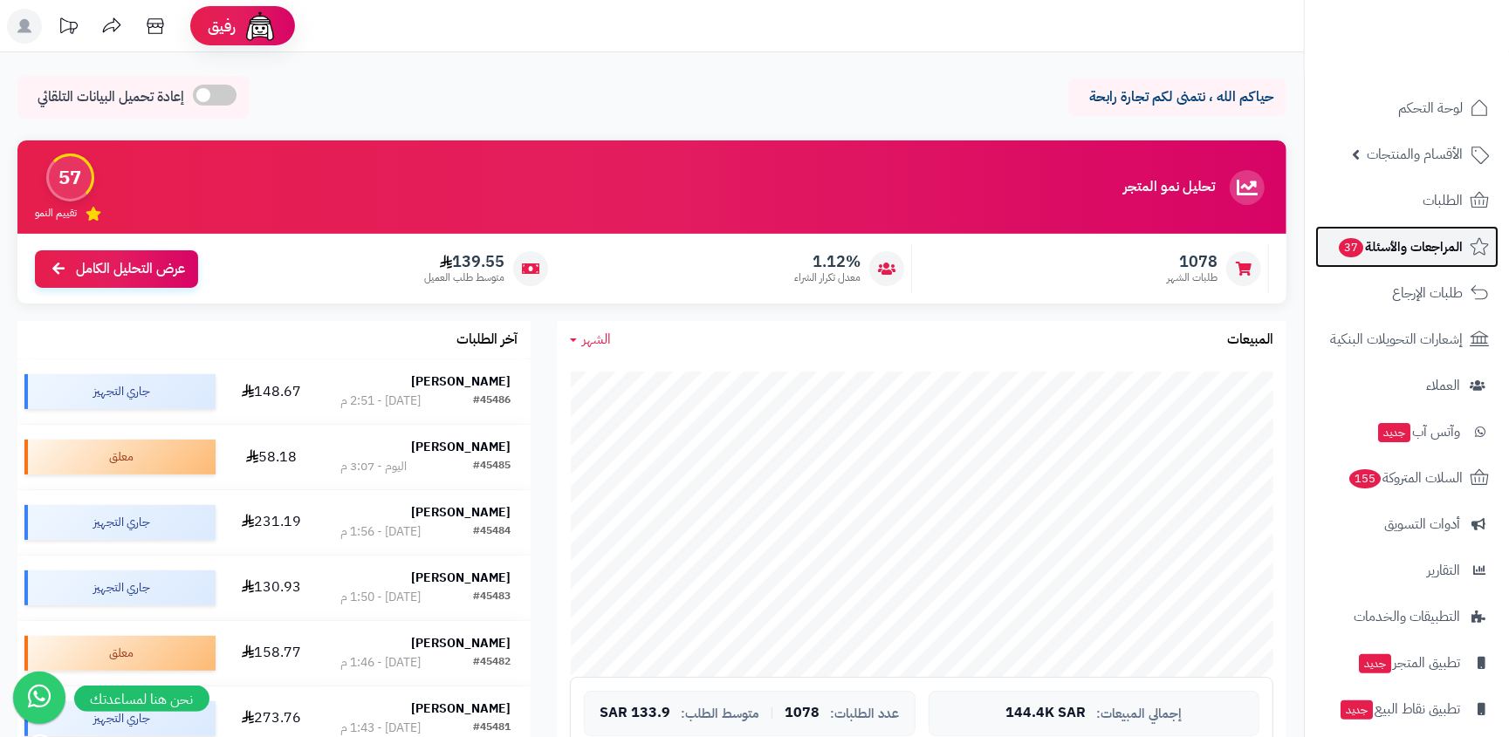
click at [1386, 263] on link "المراجعات والأسئلة 37" at bounding box center [1406, 247] width 183 height 42
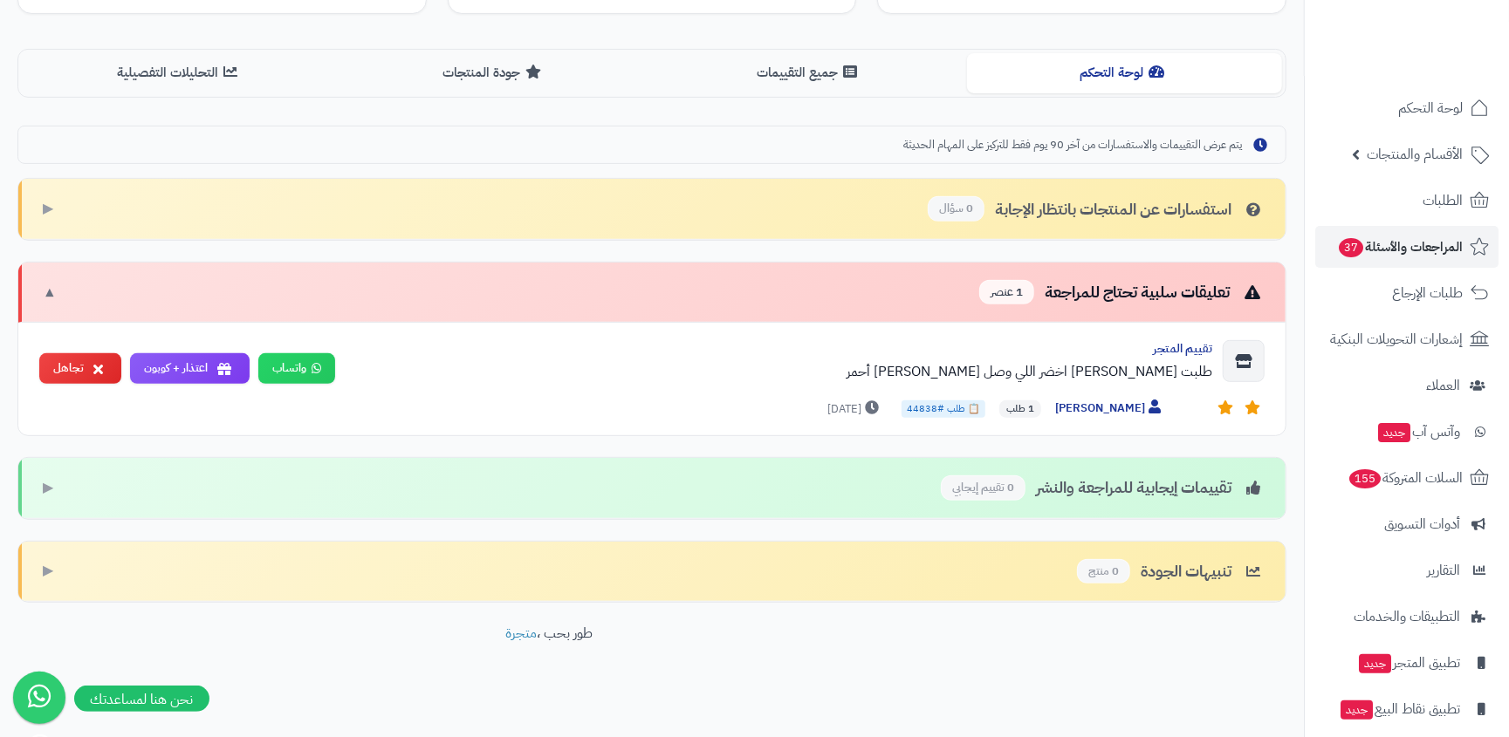
scroll to position [60, 0]
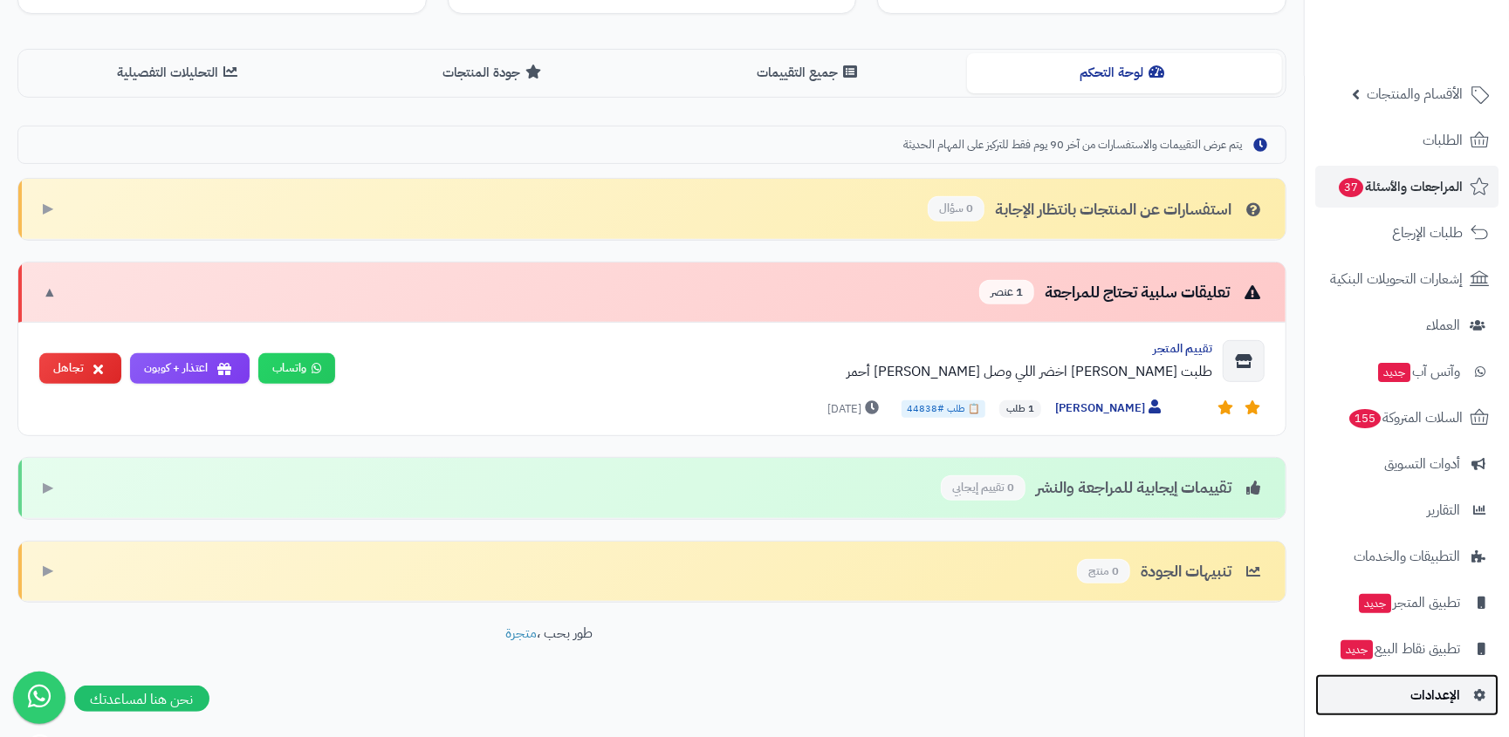
click at [1404, 708] on link "الإعدادات" at bounding box center [1406, 696] width 183 height 42
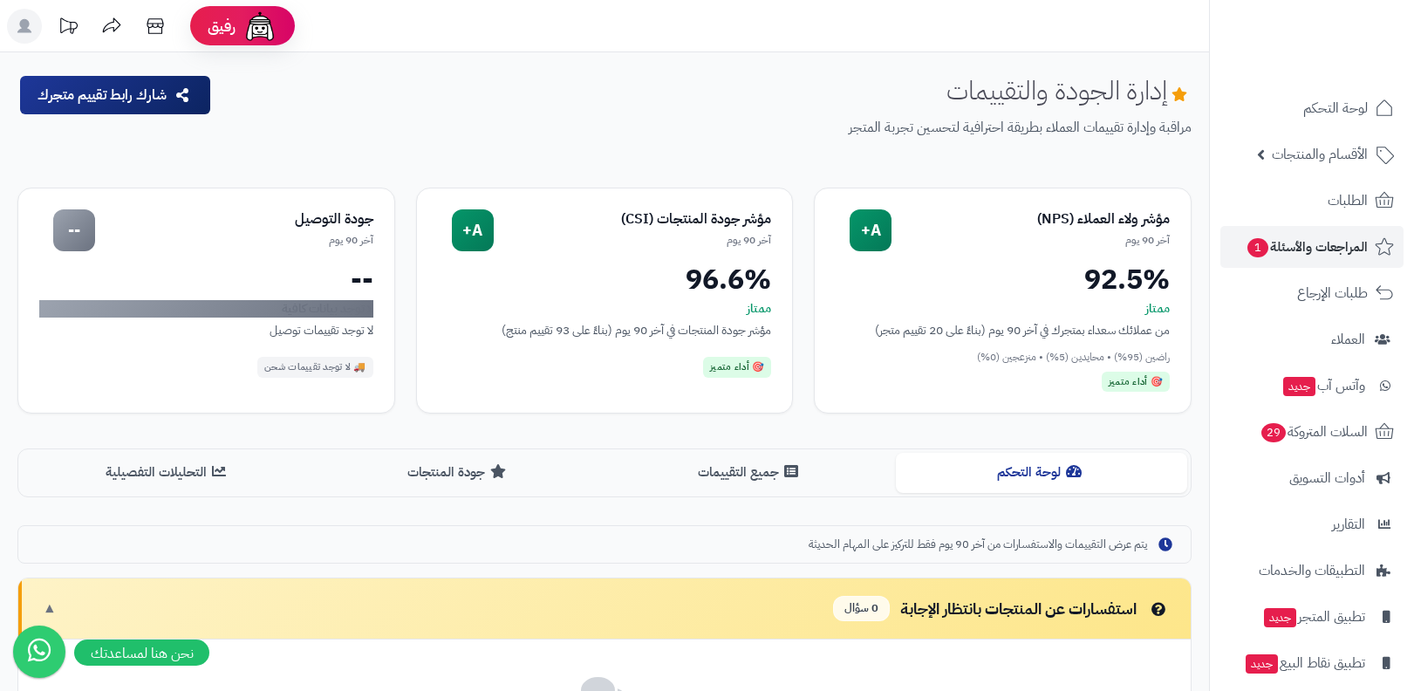
scroll to position [331, 0]
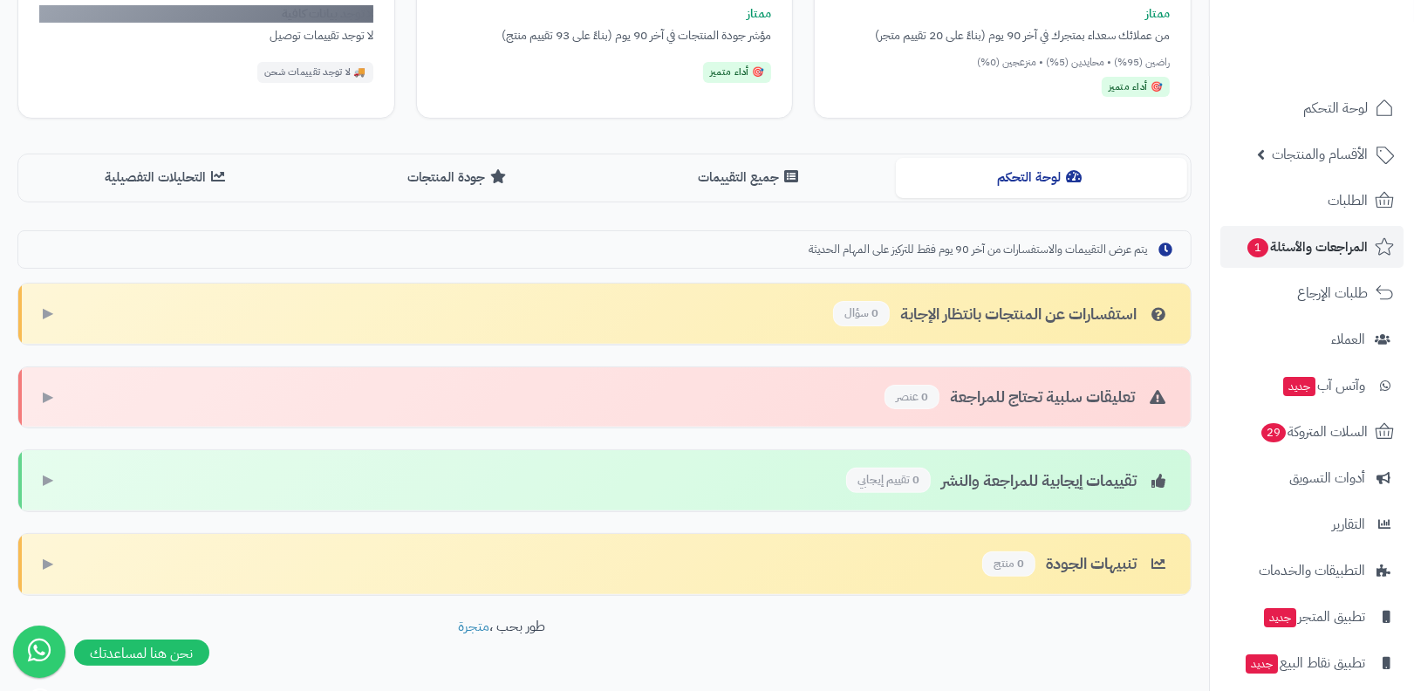
scroll to position [332, 0]
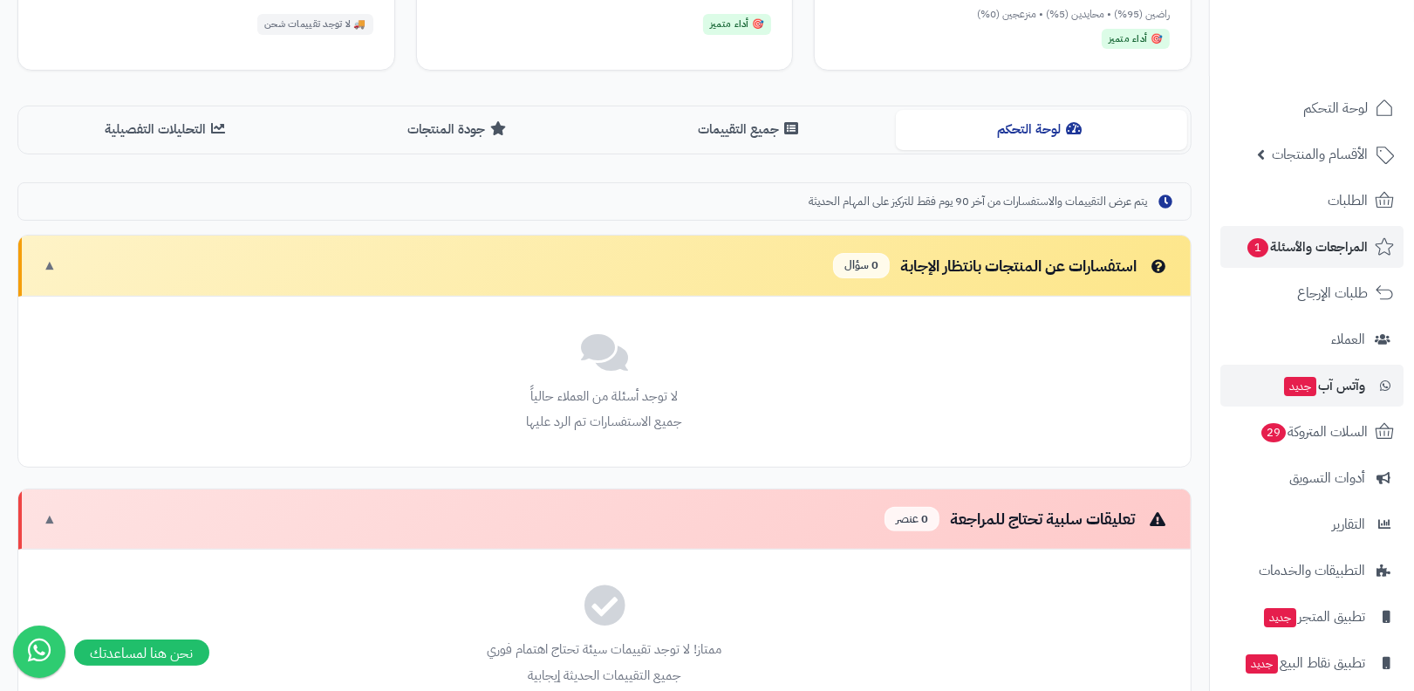
scroll to position [332, 0]
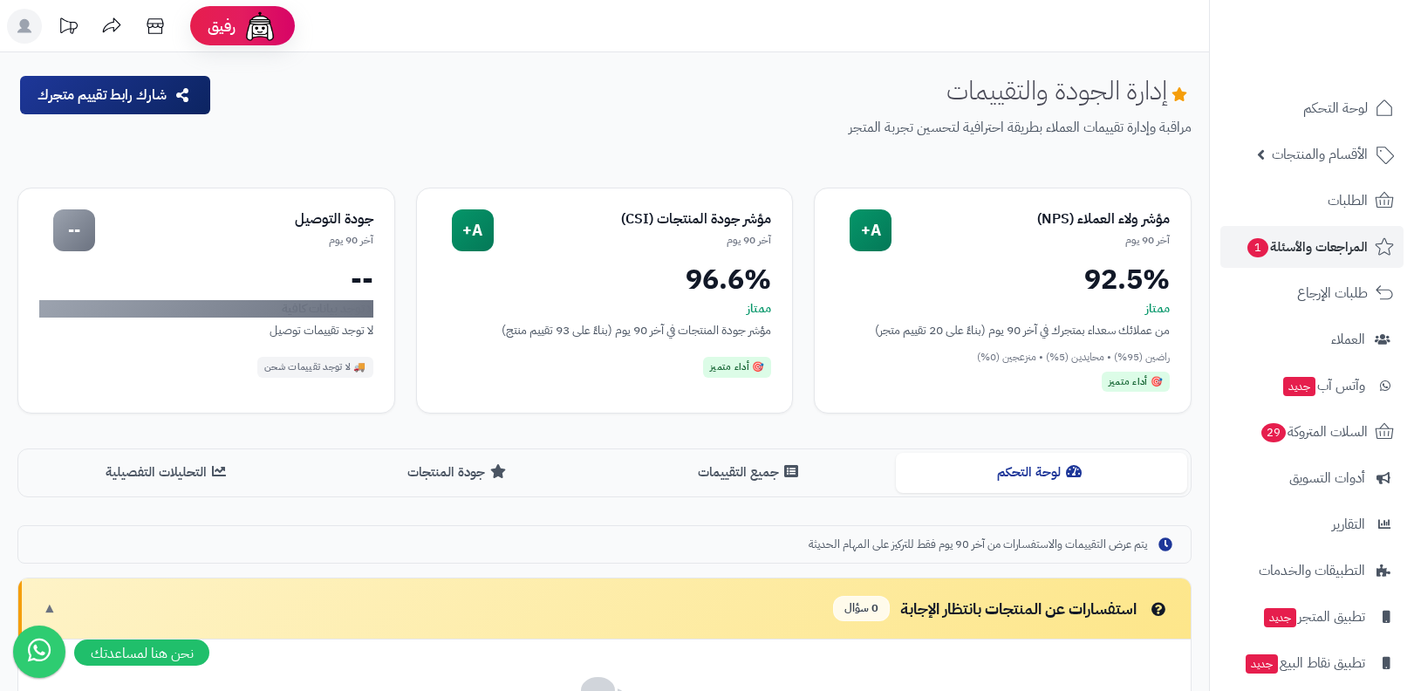
scroll to position [332, 0]
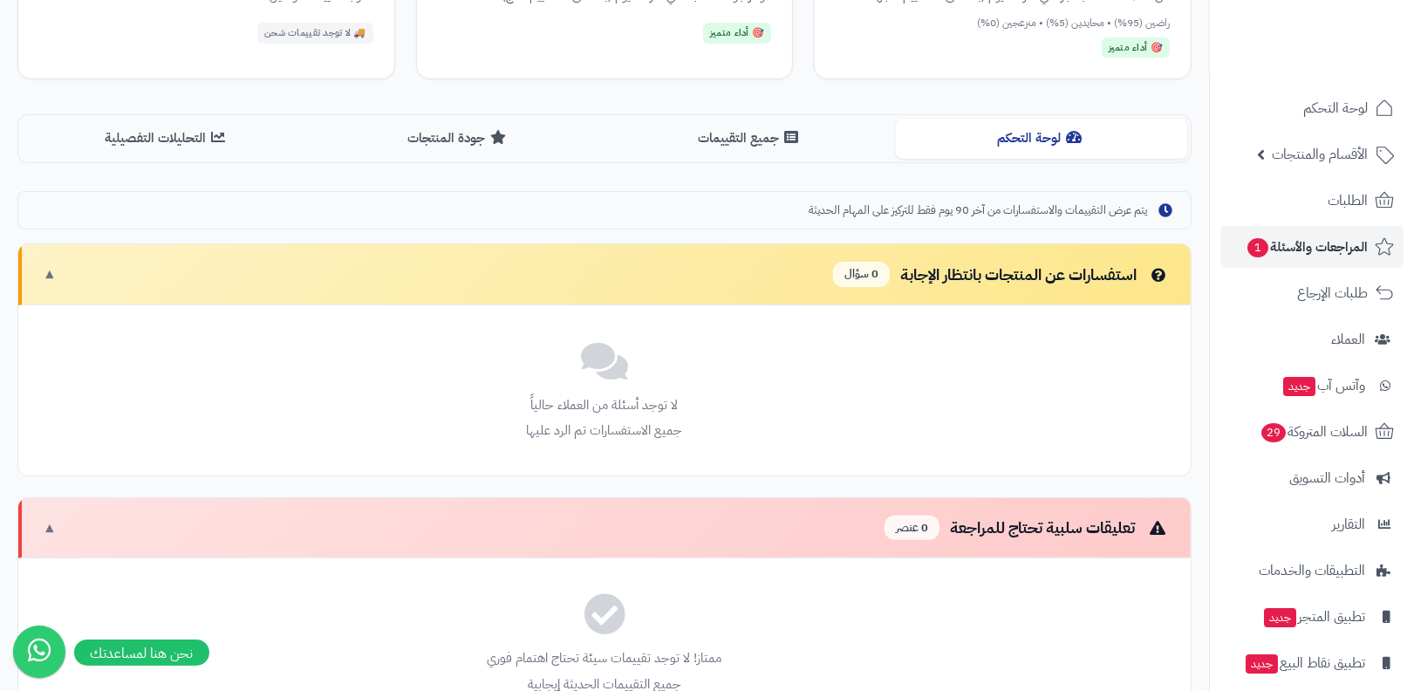
scroll to position [332, 0]
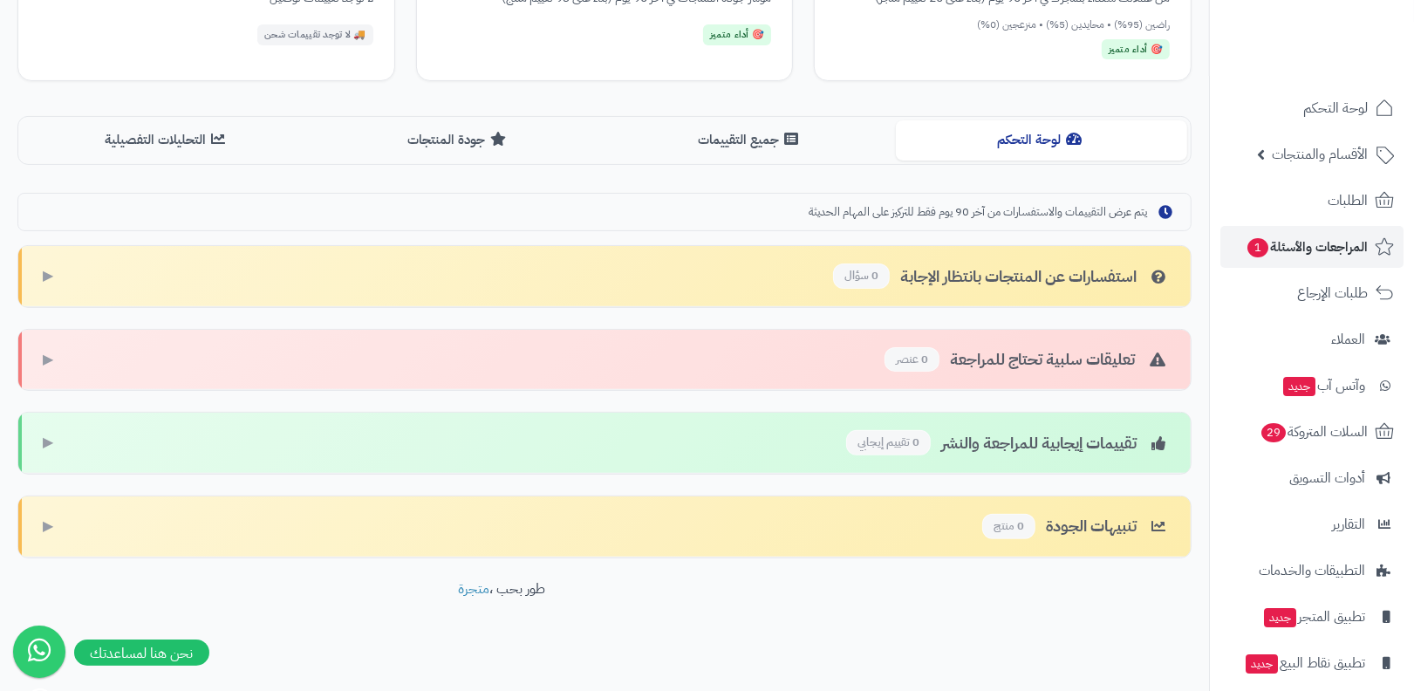
scroll to position [60, 0]
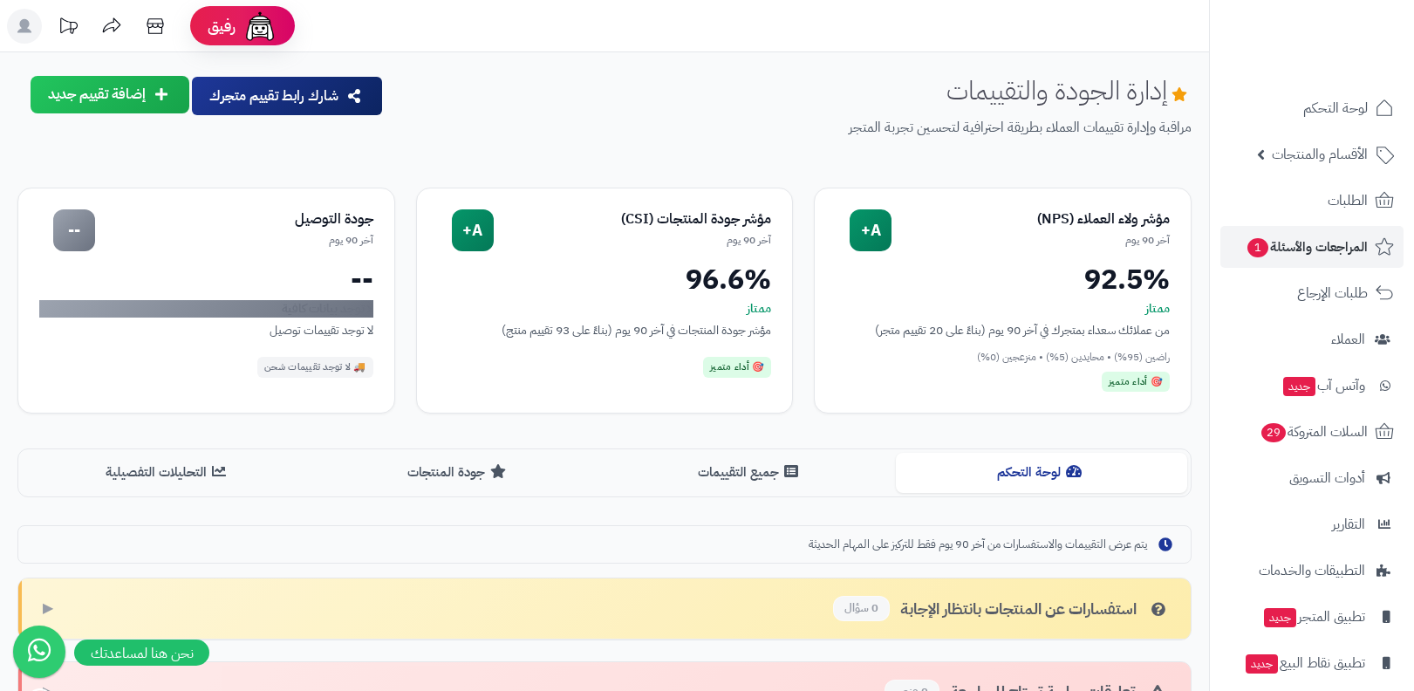
scroll to position [332, 0]
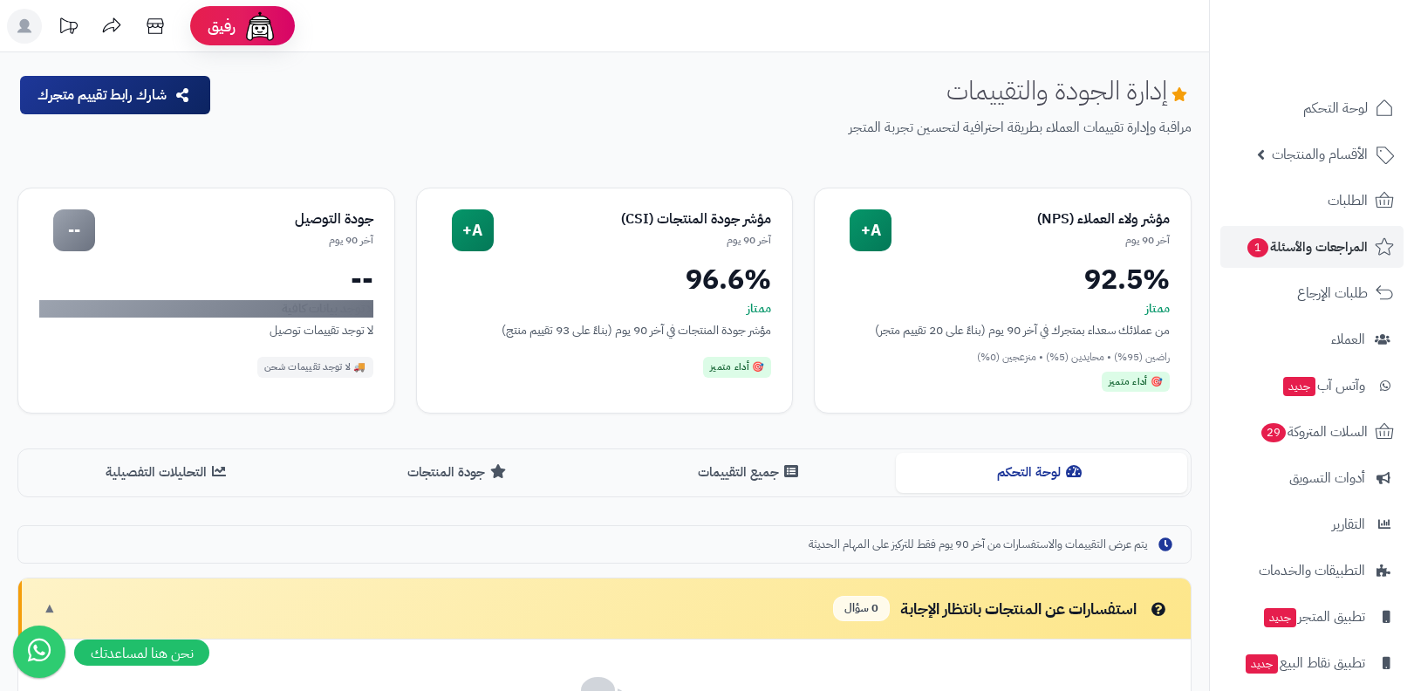
scroll to position [332, 0]
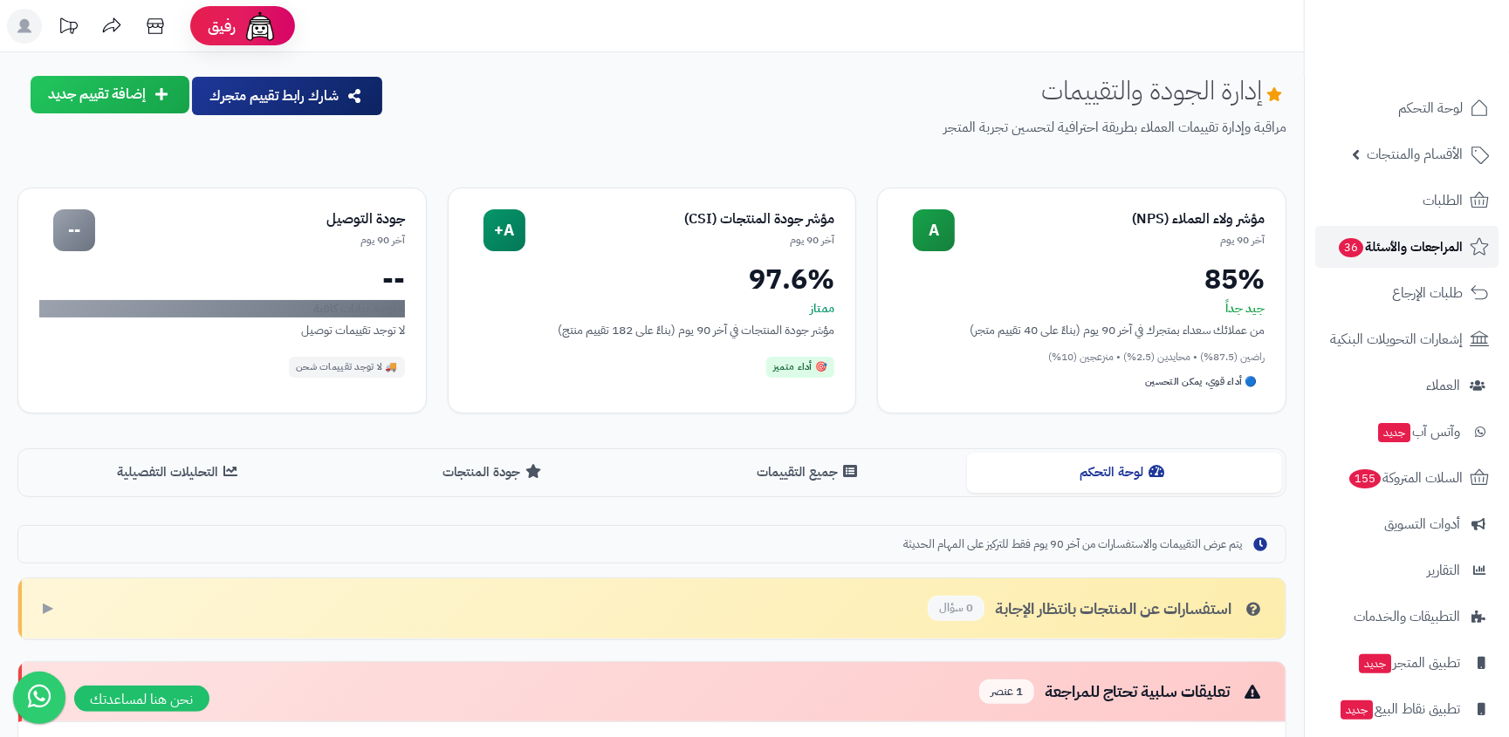
click at [1382, 251] on span "المراجعات والأسئلة 36" at bounding box center [1400, 247] width 126 height 24
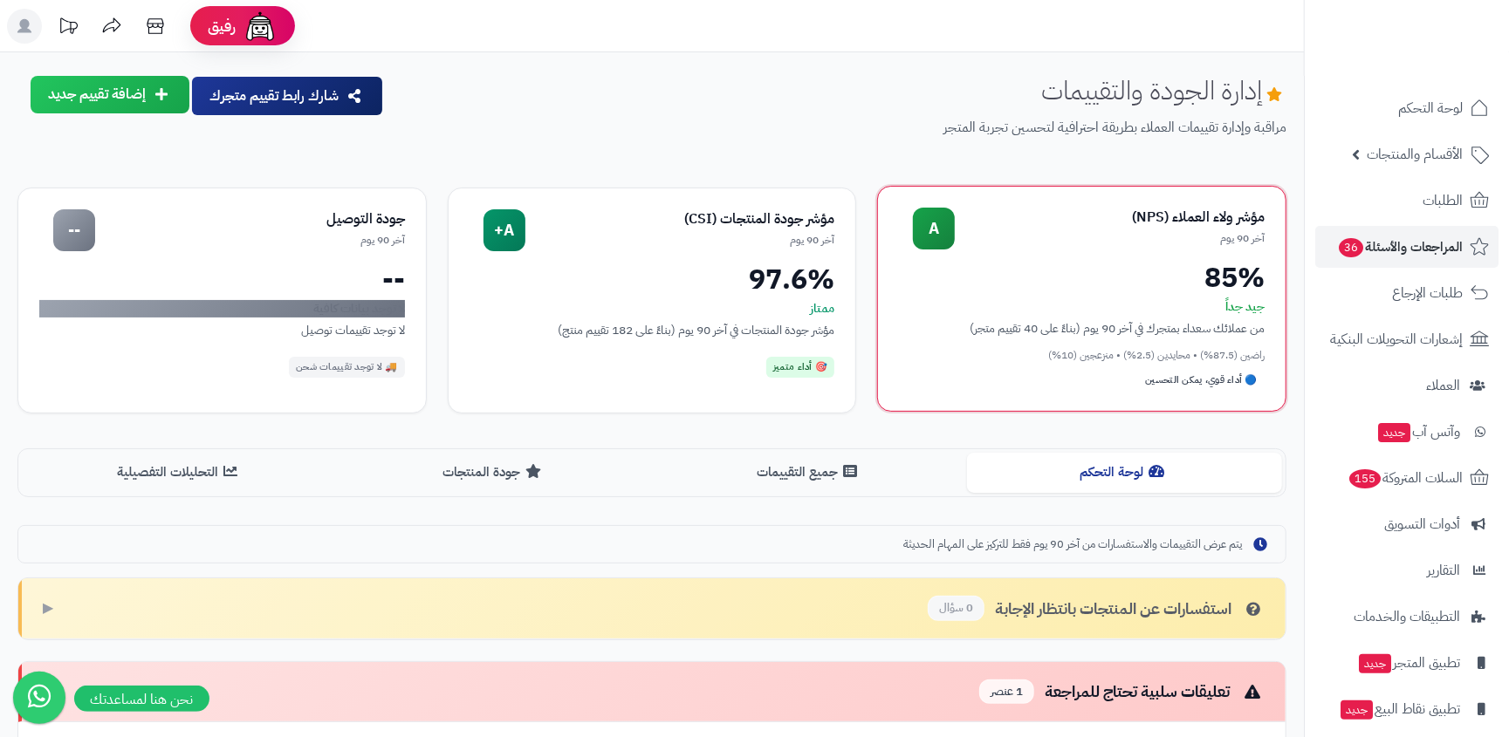
scroll to position [400, 0]
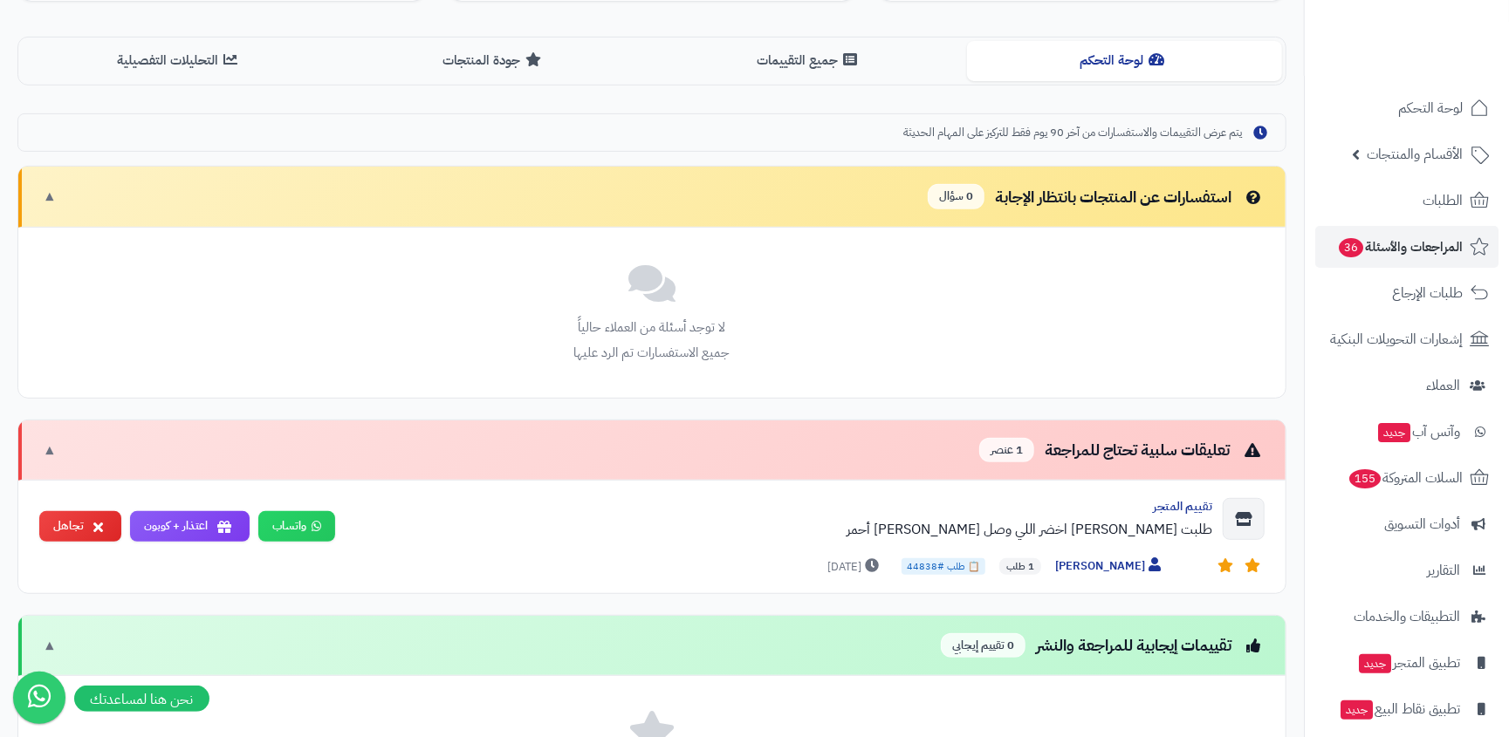
scroll to position [400, 0]
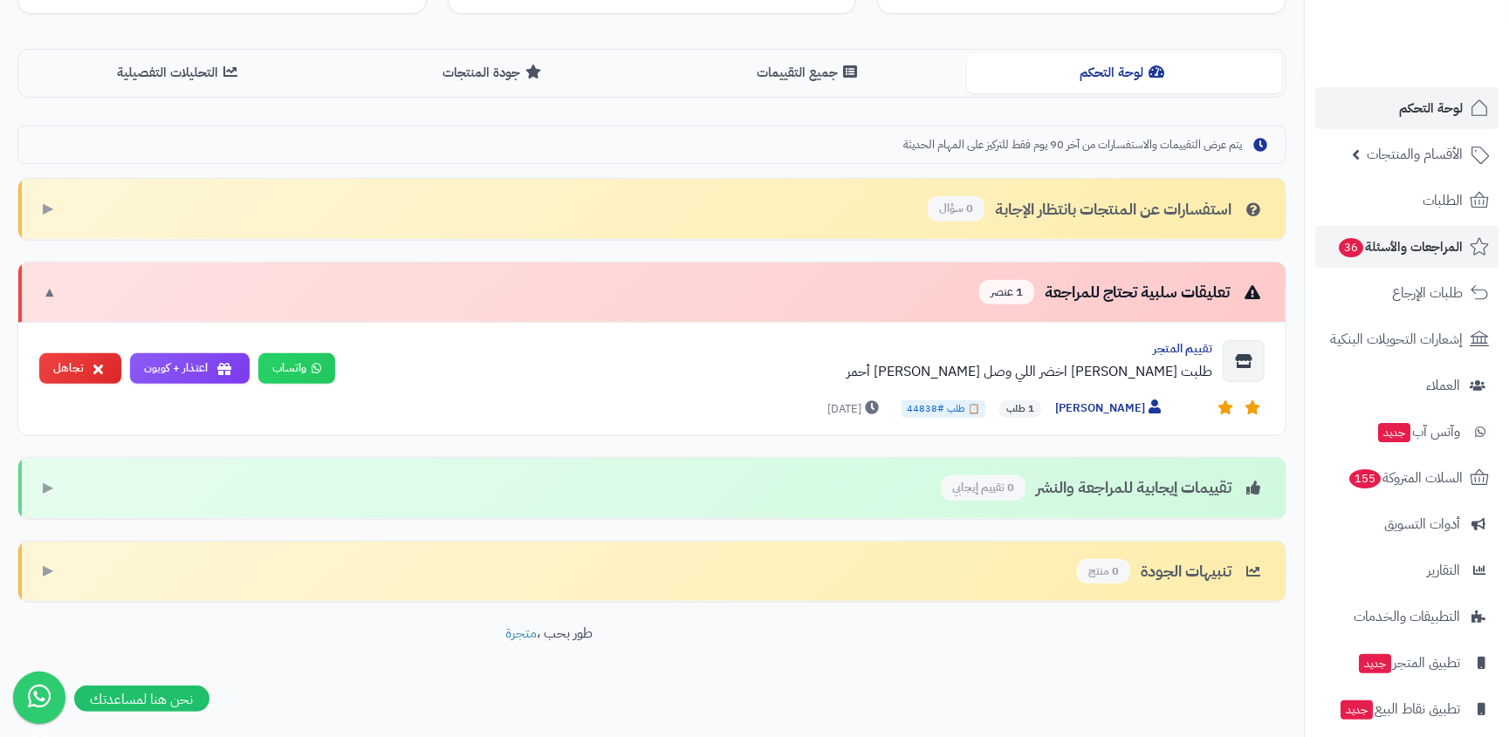
click at [1416, 97] on span "لوحة التحكم" at bounding box center [1431, 108] width 64 height 24
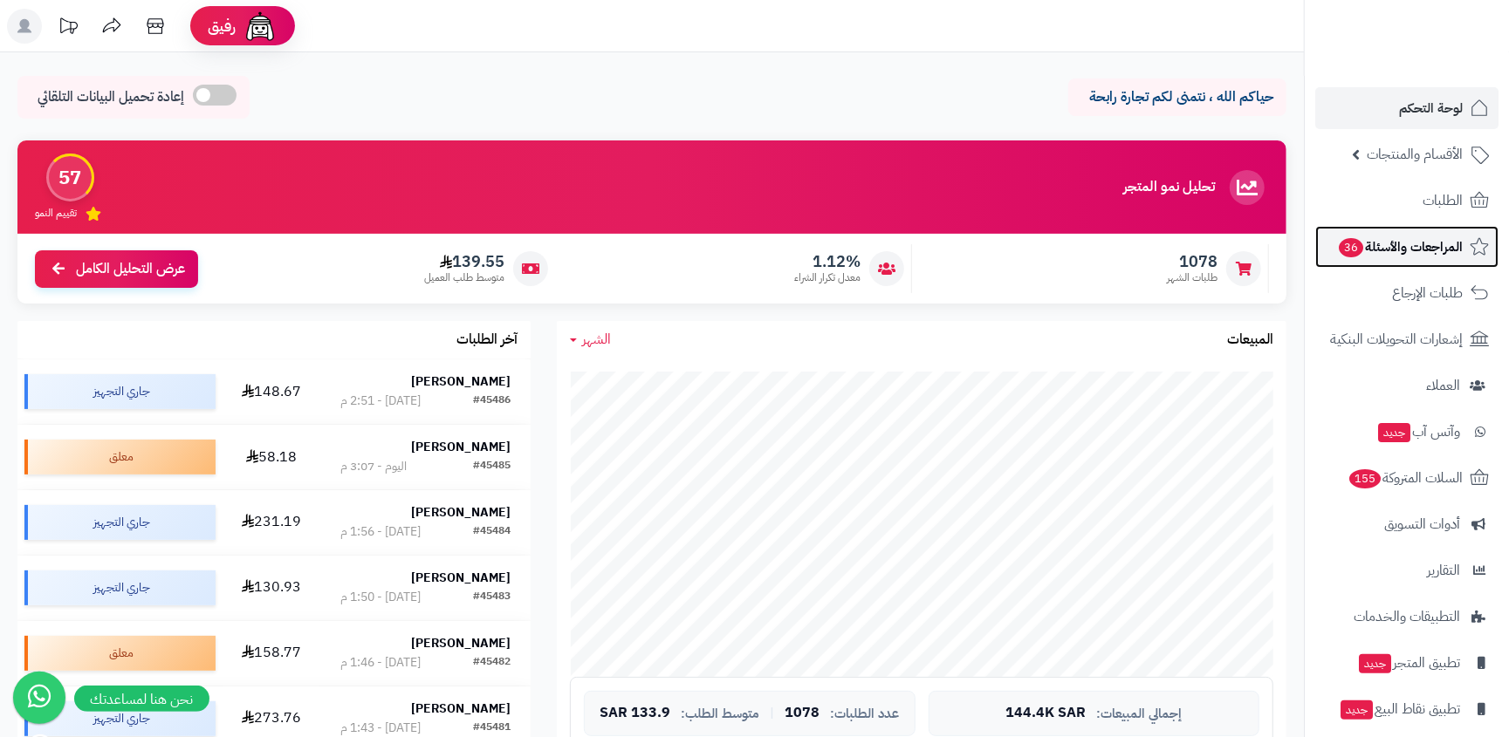
click at [1394, 254] on span "المراجعات والأسئلة 36" at bounding box center [1400, 247] width 126 height 24
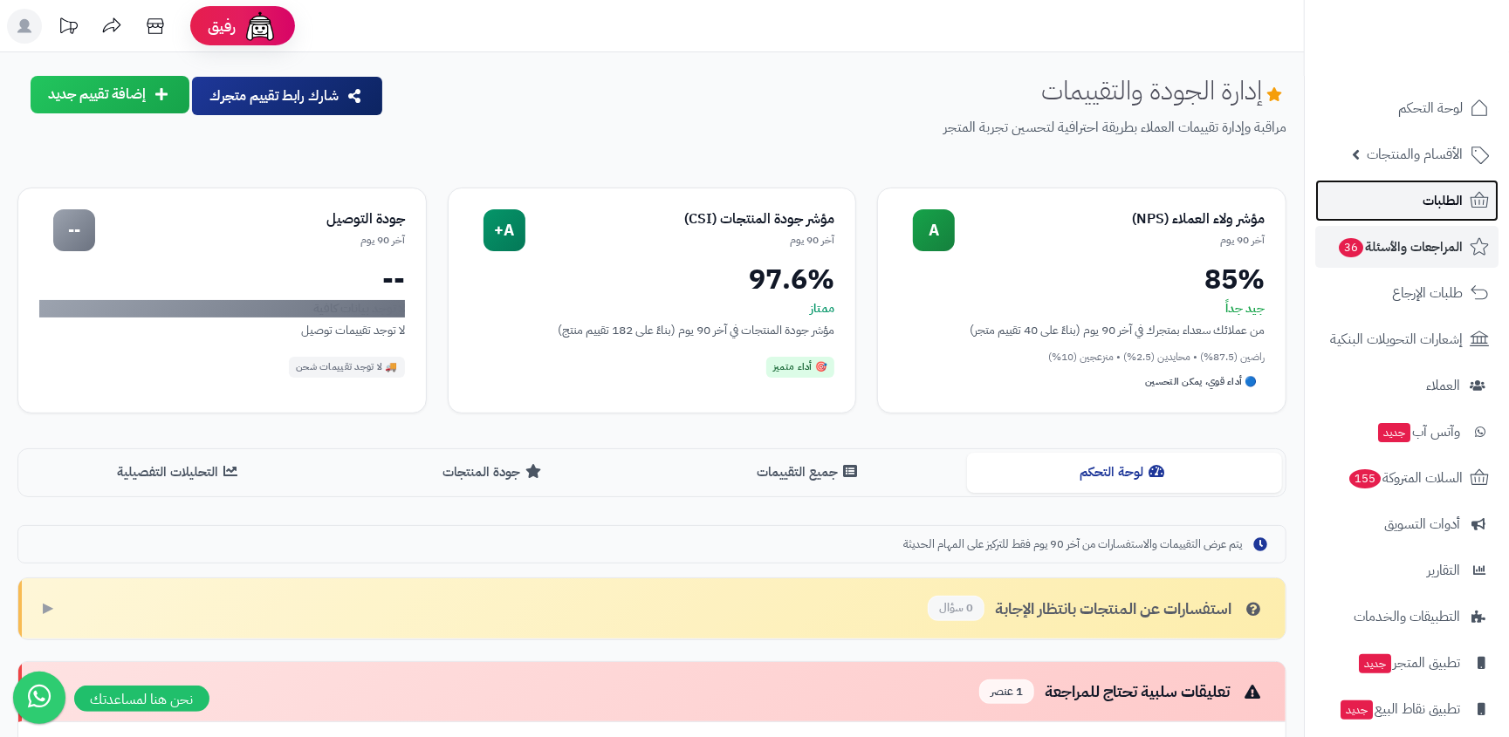
click at [1405, 194] on link "الطلبات" at bounding box center [1406, 201] width 183 height 42
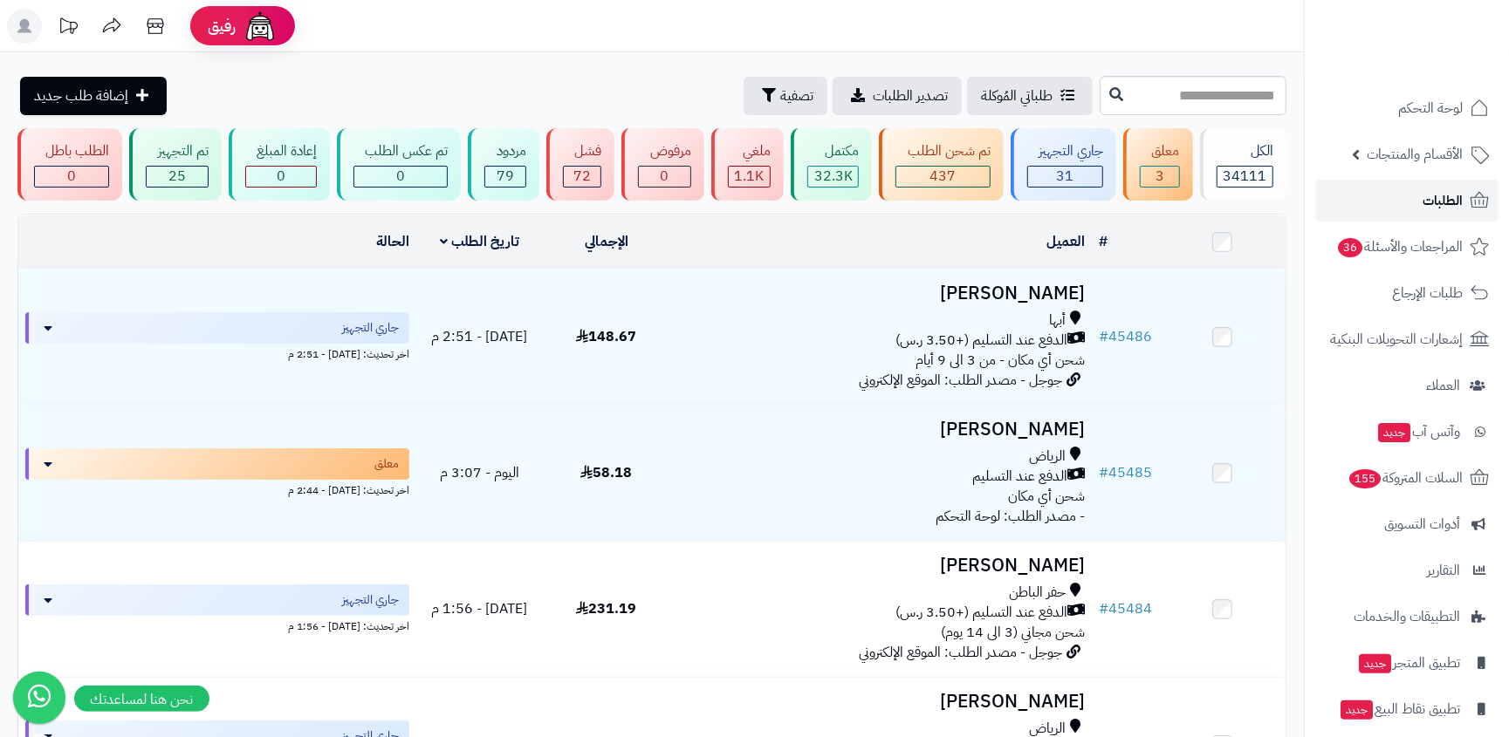
click at [1416, 202] on link "الطلبات" at bounding box center [1406, 201] width 183 height 42
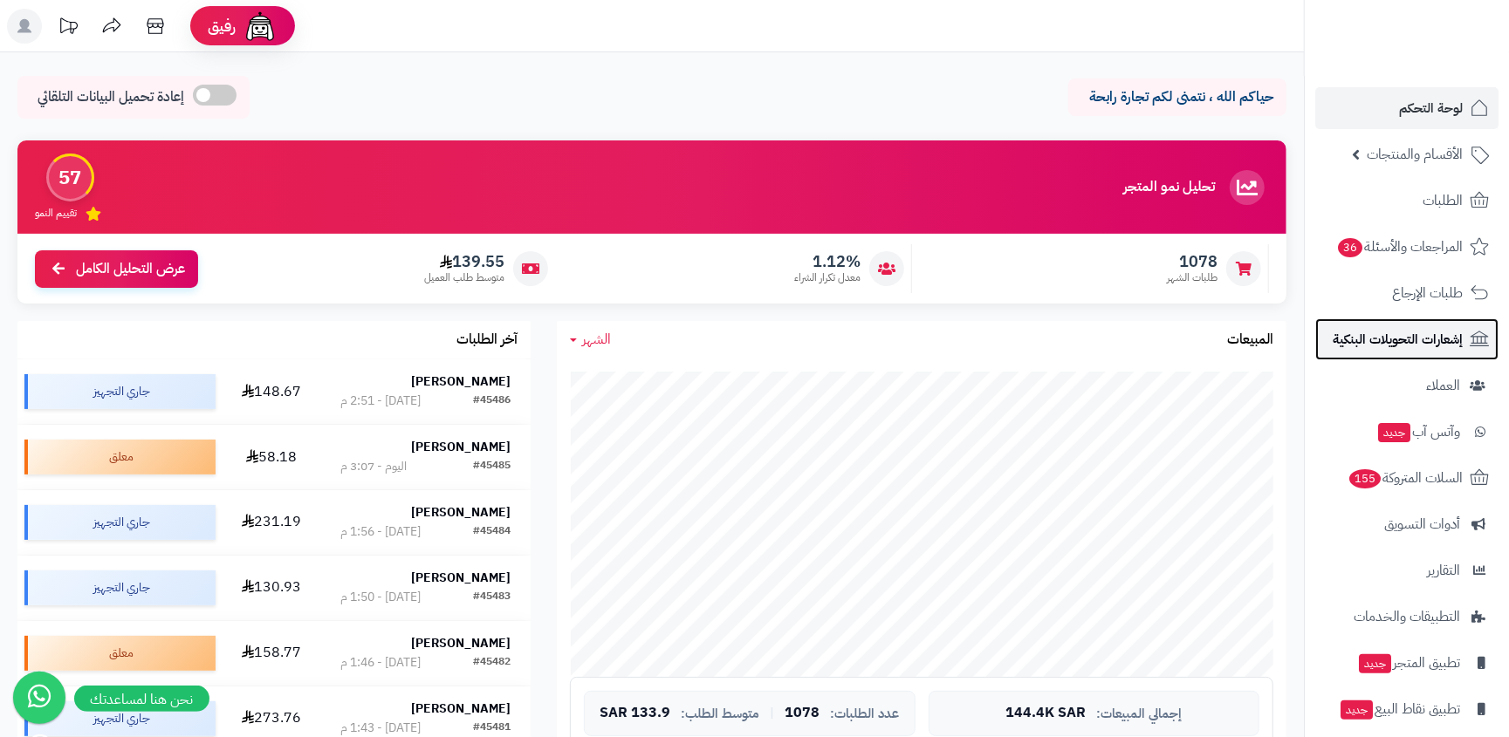
click at [1380, 327] on span "إشعارات التحويلات البنكية" at bounding box center [1397, 339] width 130 height 24
click at [1434, 302] on span "طلبات الإرجاع" at bounding box center [1428, 293] width 70 height 24
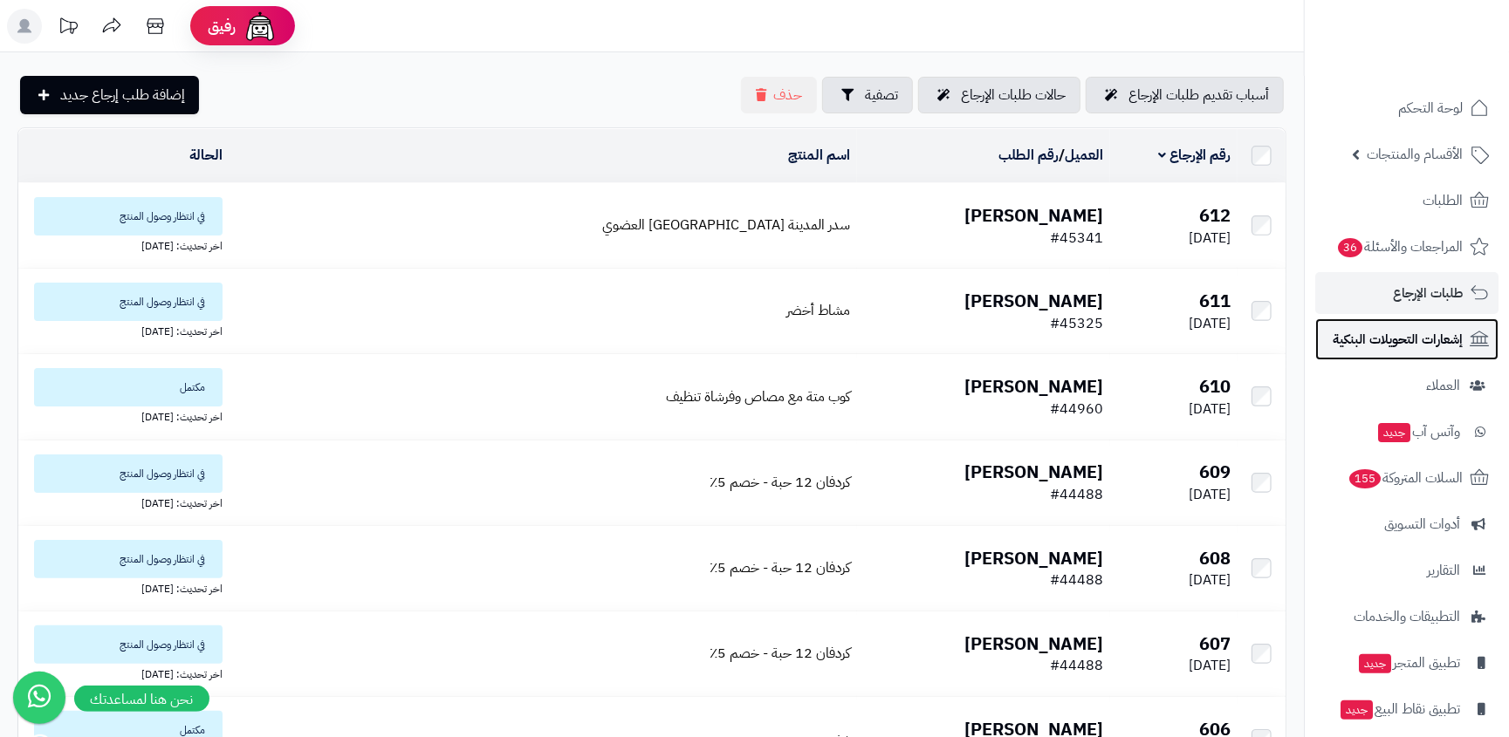
click at [1423, 340] on span "إشعارات التحويلات البنكية" at bounding box center [1397, 339] width 130 height 24
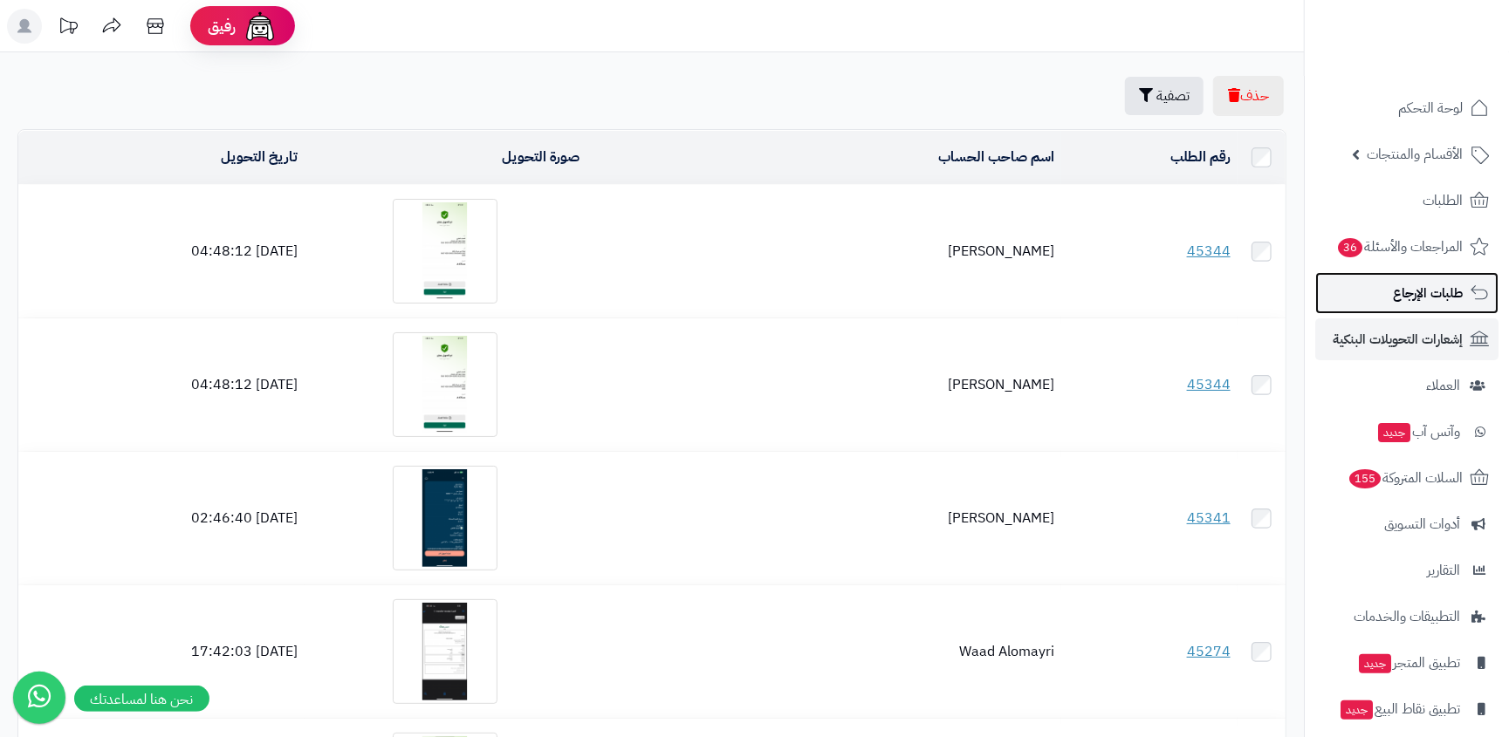
click at [1417, 301] on span "طلبات الإرجاع" at bounding box center [1428, 293] width 70 height 24
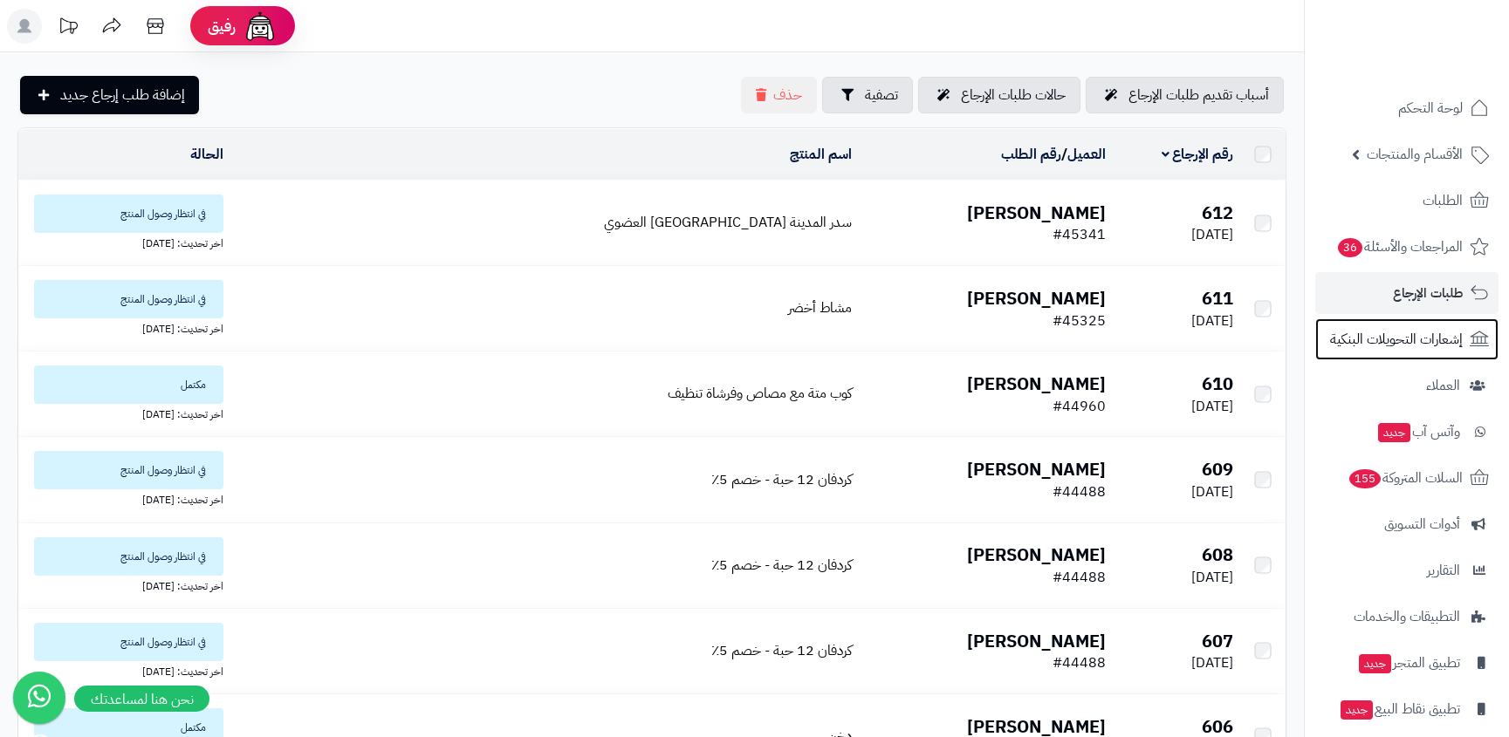
click at [1408, 342] on span "إشعارات التحويلات البنكية" at bounding box center [1396, 339] width 133 height 24
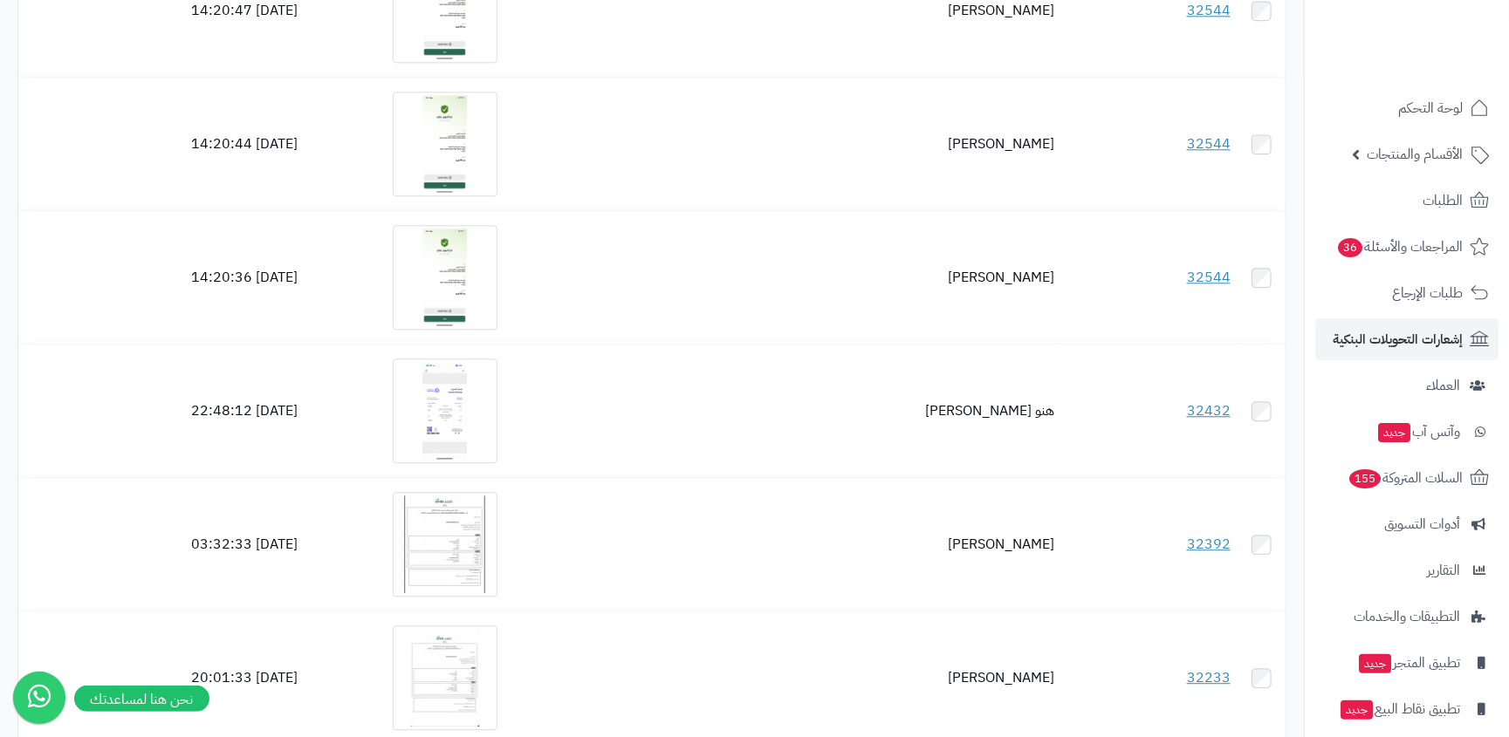
scroll to position [12179, 0]
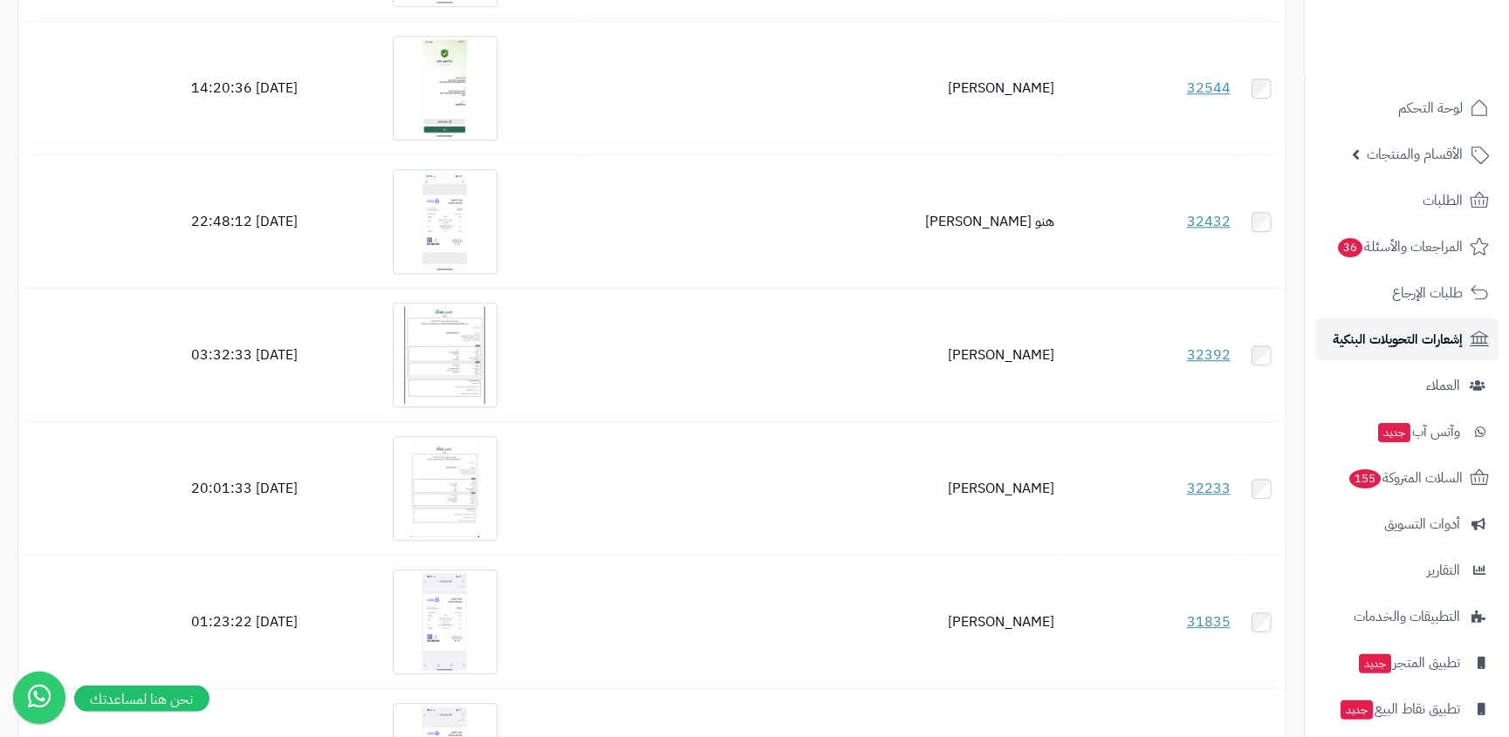
click at [1380, 332] on span "إشعارات التحويلات البنكية" at bounding box center [1397, 339] width 130 height 24
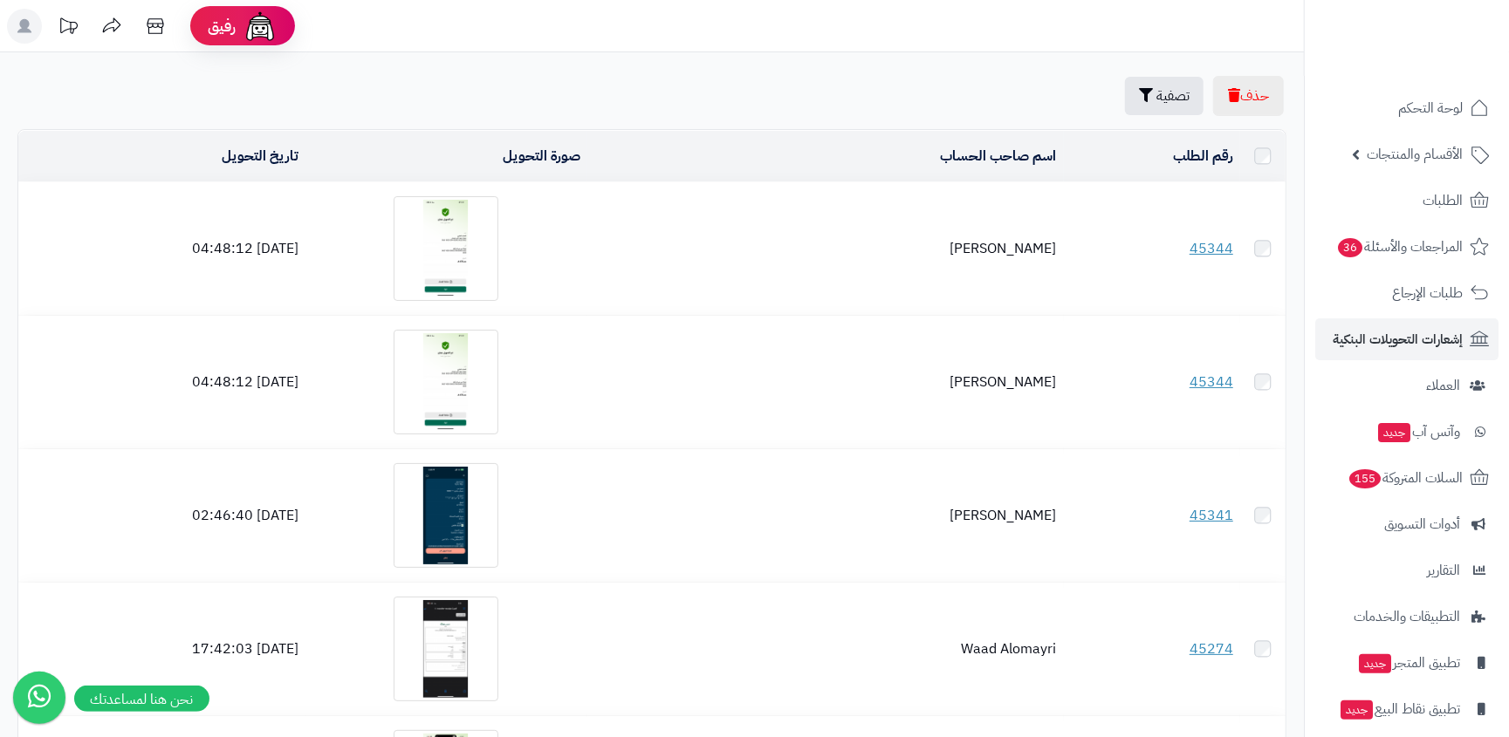
click at [1401, 373] on link "العملاء" at bounding box center [1406, 386] width 183 height 42
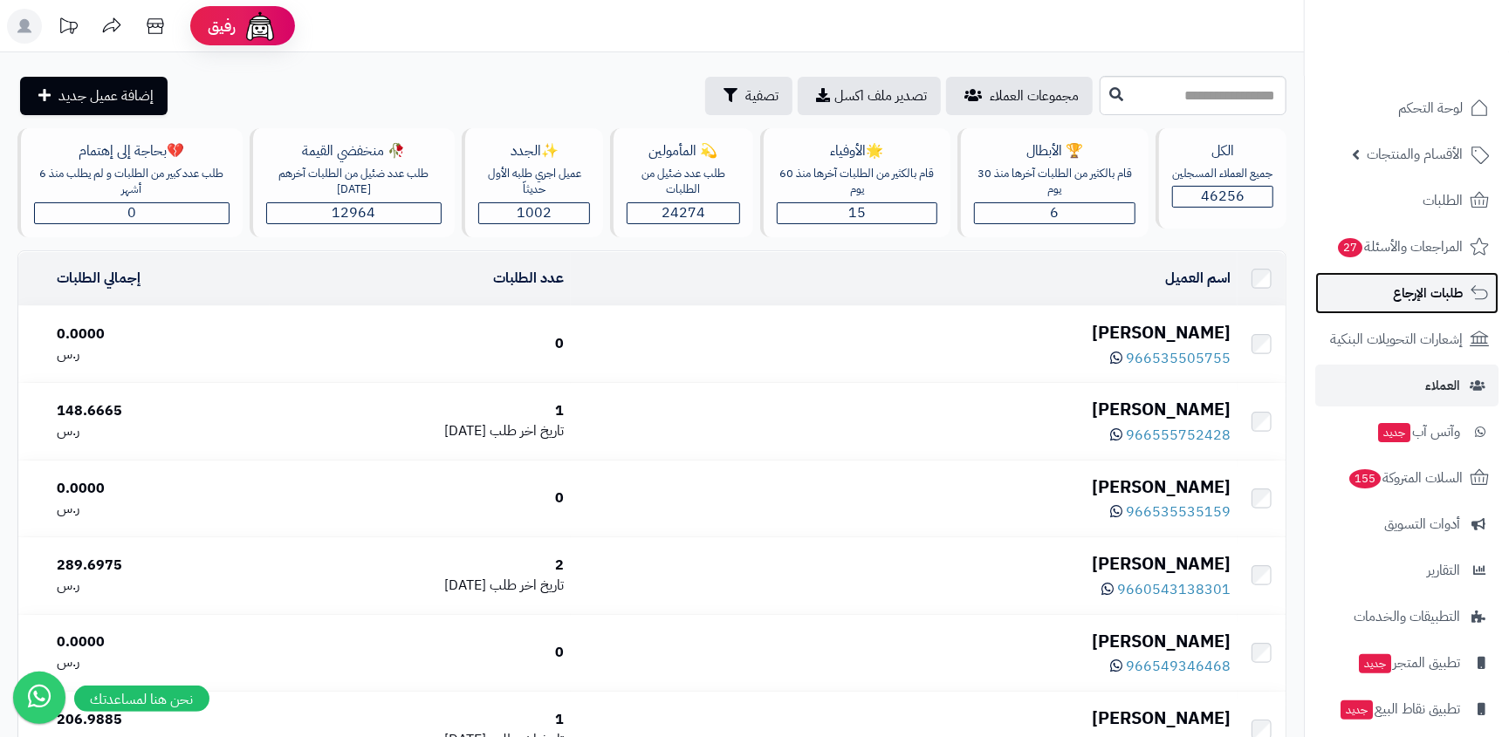
click at [1454, 299] on span "طلبات الإرجاع" at bounding box center [1428, 293] width 70 height 24
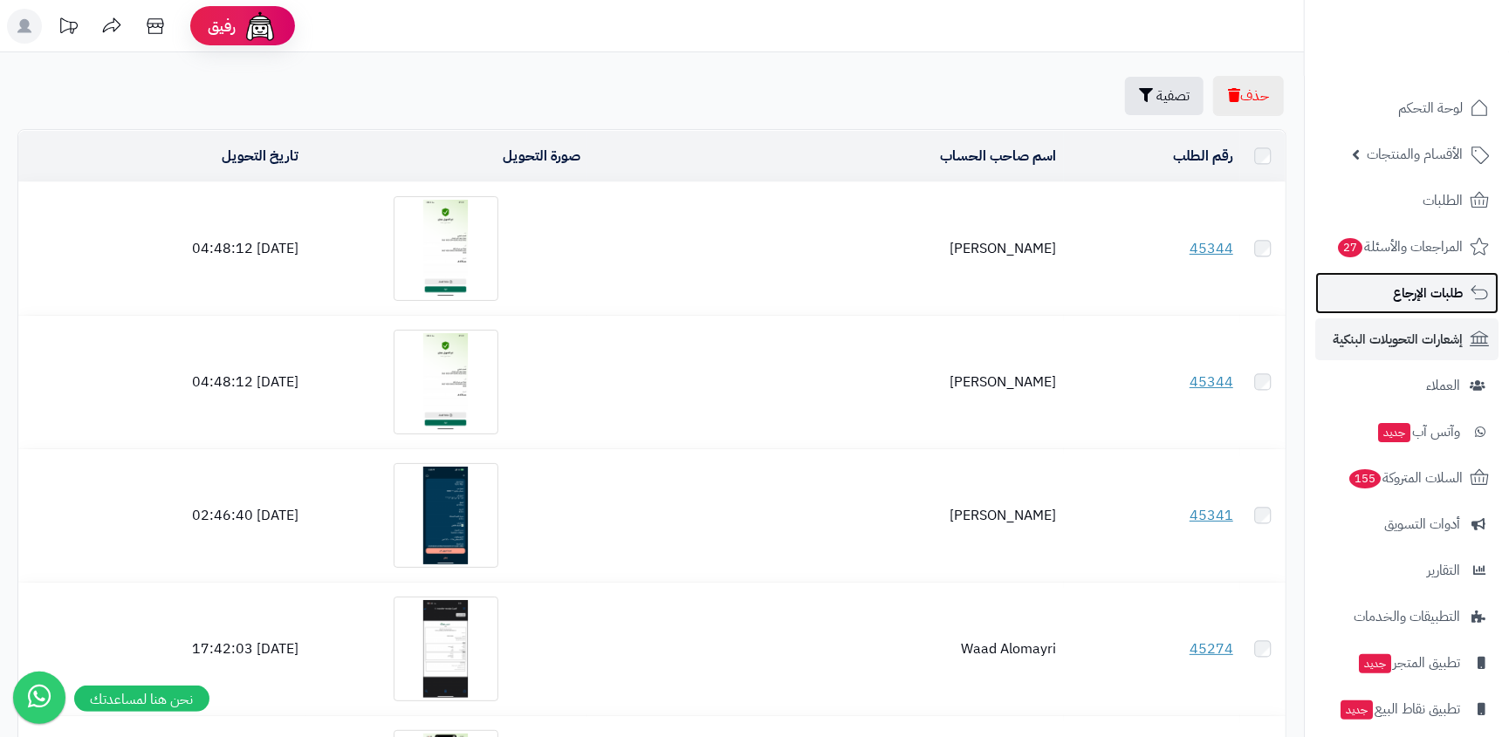
click at [1459, 296] on span "طلبات الإرجاع" at bounding box center [1428, 293] width 70 height 24
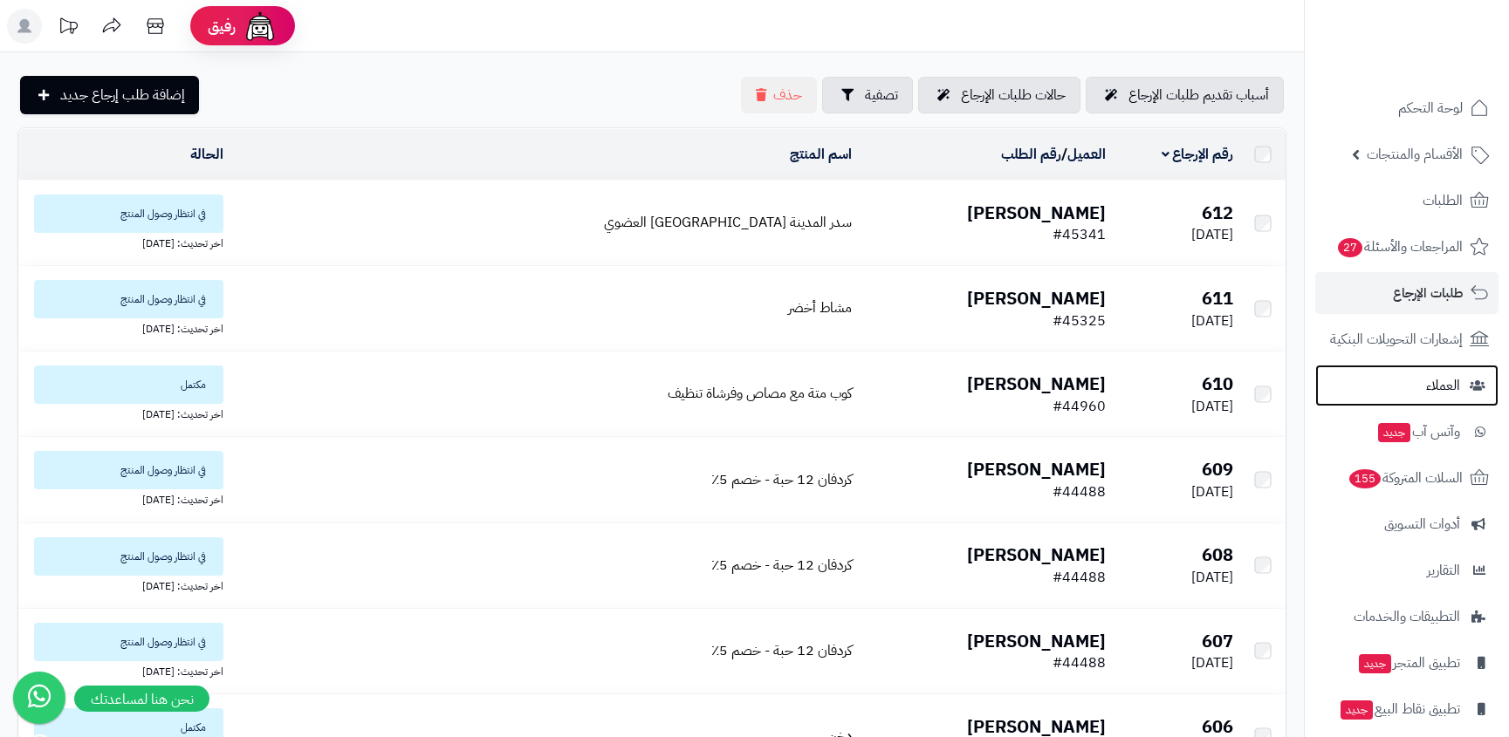
click at [1453, 375] on span "العملاء" at bounding box center [1443, 385] width 34 height 24
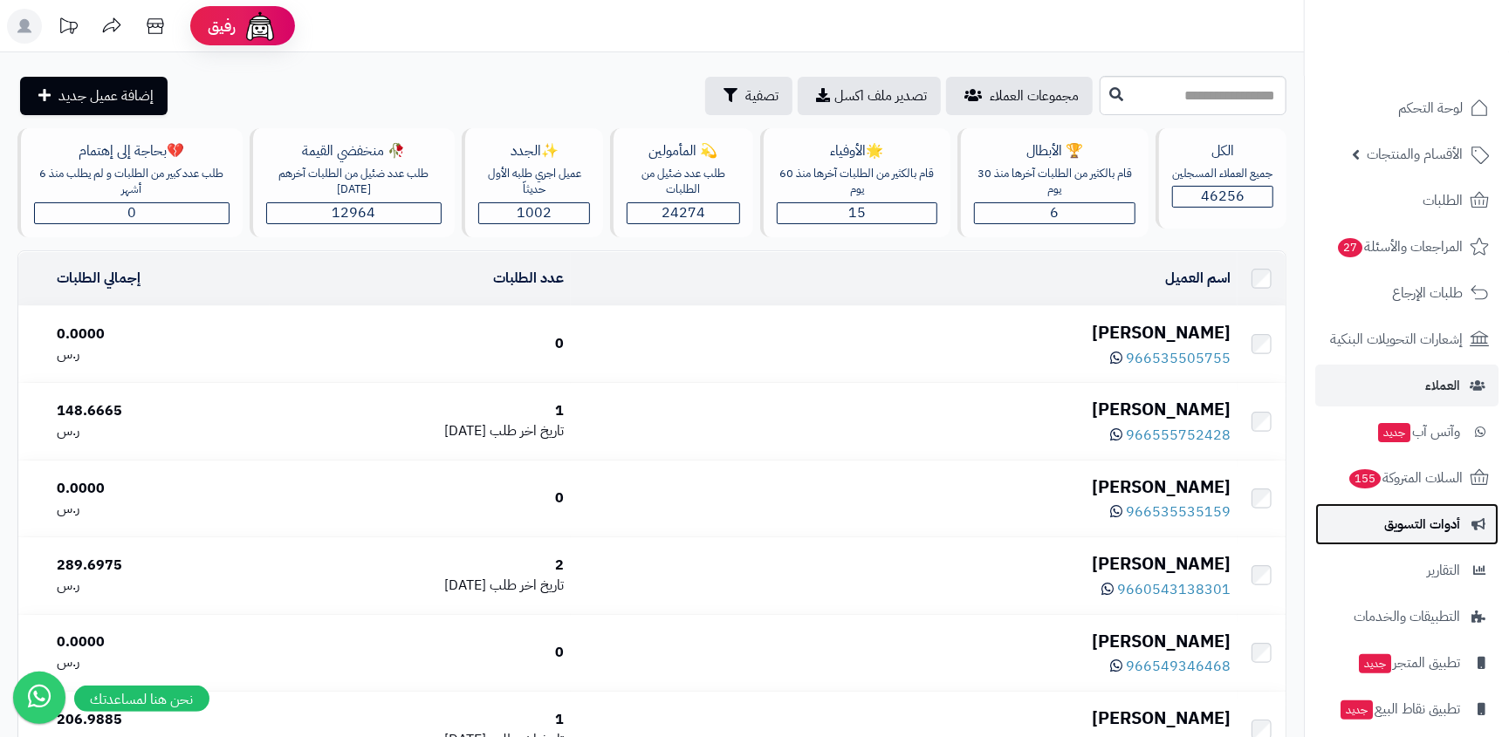
click at [1440, 528] on span "أدوات التسويق" at bounding box center [1422, 524] width 76 height 24
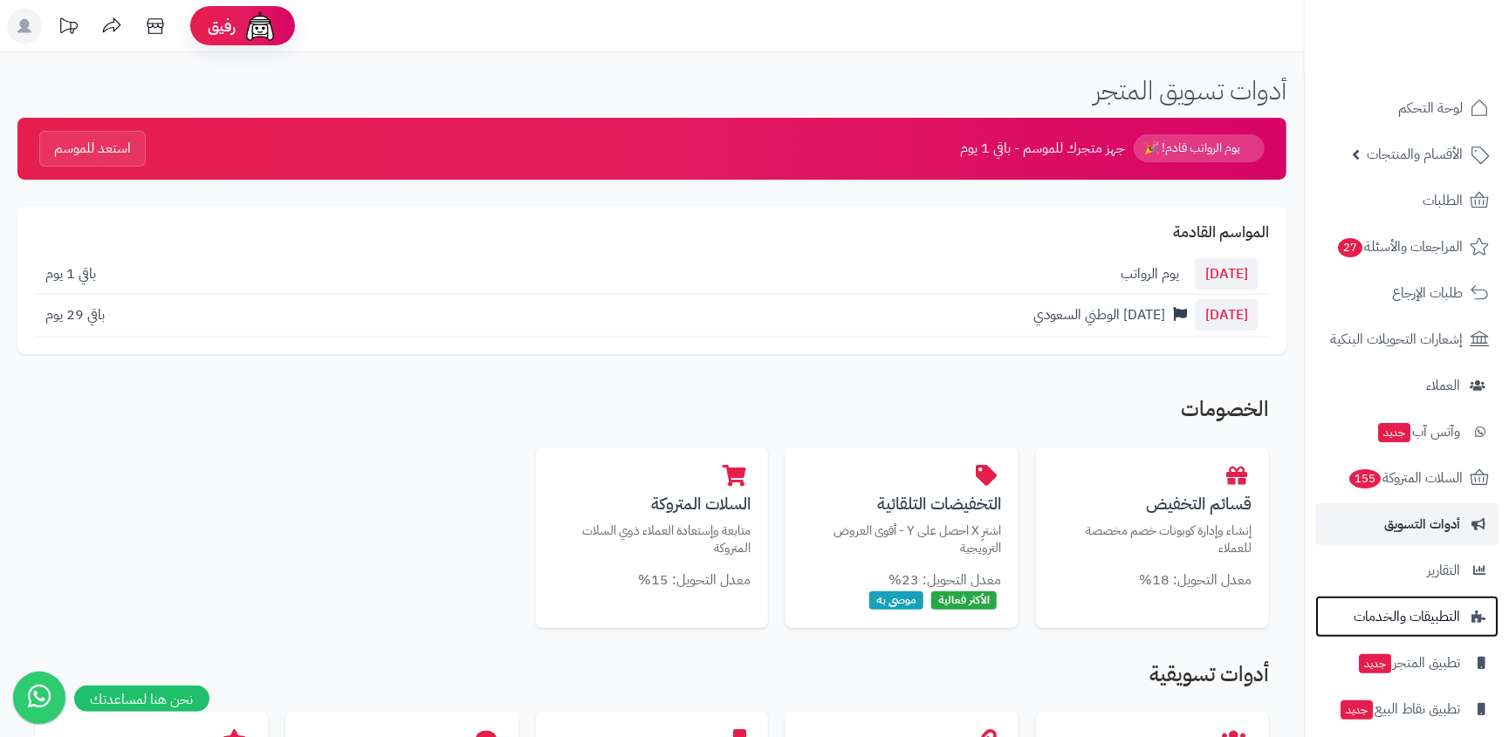
click at [1414, 621] on span "التطبيقات والخدمات" at bounding box center [1406, 617] width 106 height 24
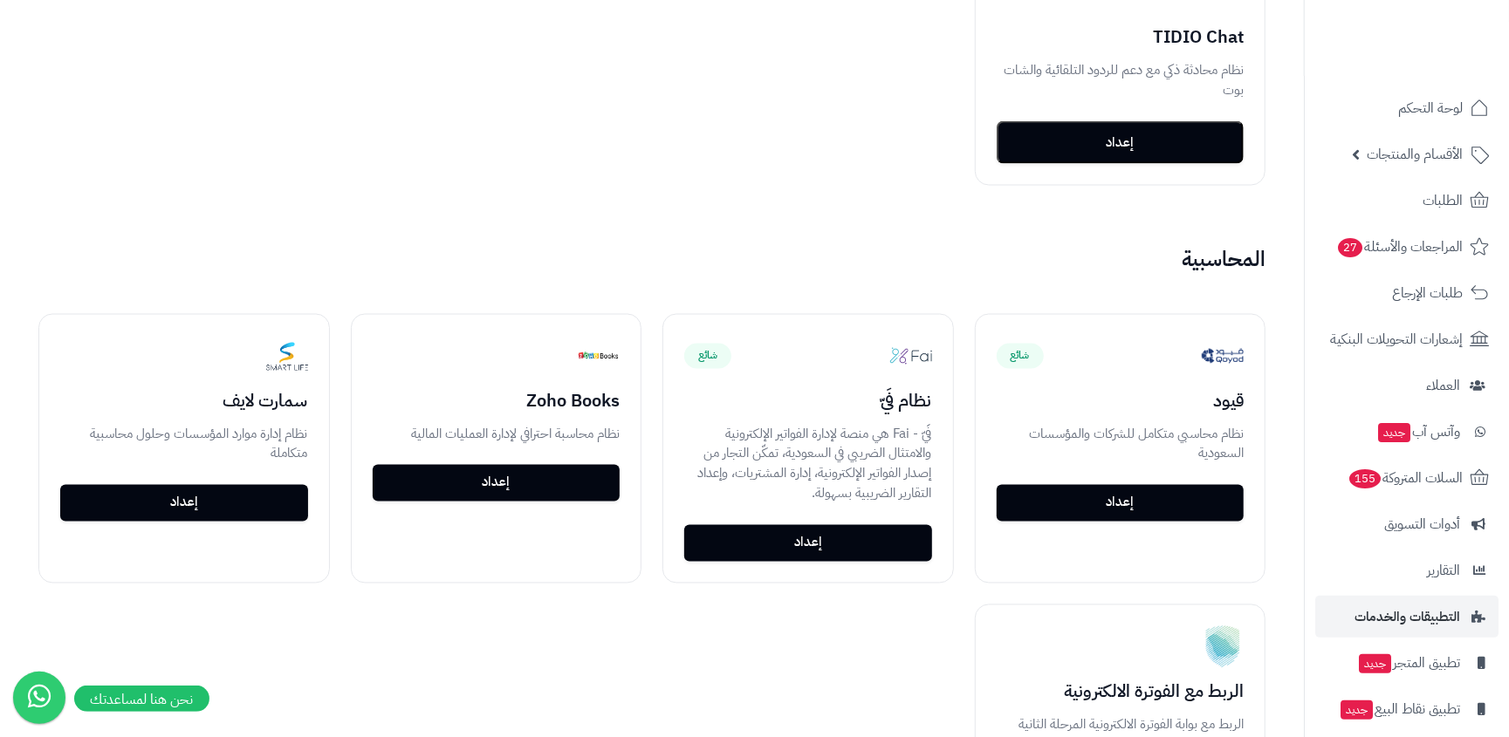
scroll to position [3024, 0]
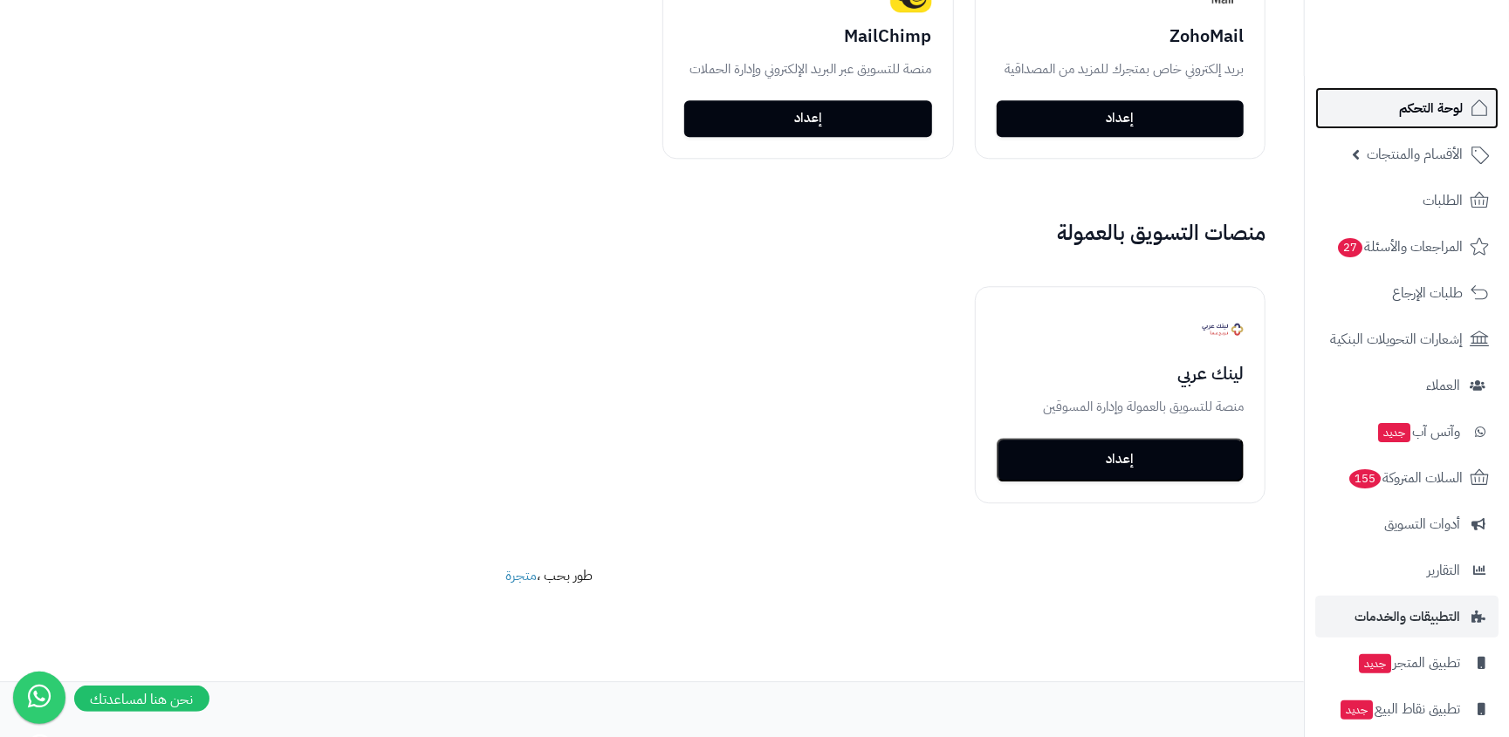
click at [1440, 126] on link "لوحة التحكم" at bounding box center [1406, 108] width 183 height 42
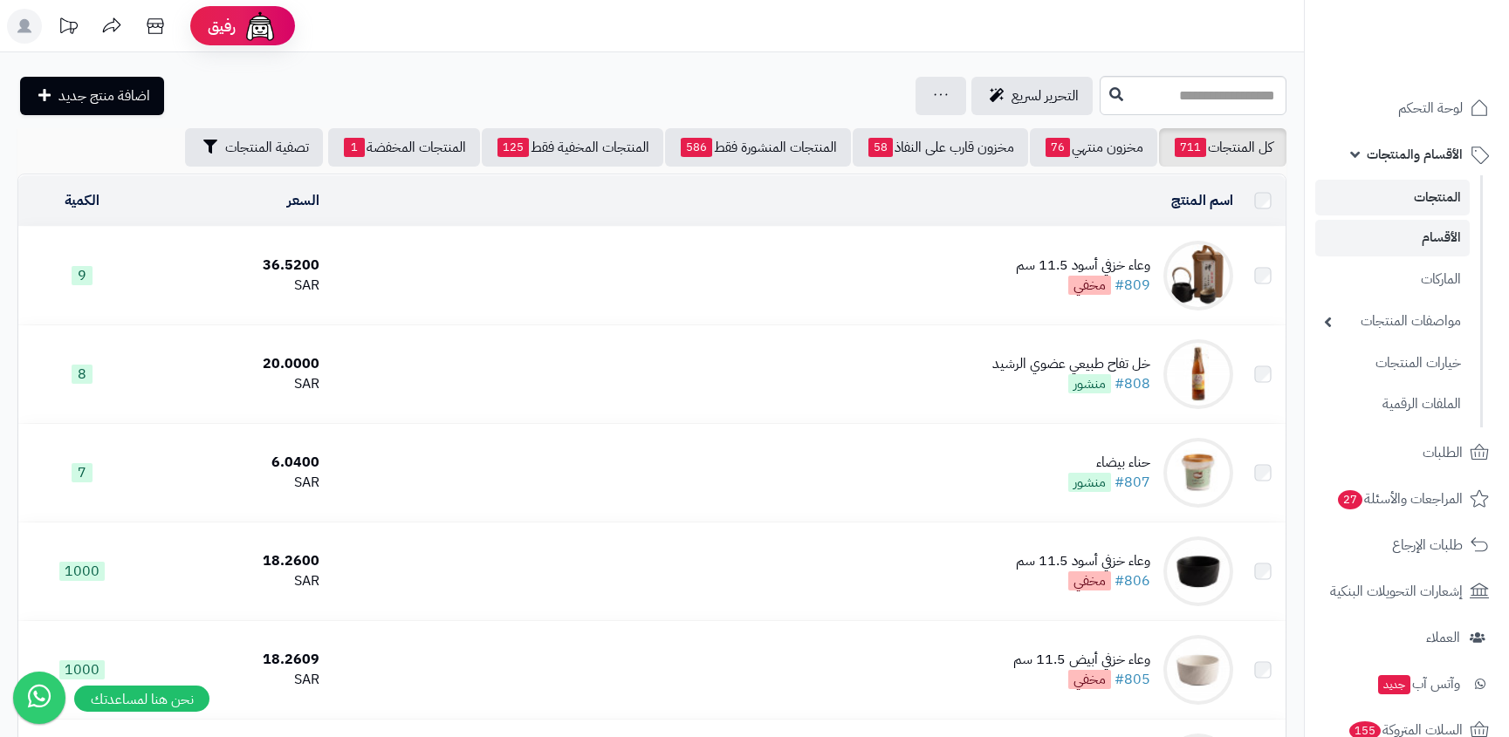
scroll to position [458, 0]
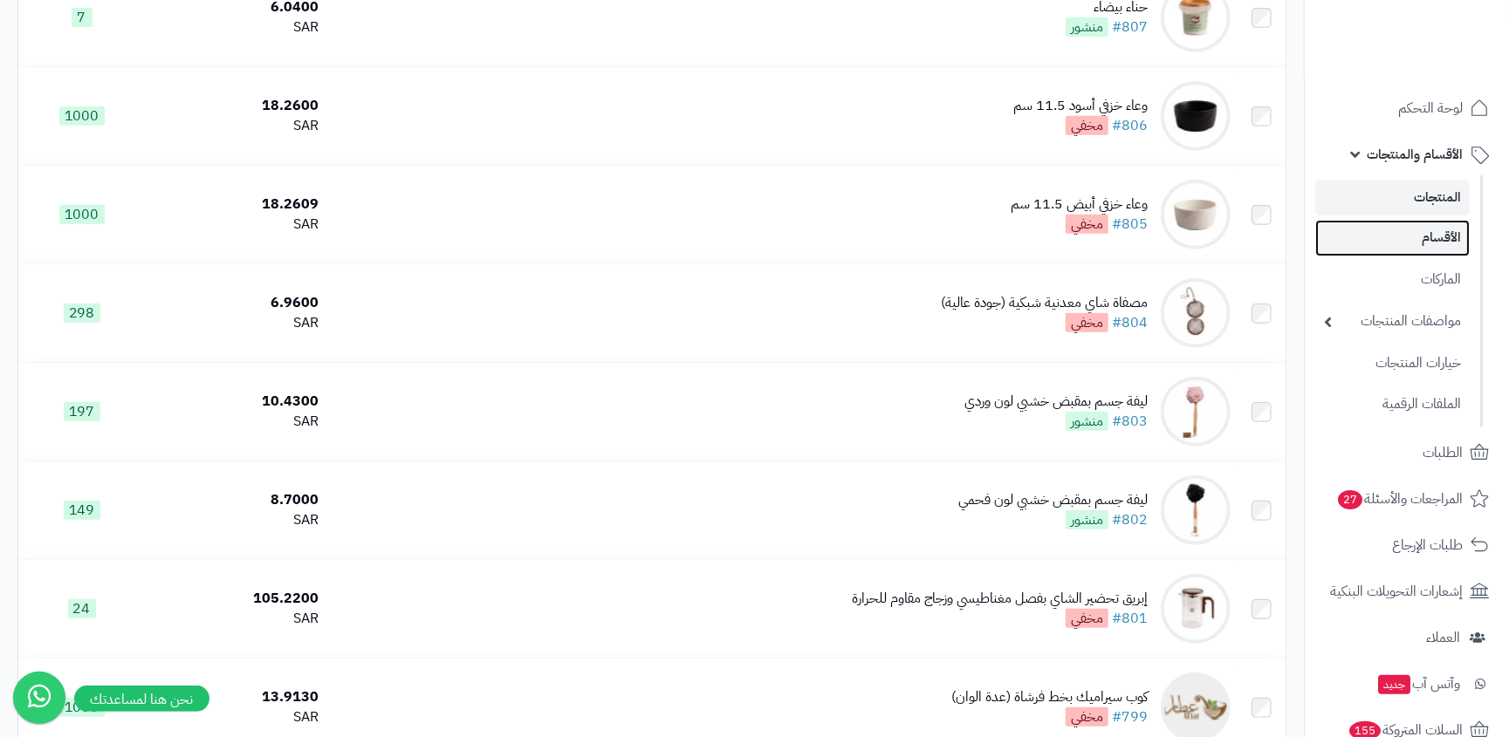
click at [1411, 227] on link "الأقسام" at bounding box center [1392, 238] width 154 height 36
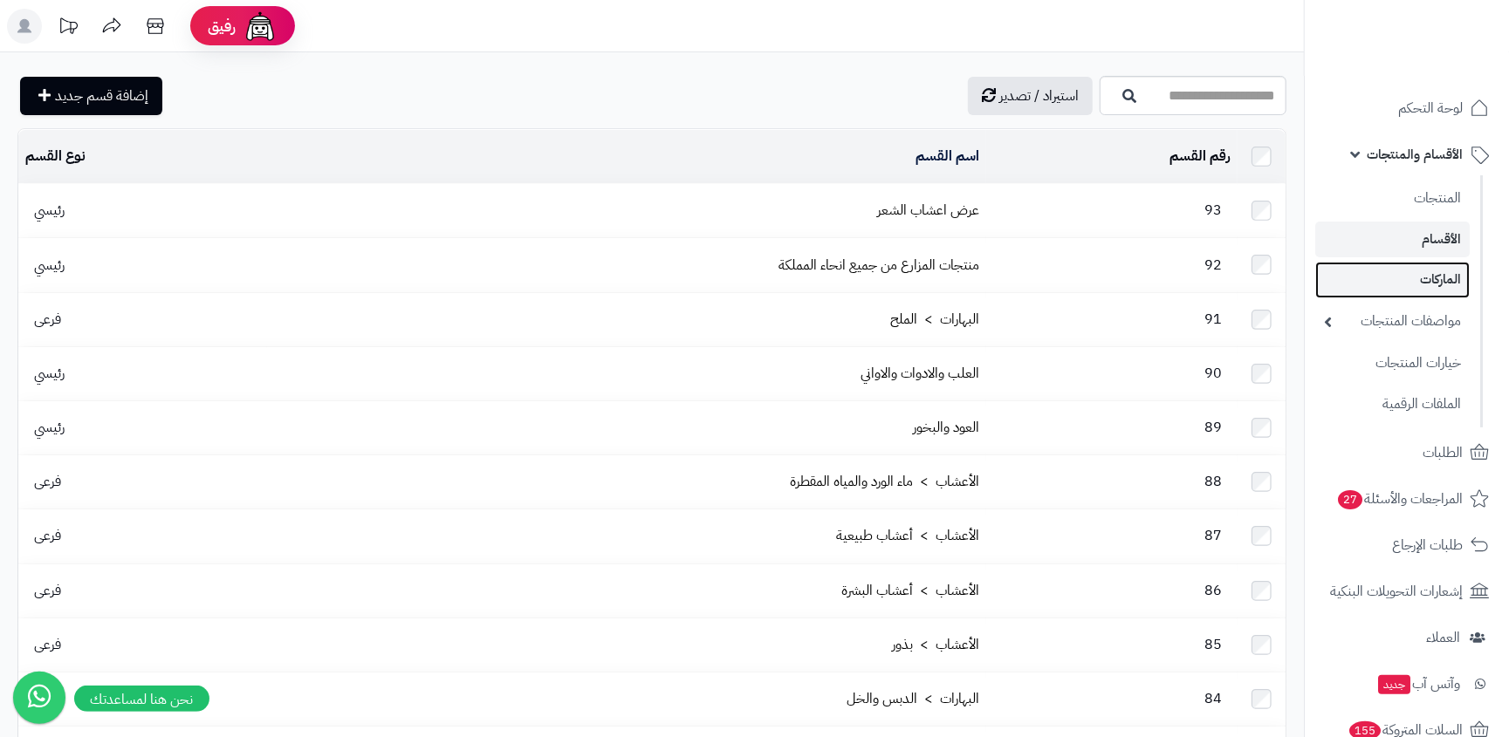
click at [1454, 287] on link "الماركات" at bounding box center [1392, 280] width 154 height 36
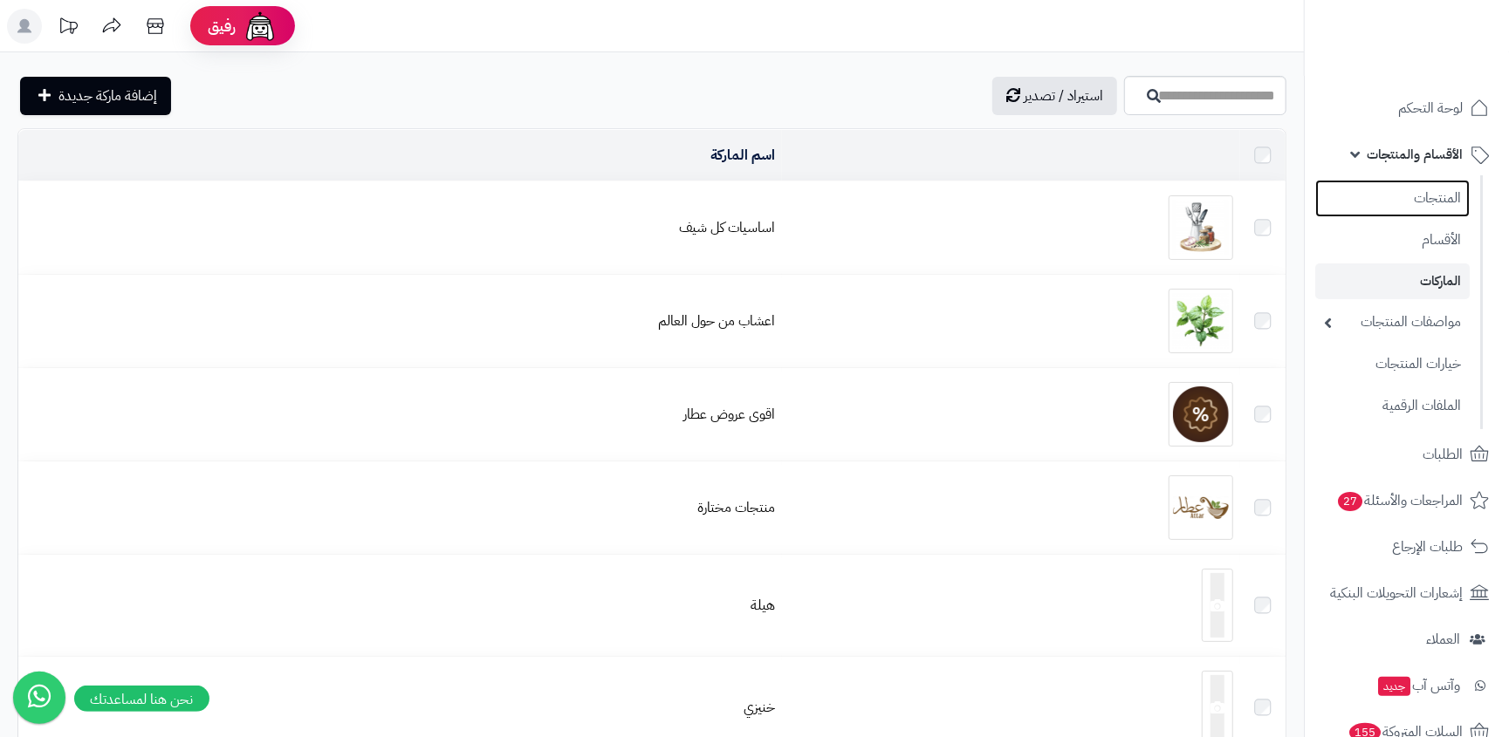
click at [1437, 209] on link "المنتجات" at bounding box center [1392, 199] width 154 height 38
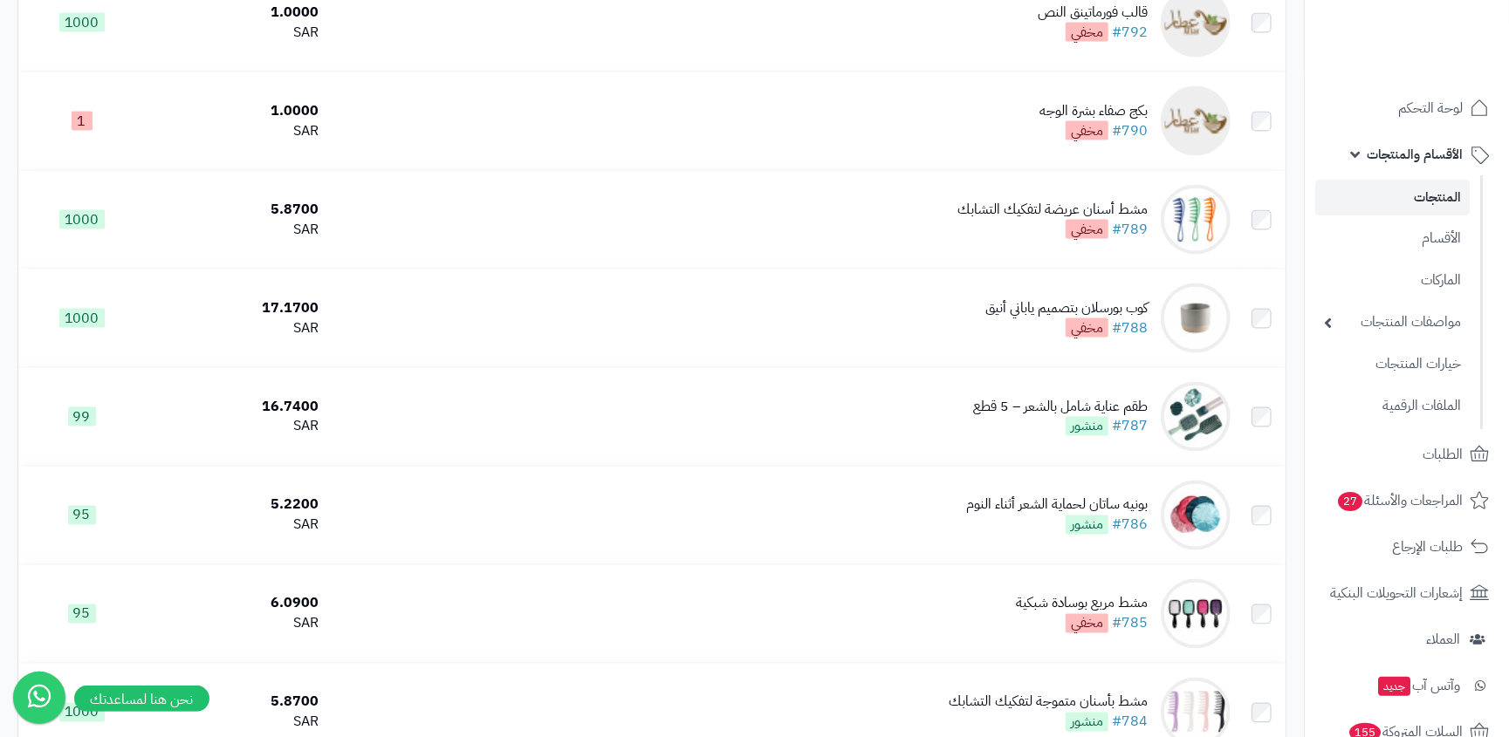
scroll to position [1453, 0]
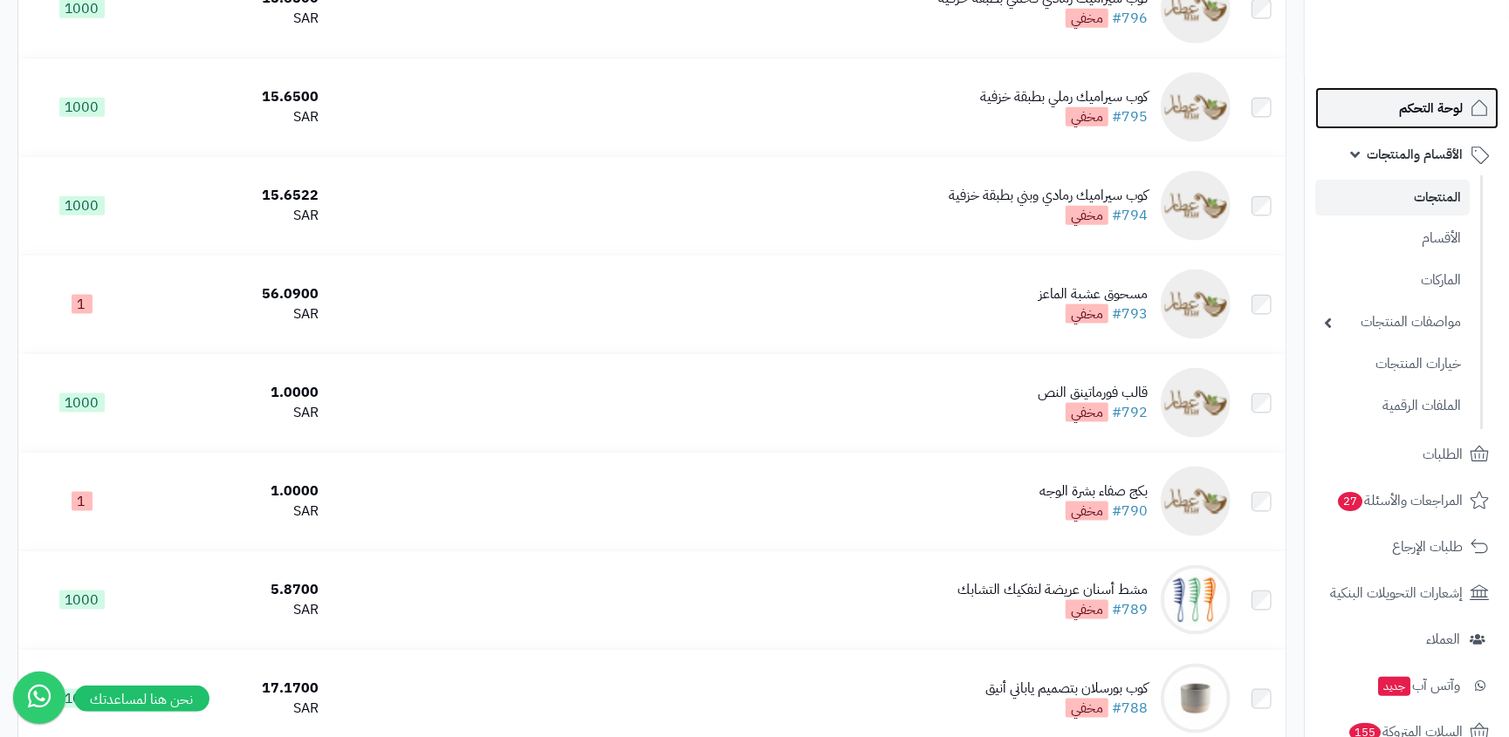
click at [1422, 111] on span "لوحة التحكم" at bounding box center [1431, 108] width 64 height 24
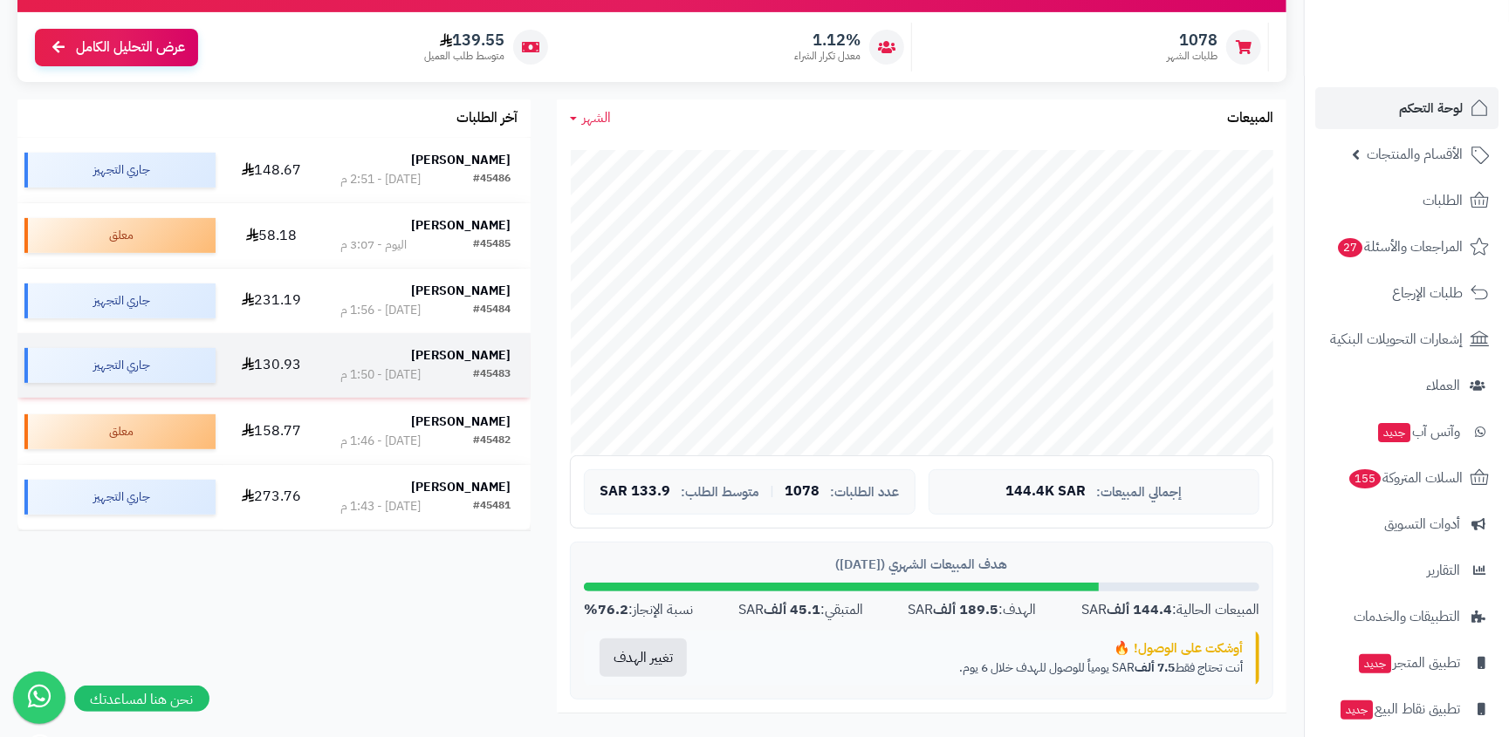
scroll to position [265, 0]
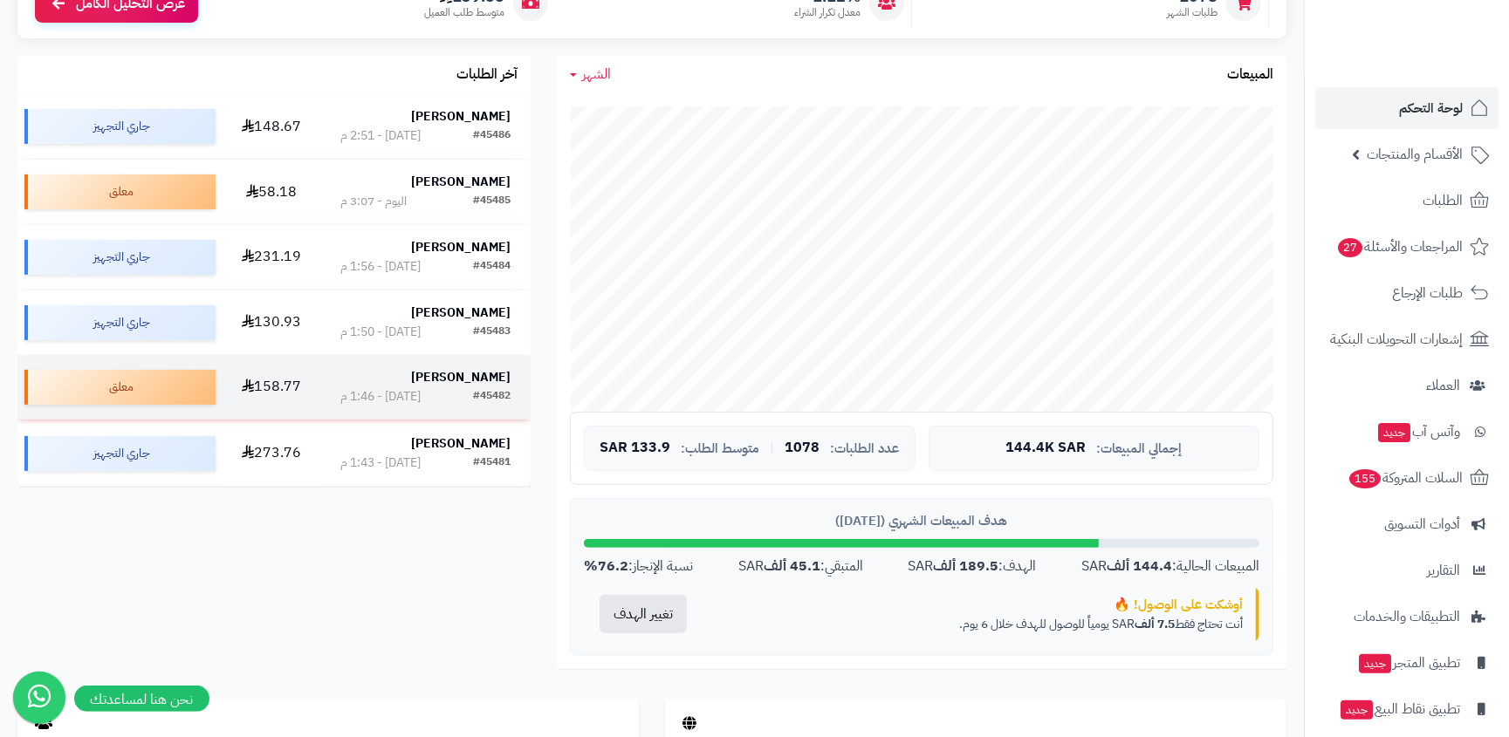
click at [476, 398] on div "#45482" at bounding box center [492, 396] width 38 height 17
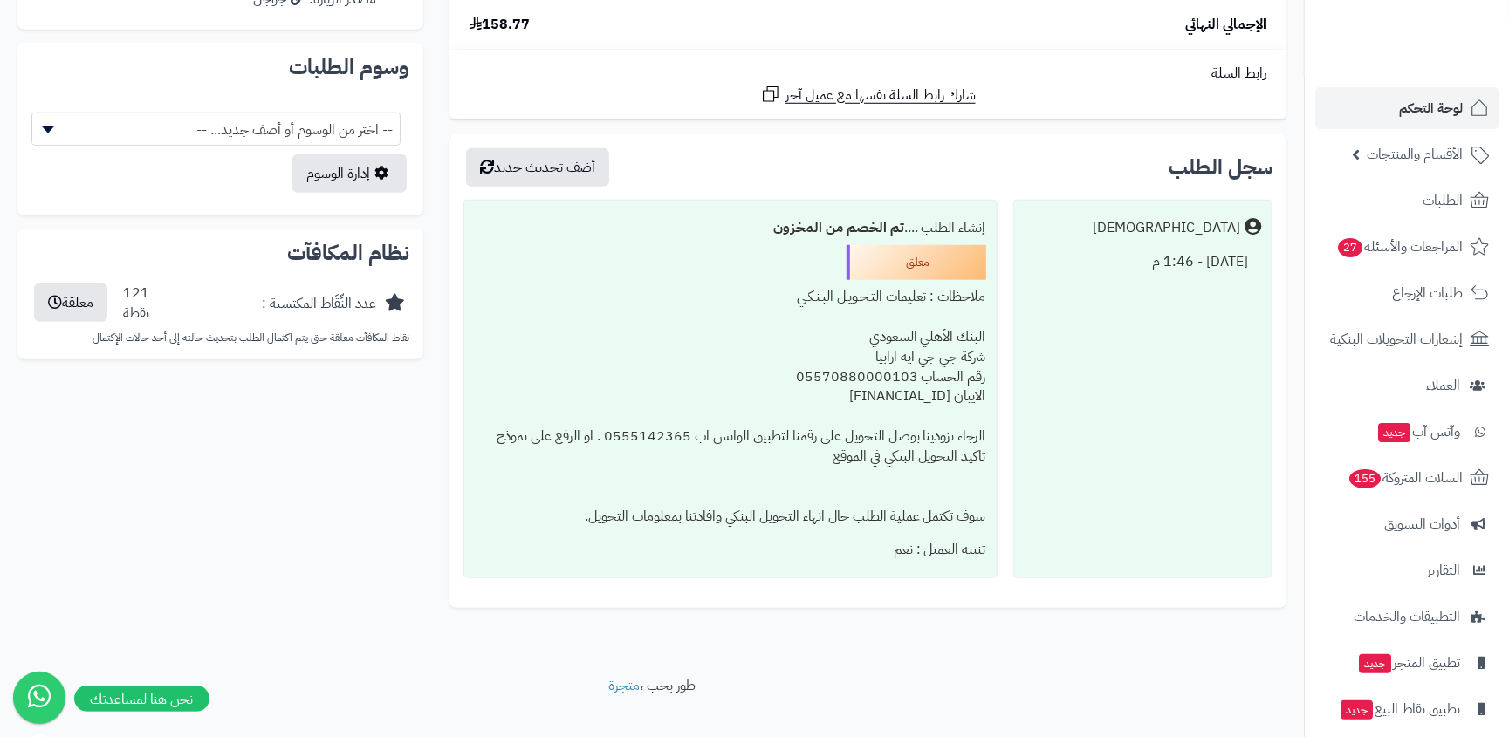
scroll to position [960, 0]
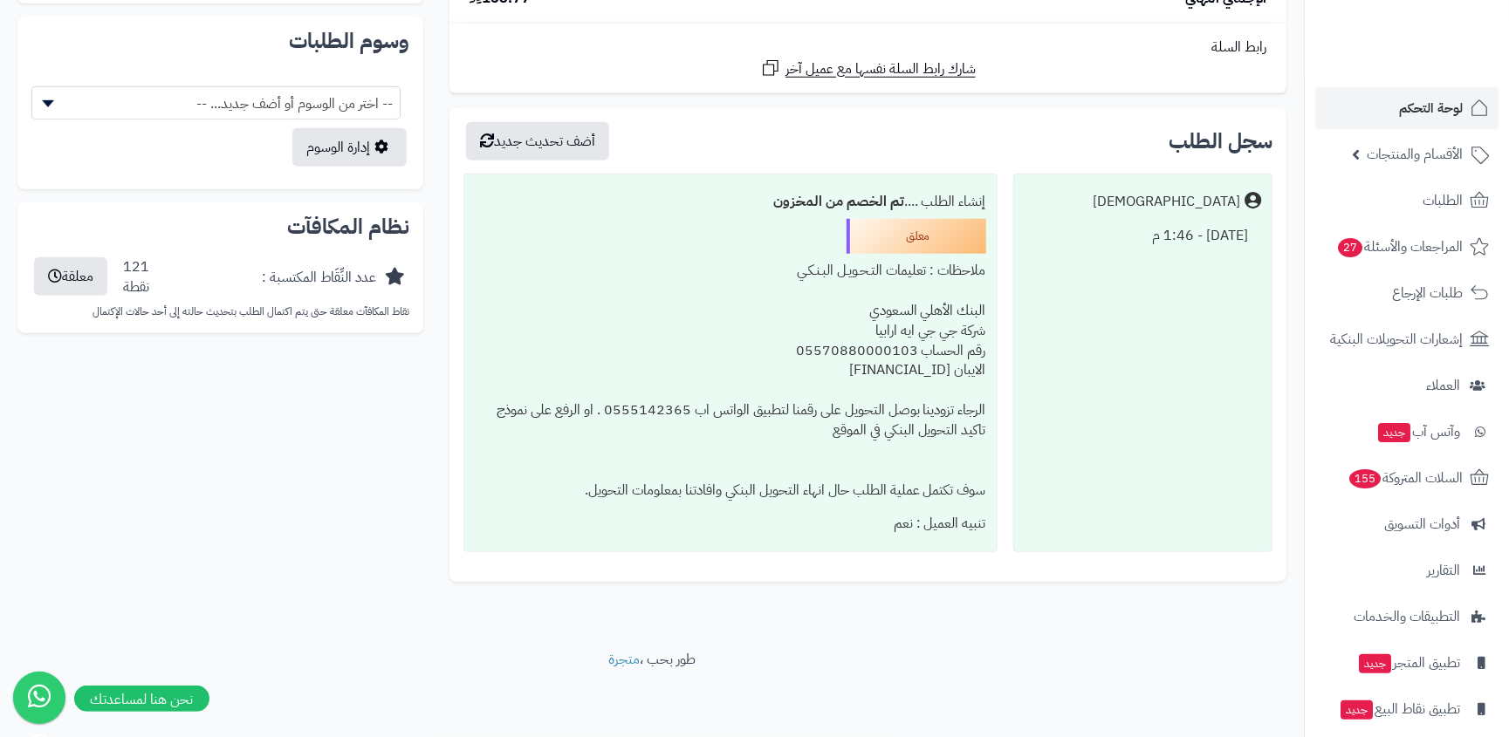
click at [711, 411] on div "ملاحظات : تعليمات التـحـويـل البـنـكـي البنك الأهلي السعودي شركة جي جي ايه اراب…" at bounding box center [730, 380] width 511 height 253
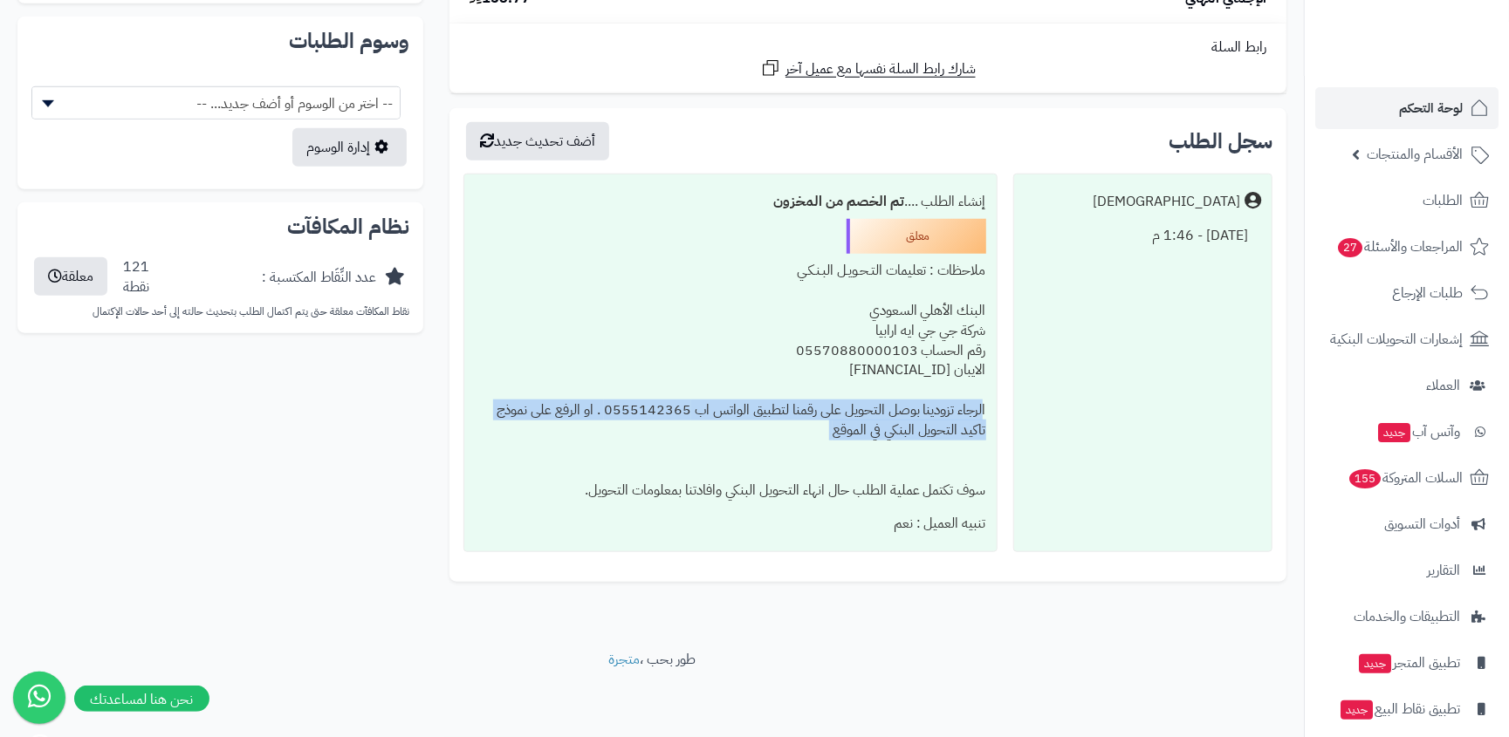
click at [711, 456] on div "ملاحظات : تعليمات التـحـويـل البـنـكـي البنك الأهلي السعودي شركة جي جي ايه اراب…" at bounding box center [730, 380] width 511 height 253
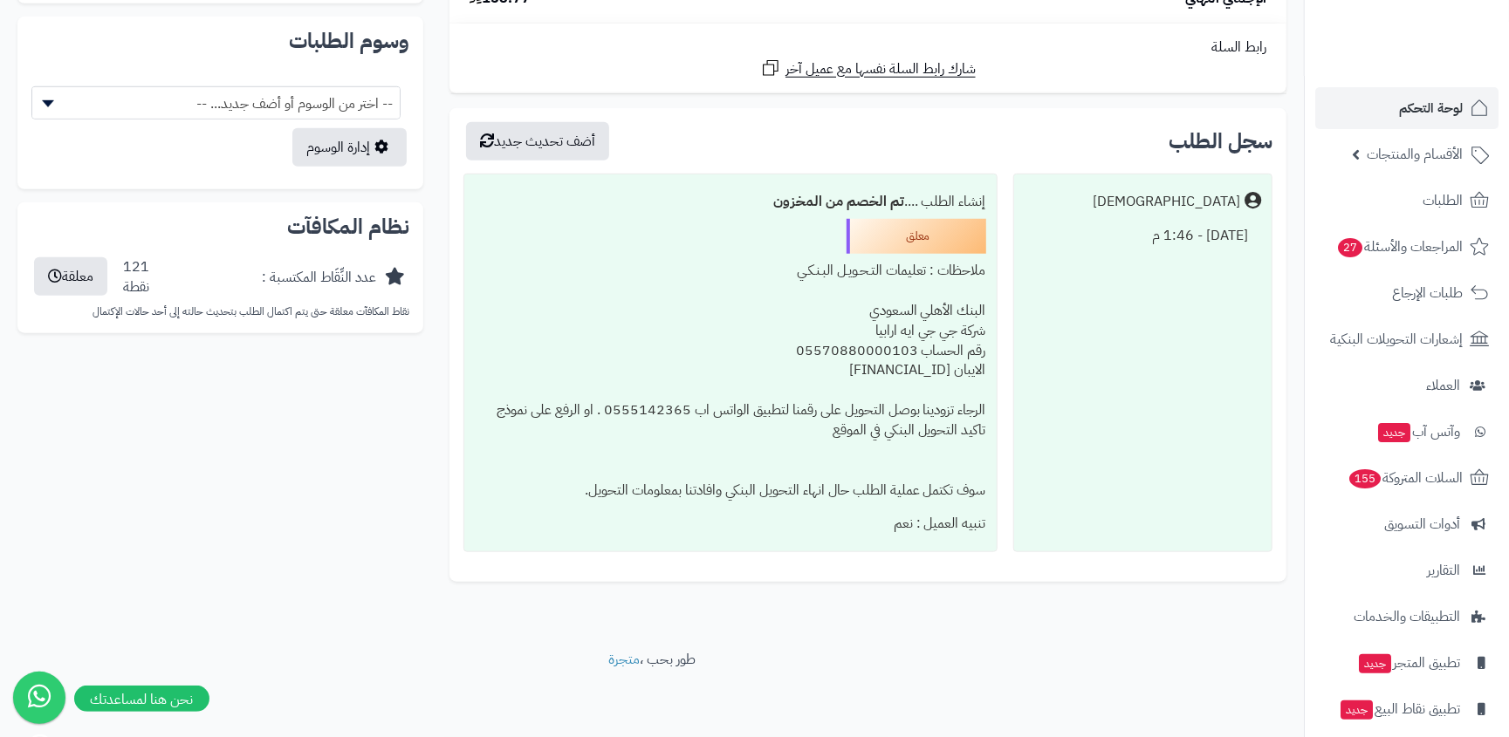
click at [711, 508] on div "تنبيه العميل : نعم" at bounding box center [730, 524] width 511 height 34
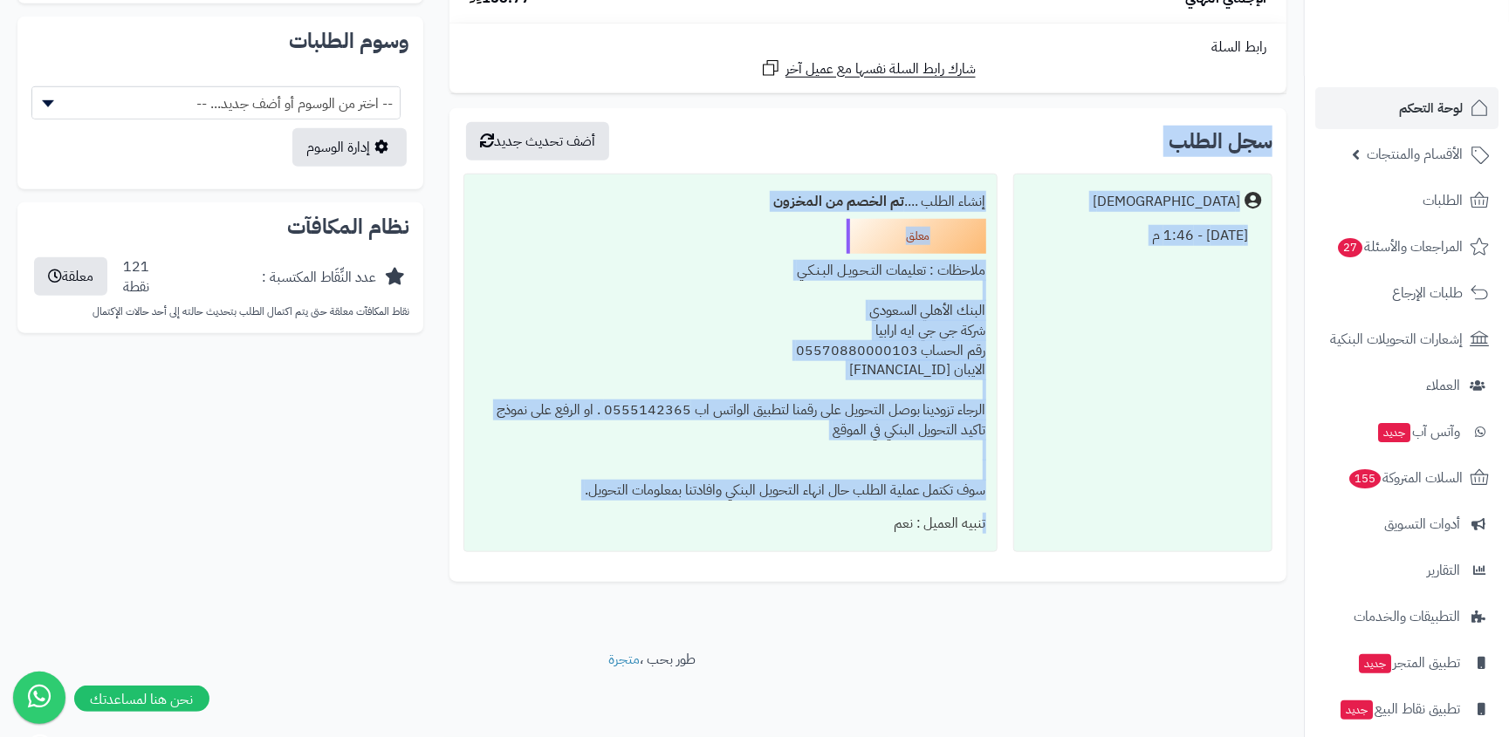
click at [778, 387] on div "ملاحظات : تعليمات التـحـويـل البـنـكـي البنك الأهلي السعودي شركة جي جي ايه اراب…" at bounding box center [730, 380] width 511 height 253
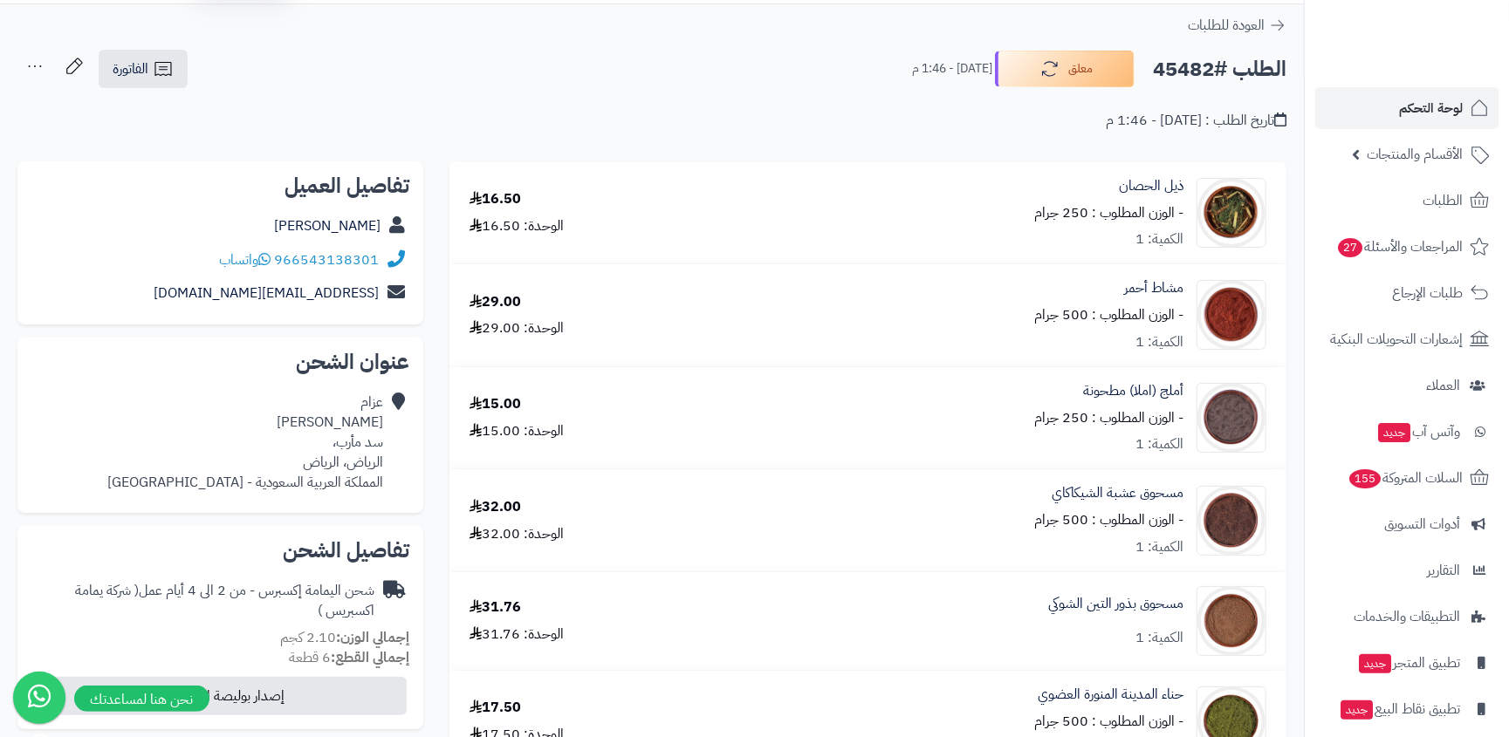
scroll to position [0, 0]
